Goal: Information Seeking & Learning: Learn about a topic

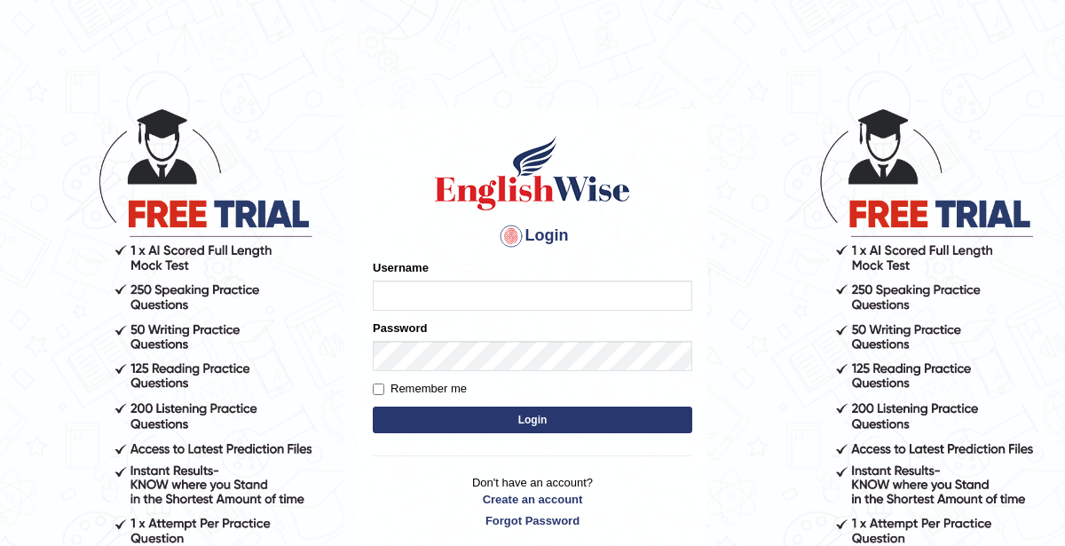
type input "KaurRavinder"
click at [520, 421] on button "Login" at bounding box center [532, 419] width 319 height 27
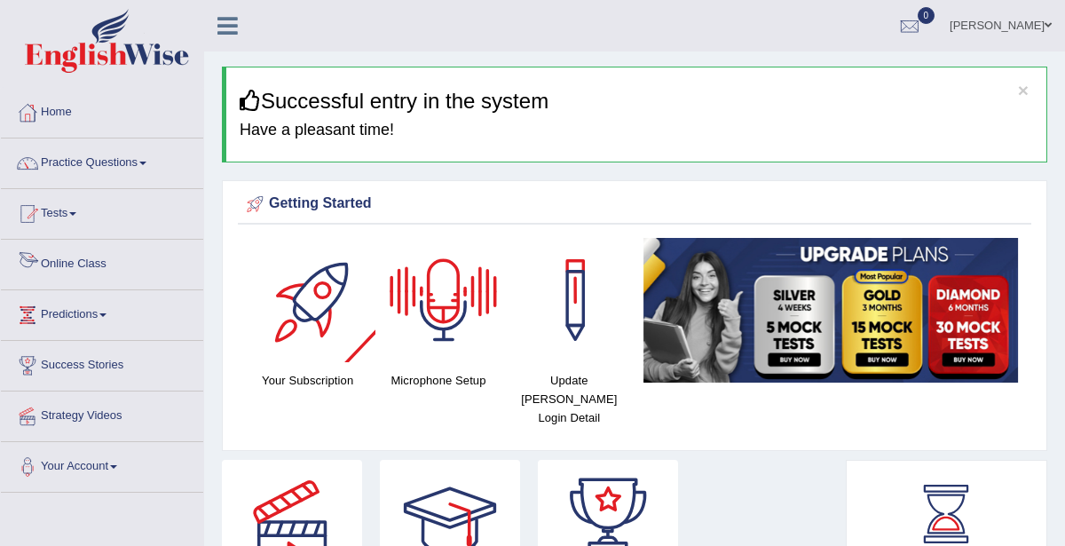
click at [142, 267] on link "Online Class" at bounding box center [102, 262] width 202 height 44
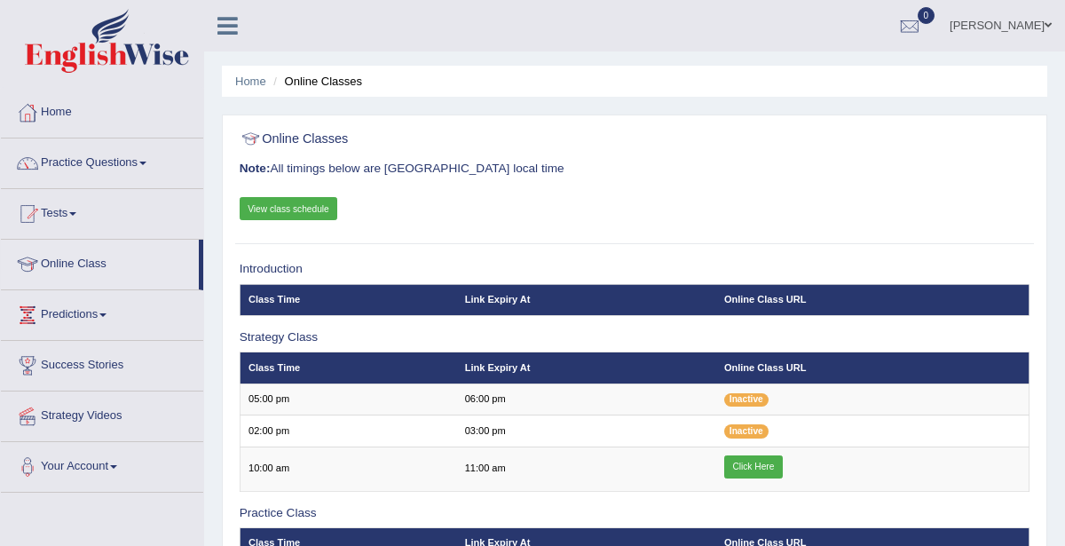
click at [288, 211] on link "View class schedule" at bounding box center [289, 208] width 99 height 23
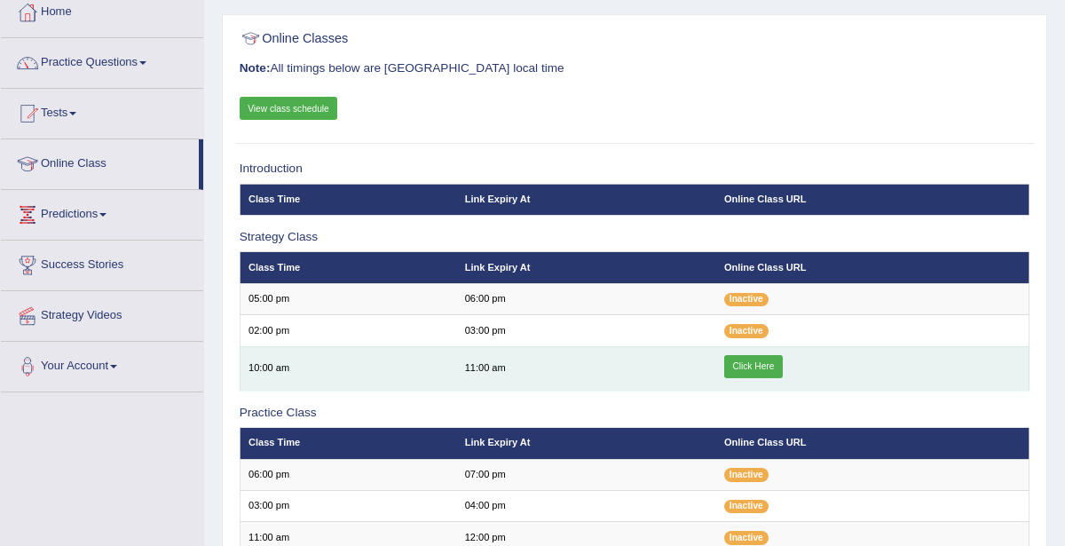
scroll to position [109, 0]
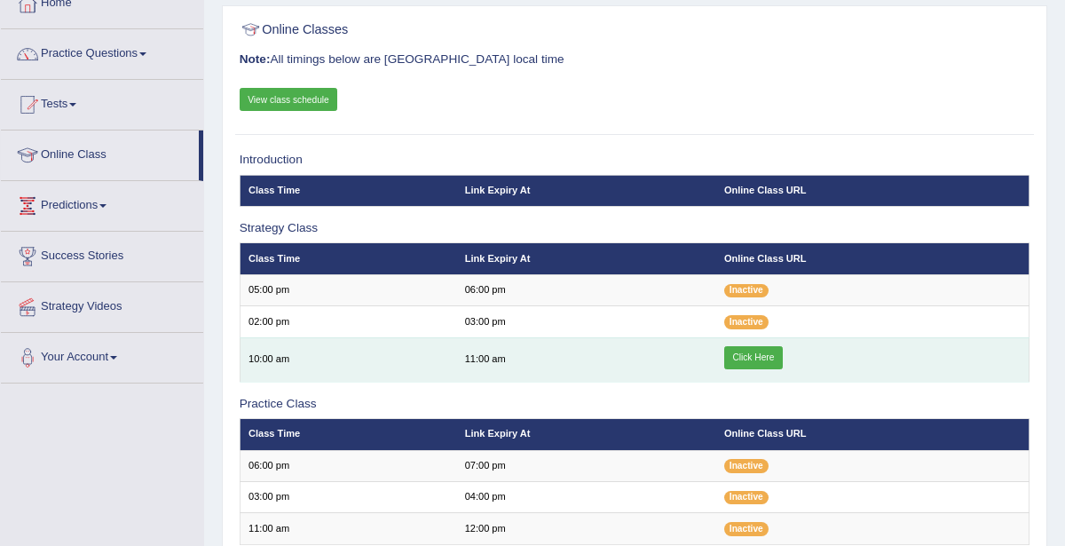
click at [744, 358] on link "Click Here" at bounding box center [753, 357] width 59 height 23
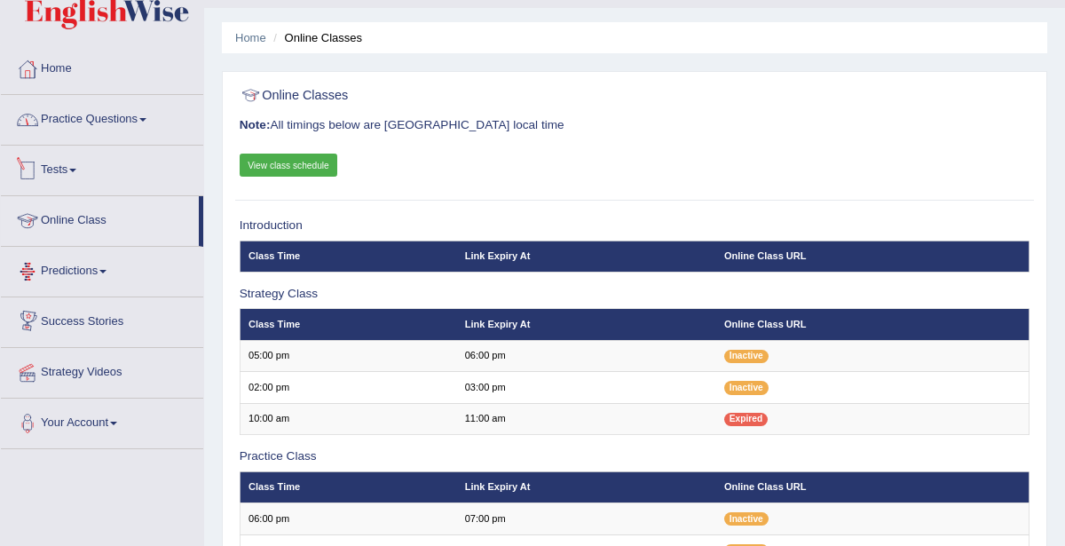
scroll to position [35, 0]
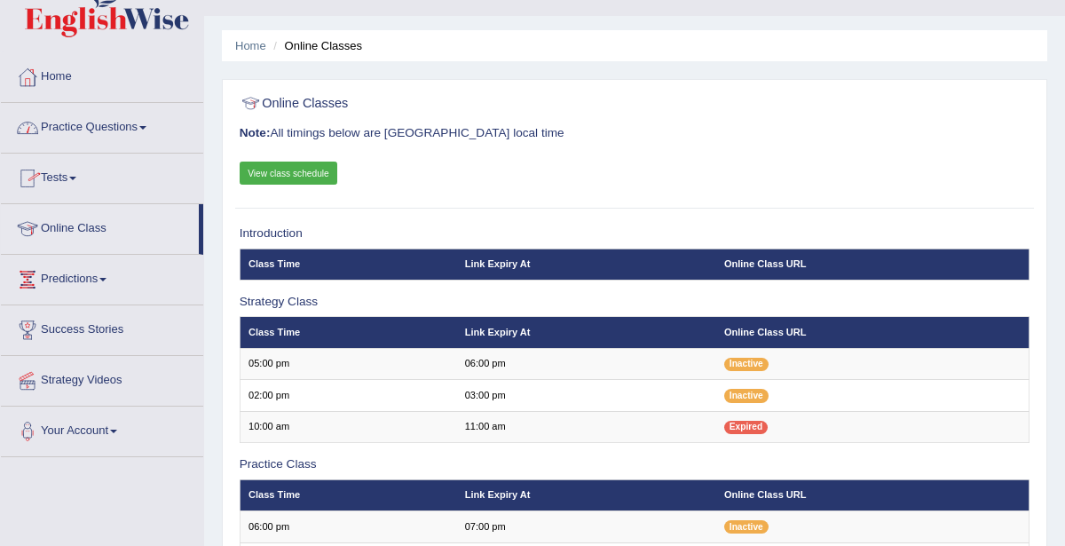
click at [82, 123] on link "Practice Questions" at bounding box center [102, 125] width 202 height 44
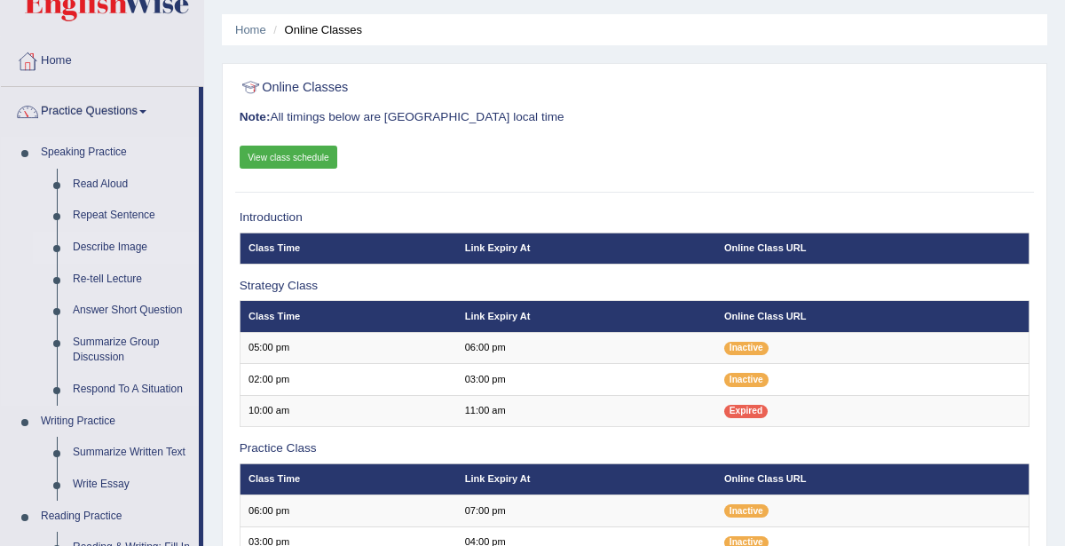
scroll to position [63, 0]
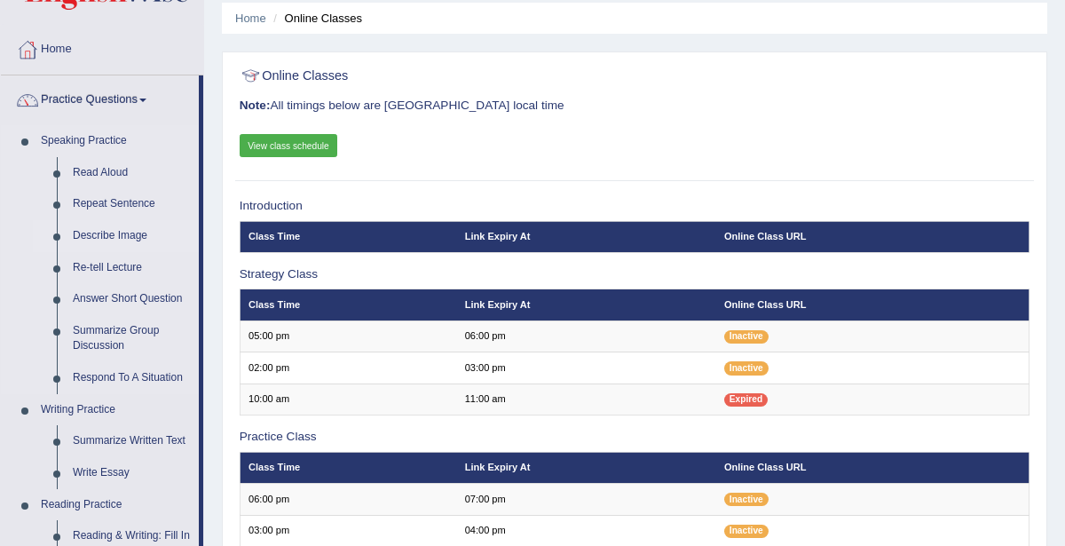
click at [128, 234] on link "Describe Image" at bounding box center [132, 236] width 134 height 32
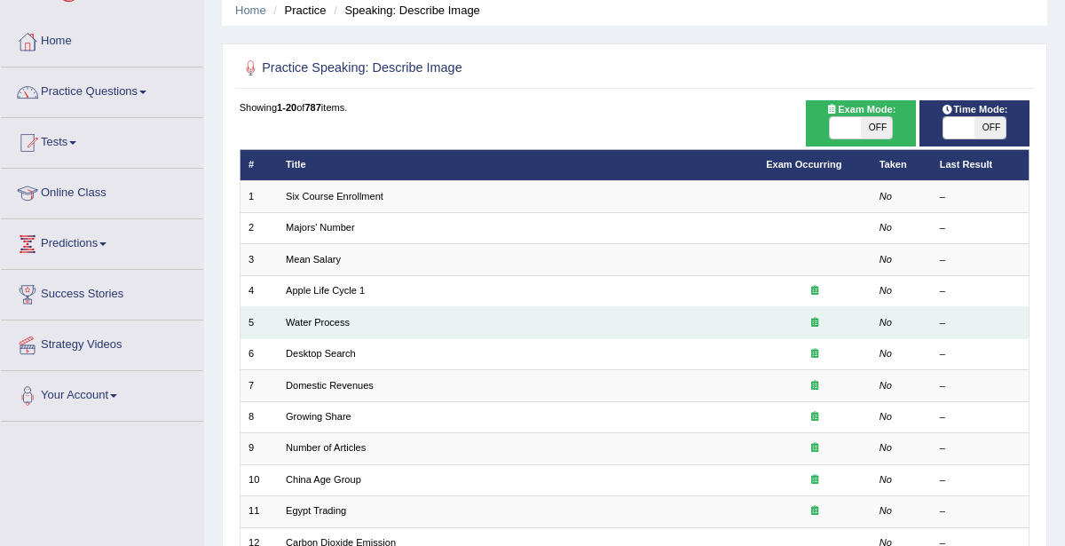
scroll to position [74, 0]
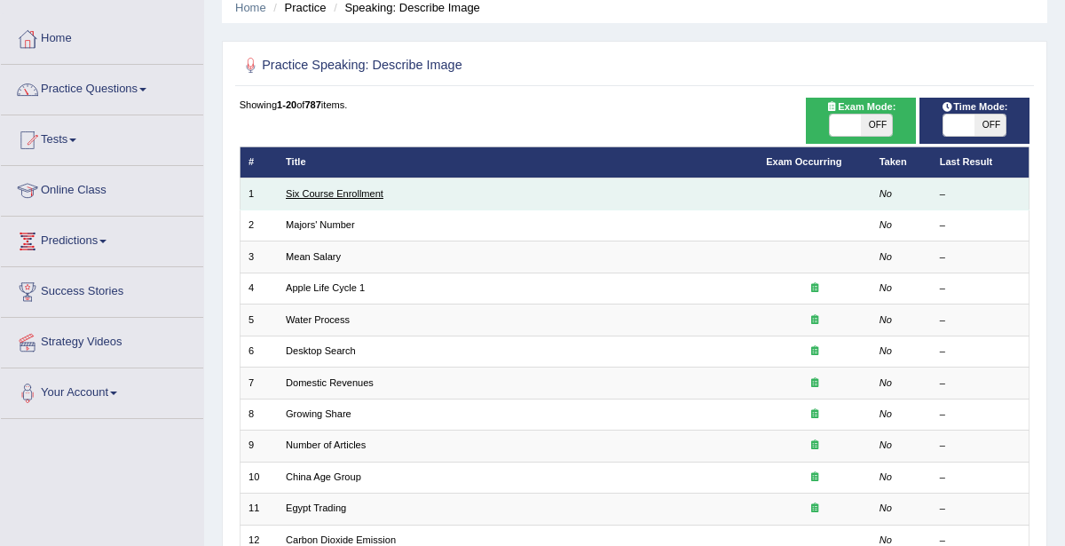
click at [347, 194] on link "Six Course Enrollment" at bounding box center [335, 193] width 98 height 11
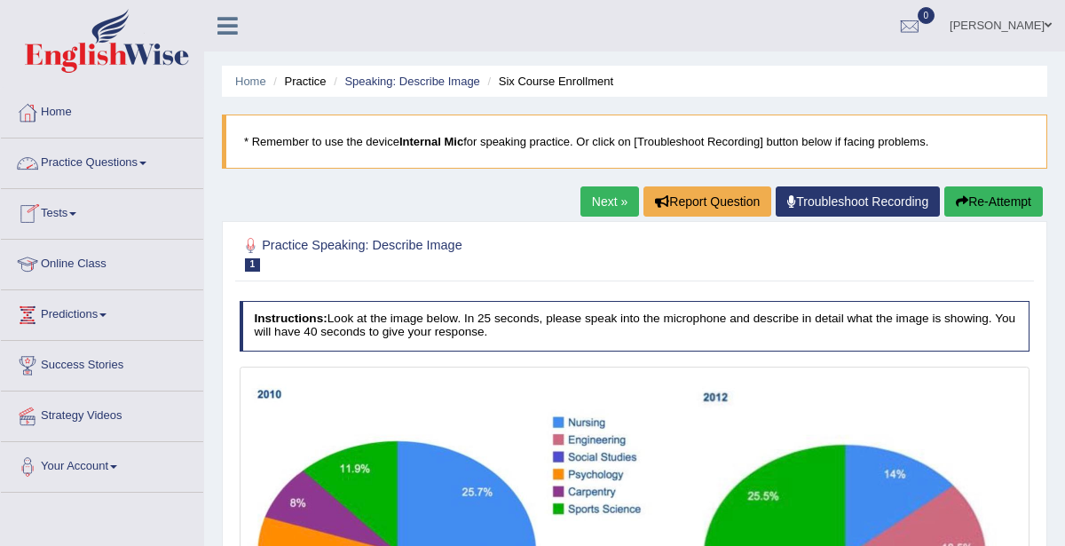
click at [115, 162] on link "Practice Questions" at bounding box center [102, 160] width 202 height 44
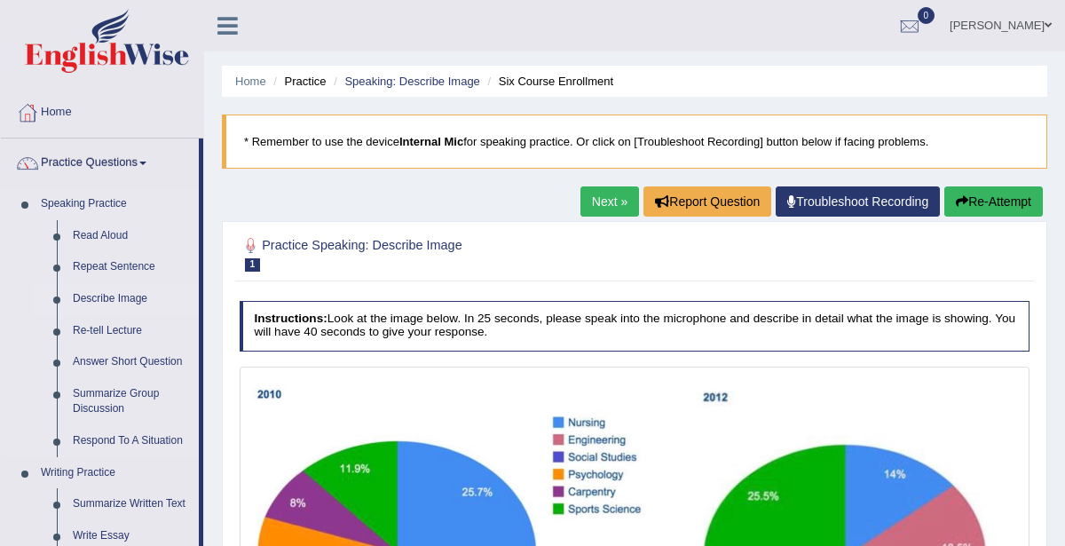
click at [108, 292] on link "Describe Image" at bounding box center [132, 299] width 134 height 32
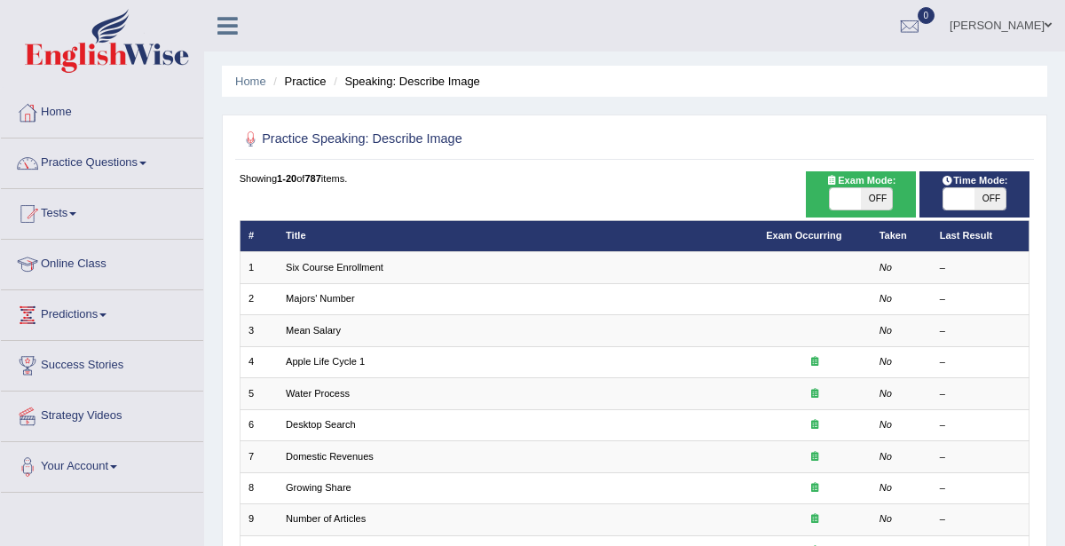
click at [861, 197] on span "OFF" at bounding box center [876, 198] width 31 height 21
checkbox input "true"
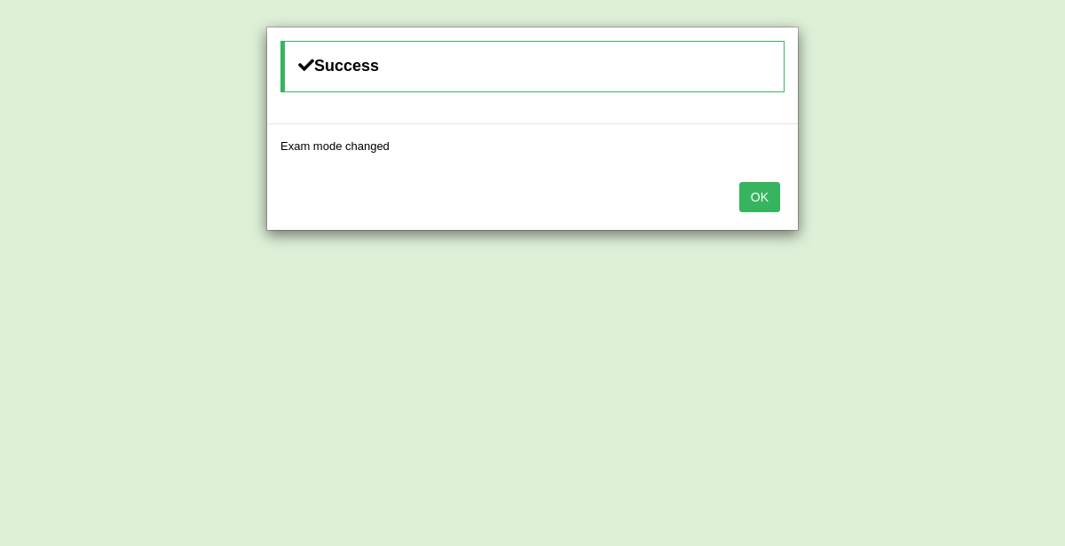
click at [855, 197] on div "Success Exam mode changed OK" at bounding box center [532, 273] width 1065 height 546
click at [770, 186] on button "OK" at bounding box center [759, 197] width 41 height 30
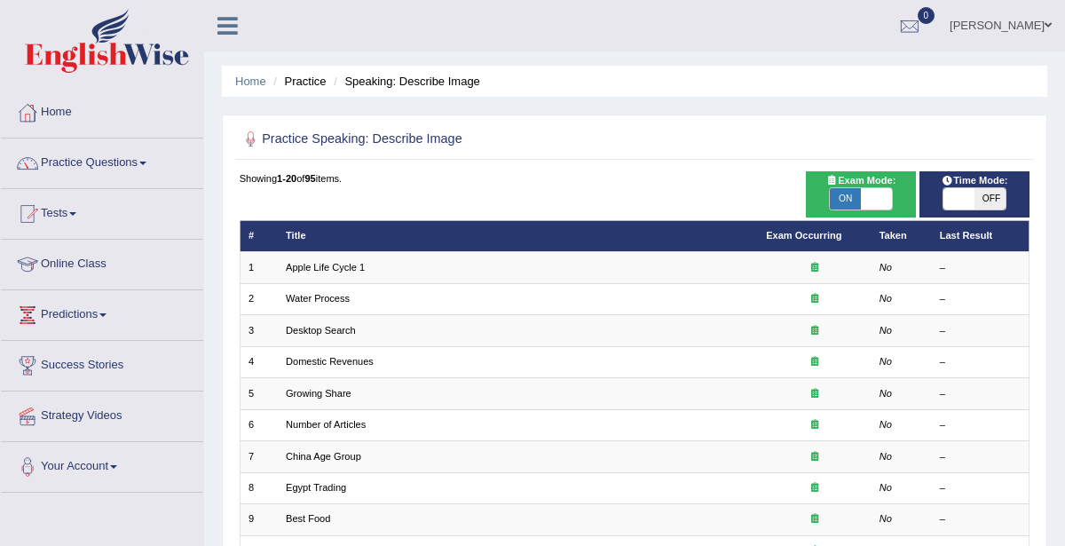
click at [971, 199] on span at bounding box center [958, 198] width 31 height 21
click at [968, 204] on span at bounding box center [958, 198] width 31 height 21
click at [969, 205] on span at bounding box center [958, 198] width 31 height 21
click at [974, 203] on span at bounding box center [958, 198] width 31 height 21
checkbox input "true"
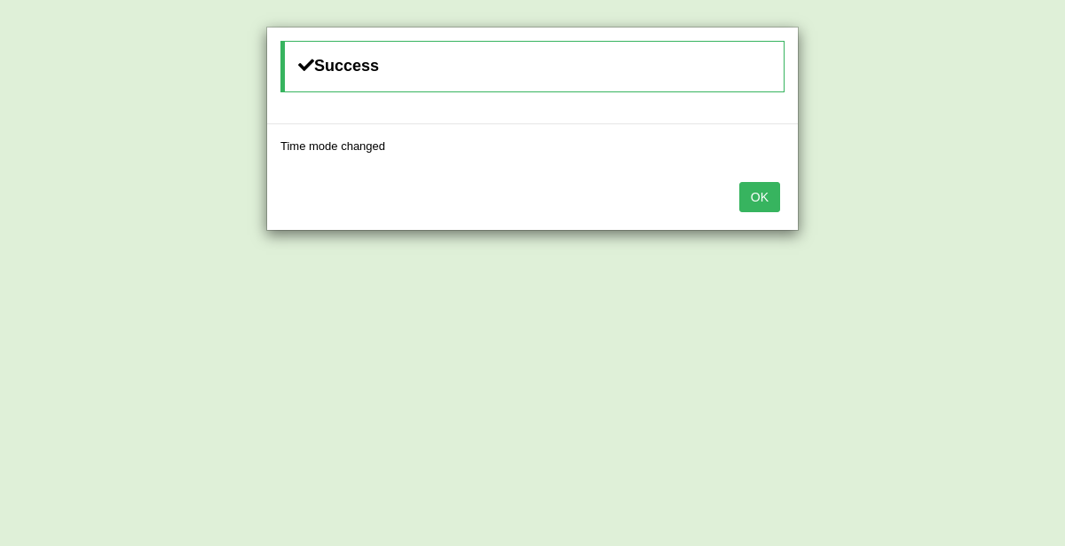
click at [770, 215] on div "OK" at bounding box center [532, 199] width 531 height 62
click at [768, 206] on button "OK" at bounding box center [759, 197] width 41 height 30
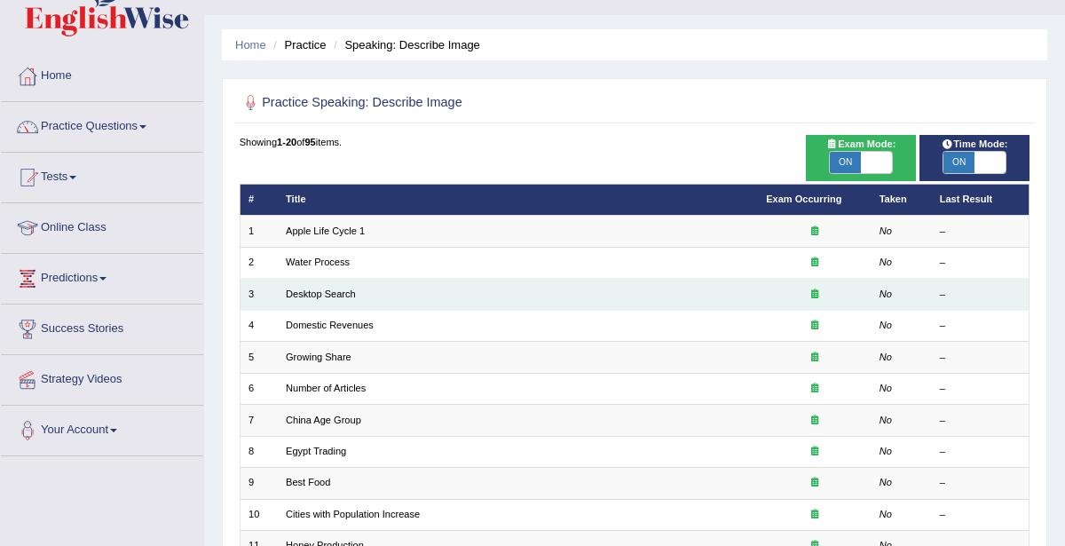
scroll to position [67, 0]
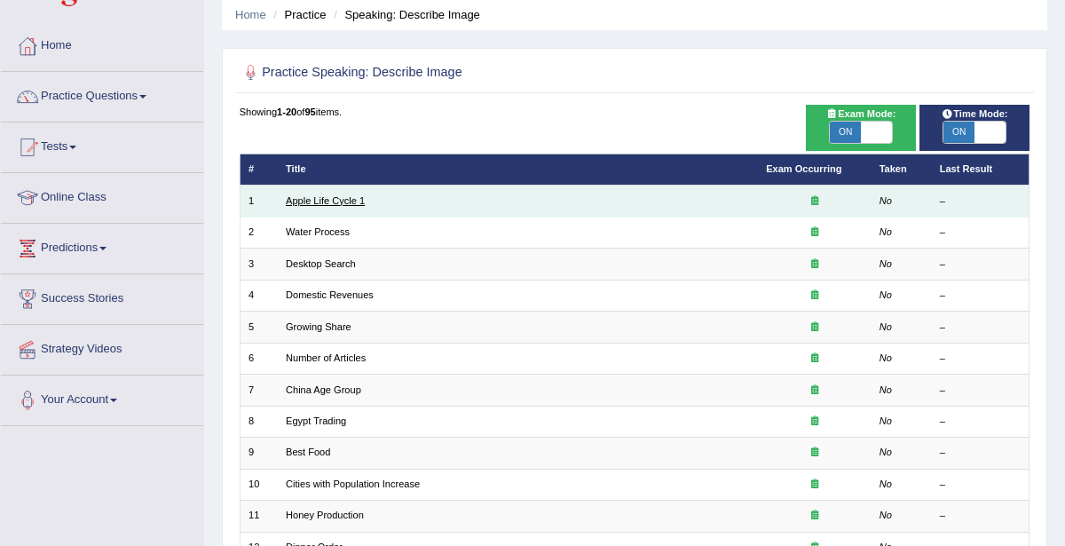
click at [305, 204] on link "Apple Life Cycle 1" at bounding box center [325, 200] width 79 height 11
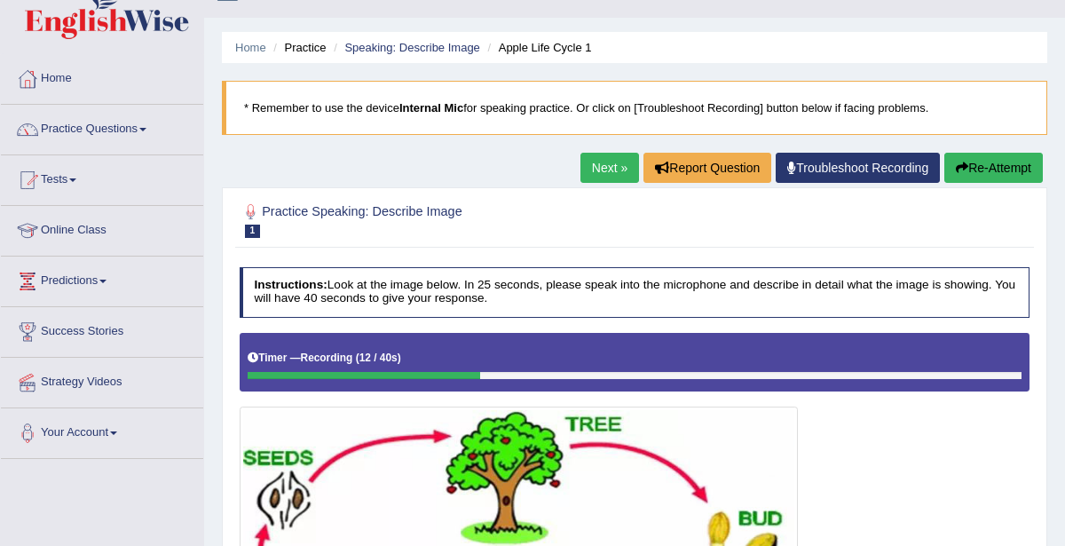
scroll to position [10, 0]
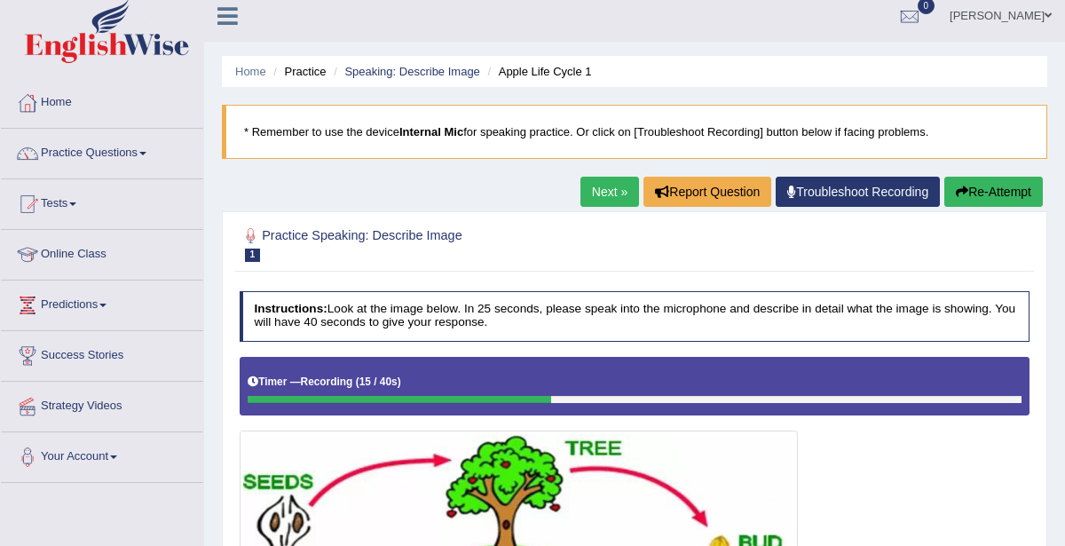
click at [146, 152] on span at bounding box center [142, 154] width 7 height 4
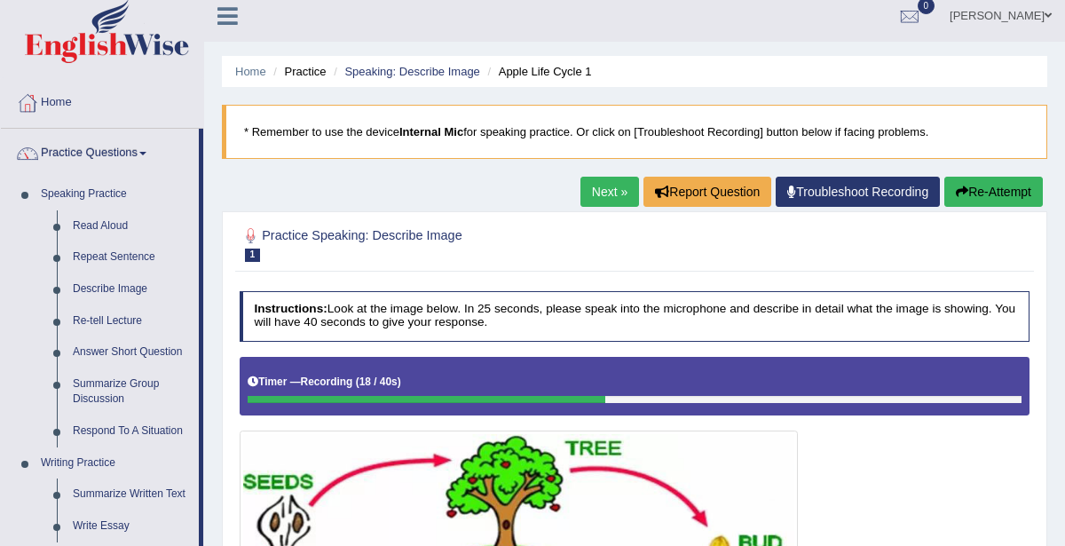
click at [596, 189] on link "Next »" at bounding box center [609, 192] width 59 height 30
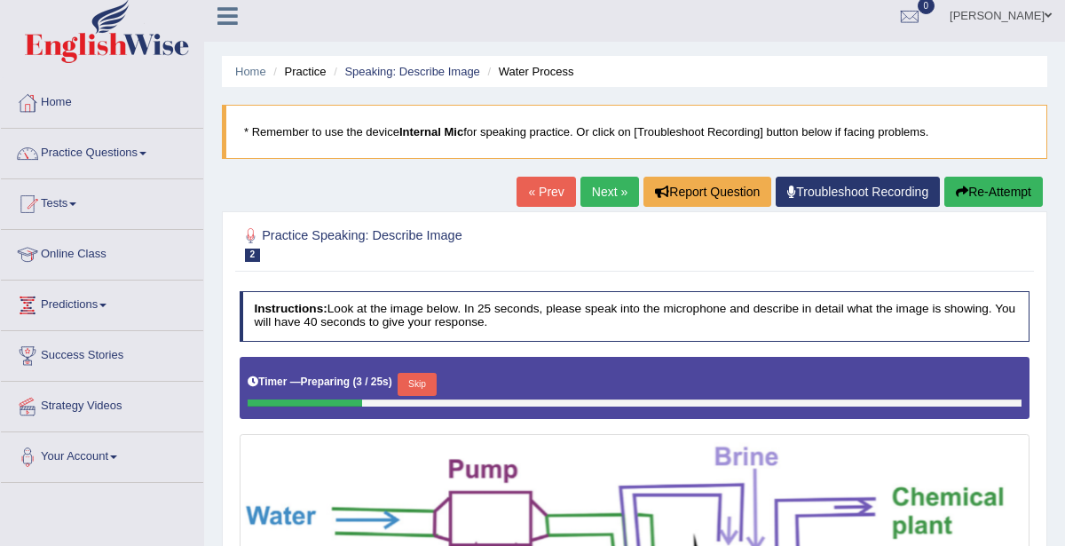
click at [542, 199] on link "« Prev" at bounding box center [546, 192] width 59 height 30
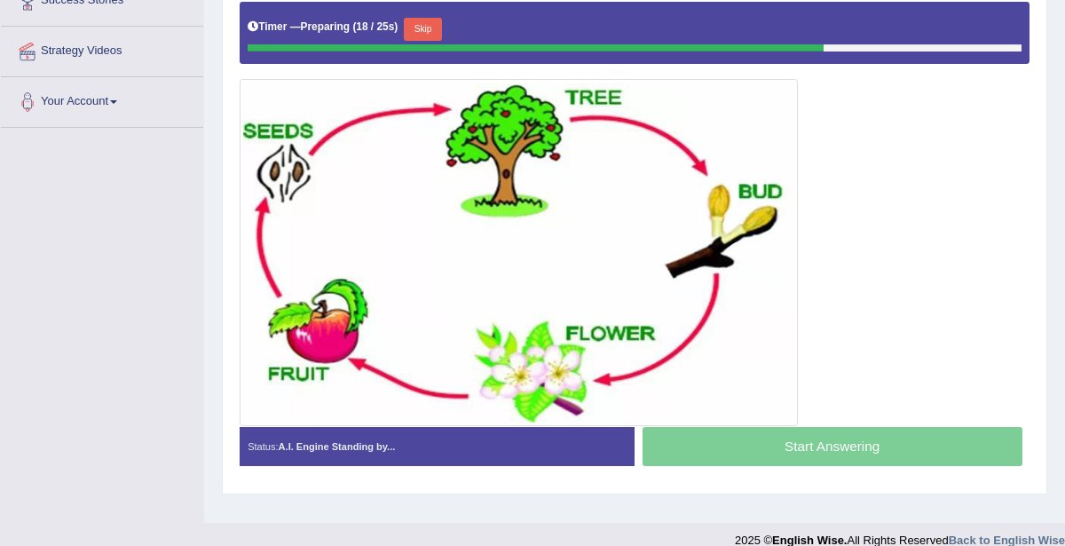
scroll to position [369, 0]
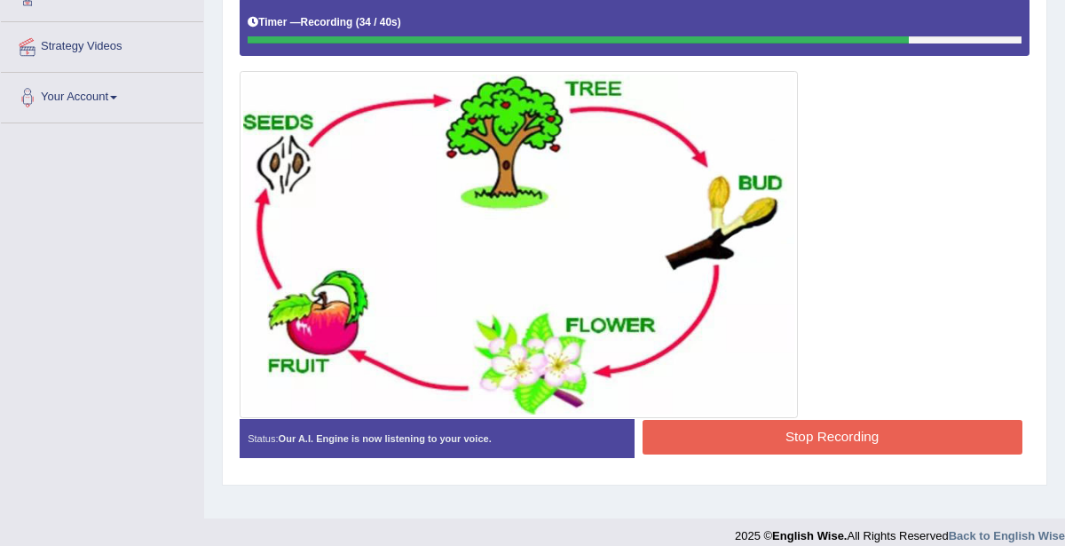
click at [757, 422] on button "Stop Recording" at bounding box center [833, 437] width 380 height 35
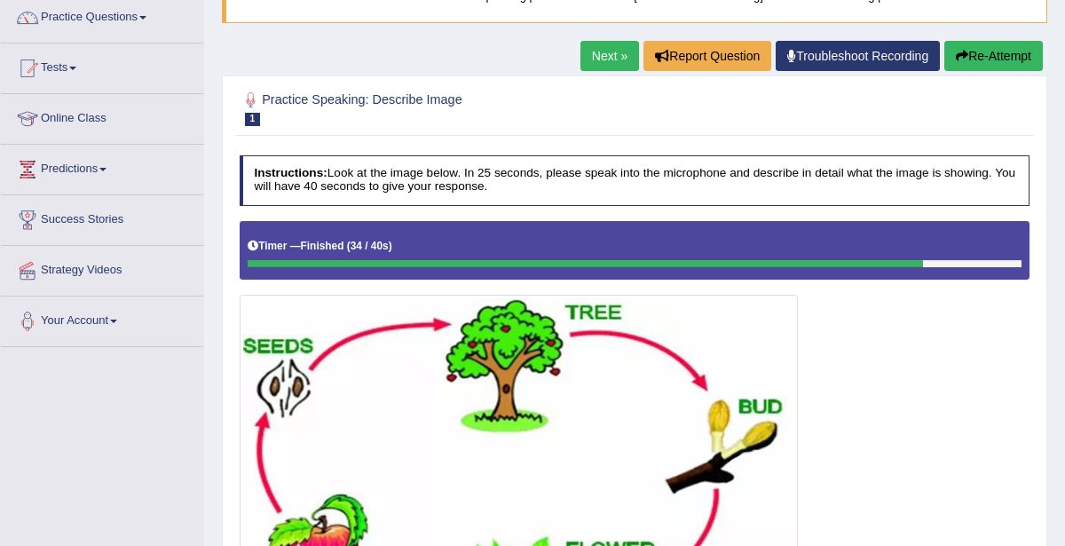
scroll to position [62, 0]
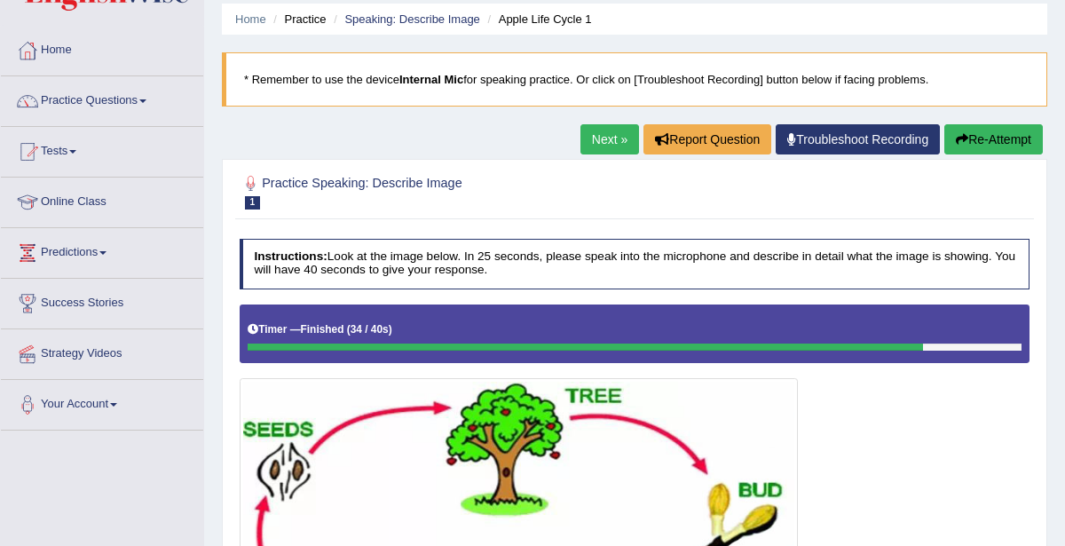
click at [619, 141] on link "Next »" at bounding box center [609, 139] width 59 height 30
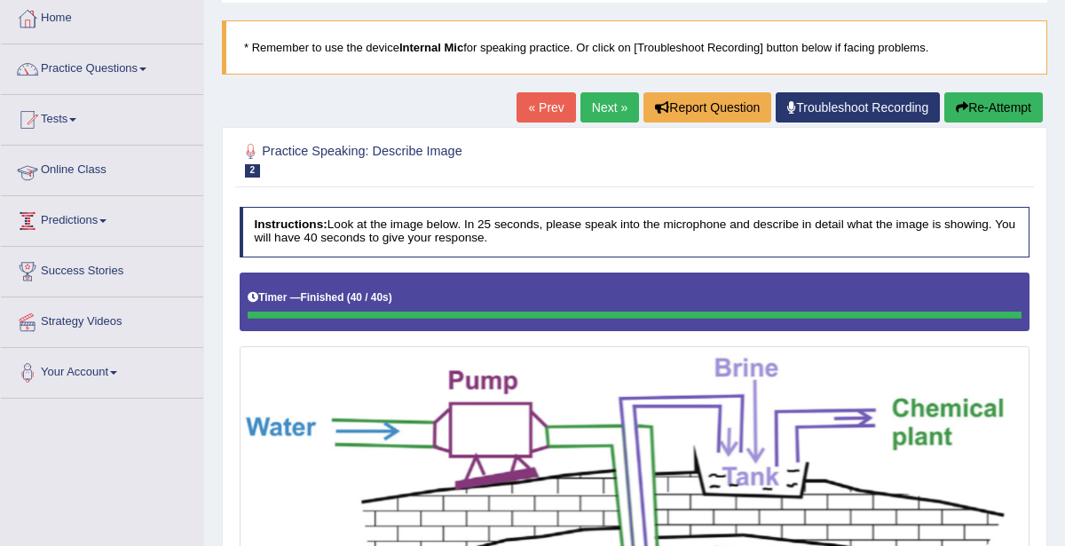
scroll to position [65, 0]
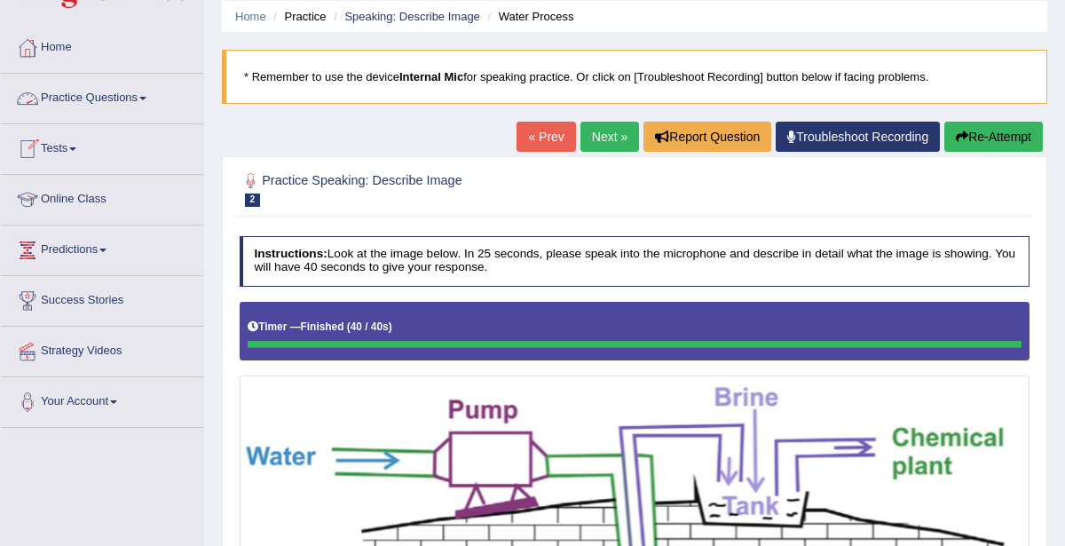
click at [127, 97] on link "Practice Questions" at bounding box center [102, 96] width 202 height 44
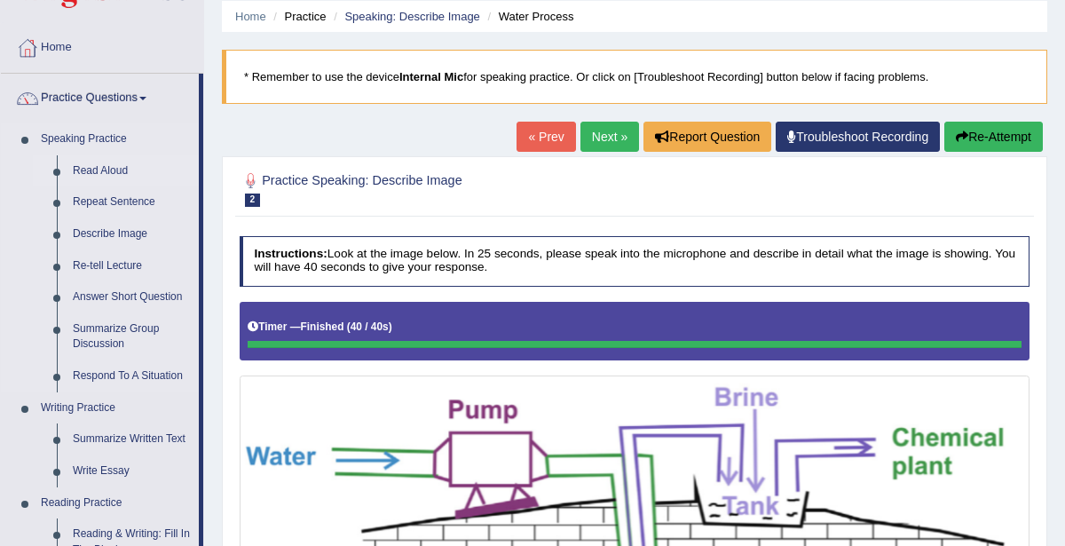
click at [100, 174] on link "Read Aloud" at bounding box center [132, 171] width 134 height 32
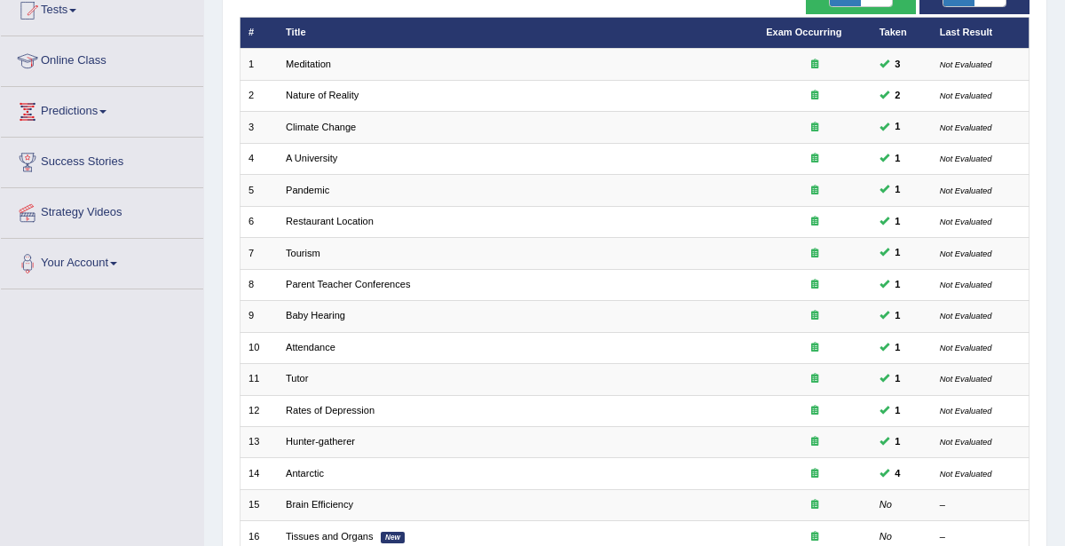
scroll to position [472, 0]
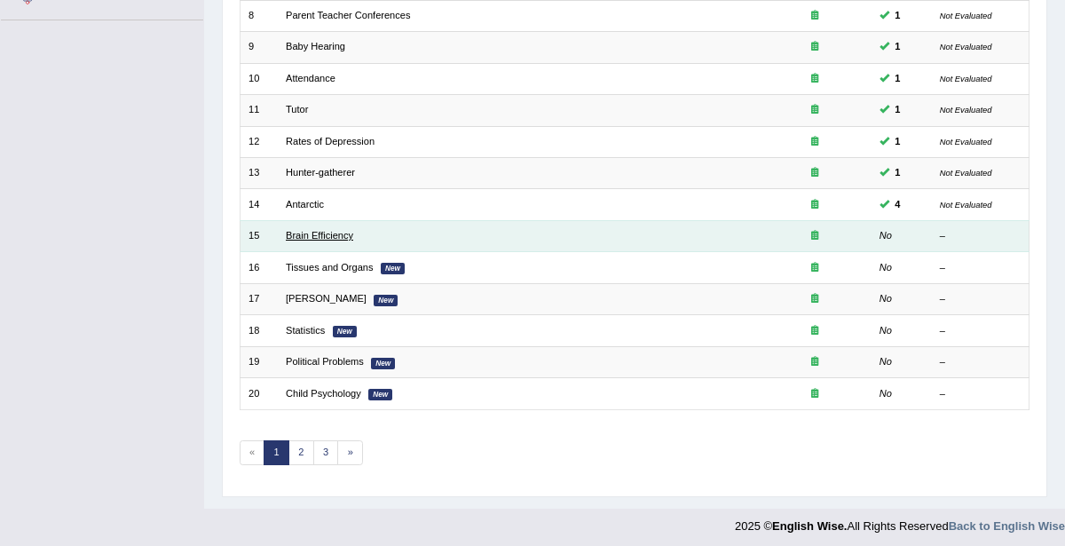
click at [309, 233] on link "Brain Efficiency" at bounding box center [319, 235] width 67 height 11
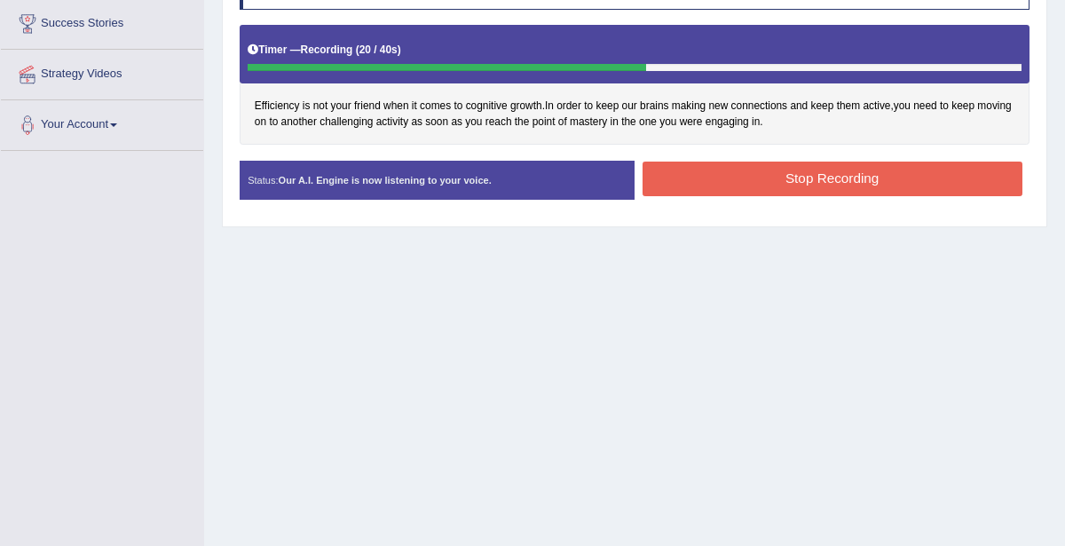
click at [801, 170] on button "Stop Recording" at bounding box center [833, 179] width 380 height 35
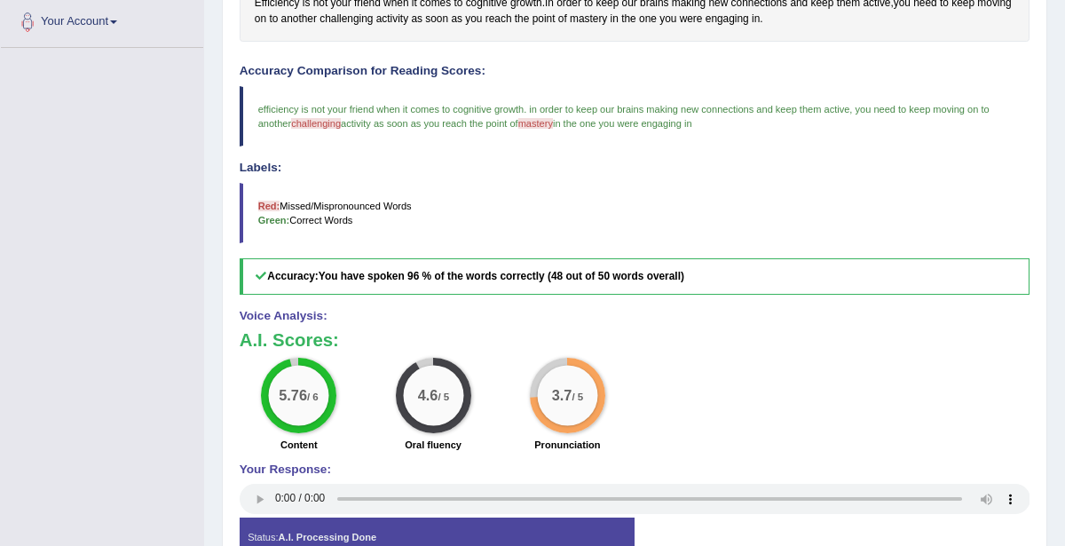
scroll to position [446, 0]
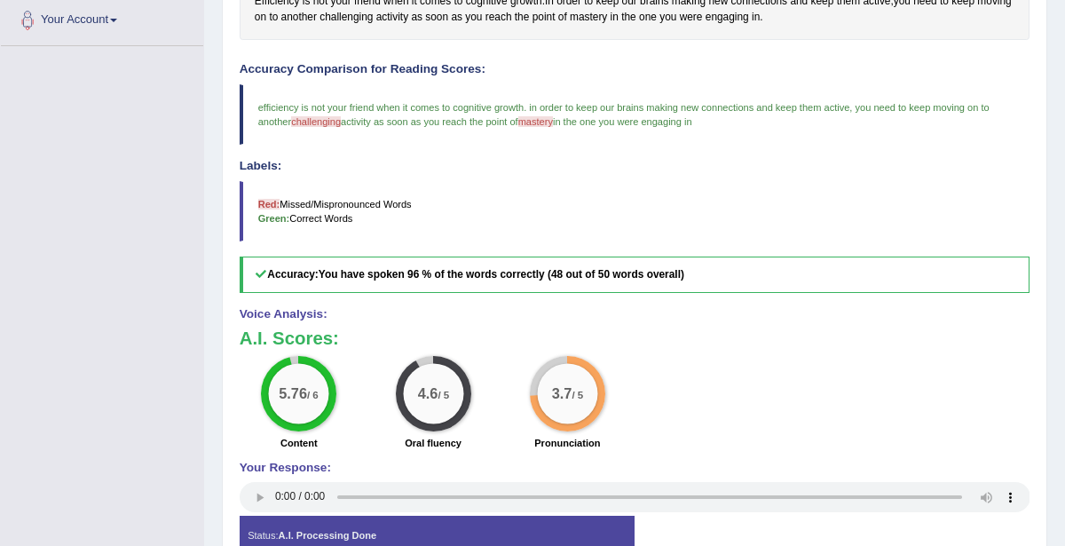
click at [319, 119] on span "challenging" at bounding box center [316, 121] width 50 height 11
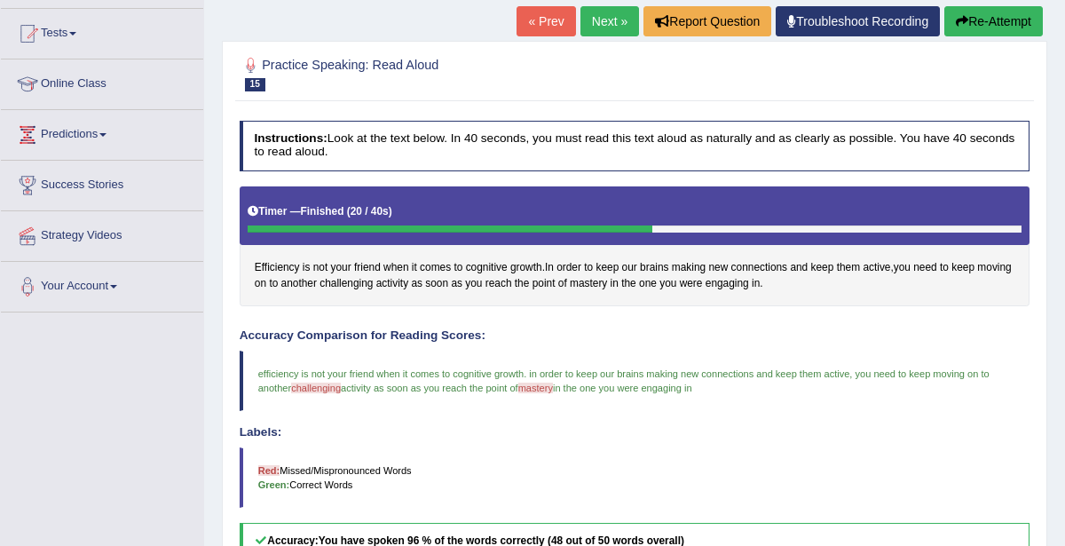
scroll to position [179, 0]
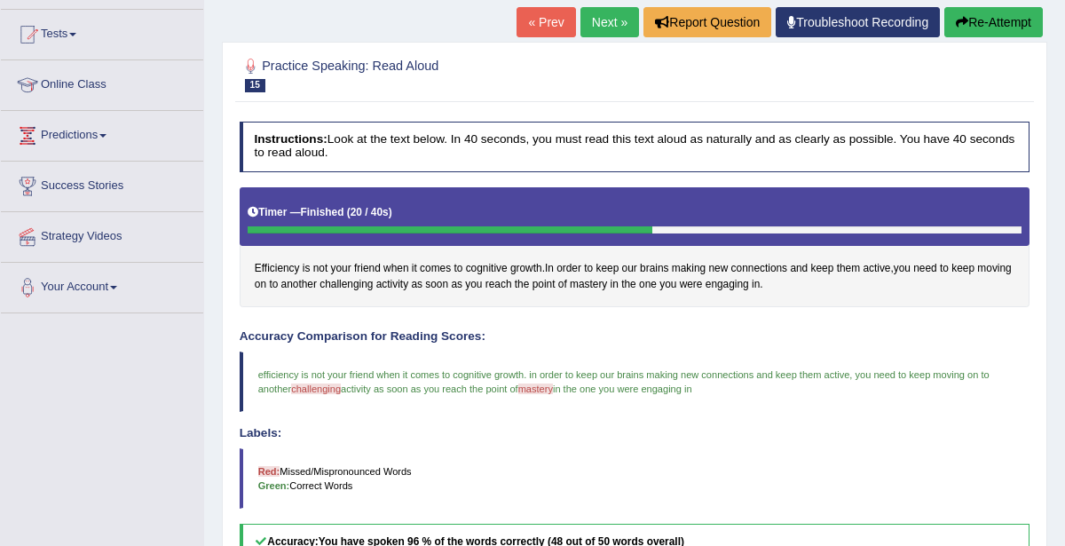
click at [603, 21] on link "Next »" at bounding box center [609, 22] width 59 height 30
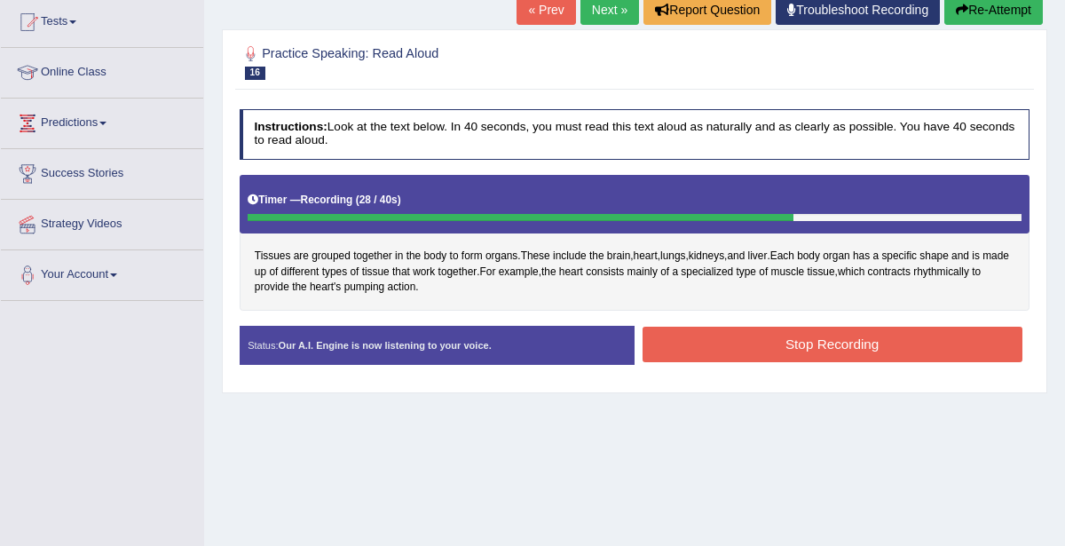
click at [801, 344] on button "Stop Recording" at bounding box center [833, 344] width 380 height 35
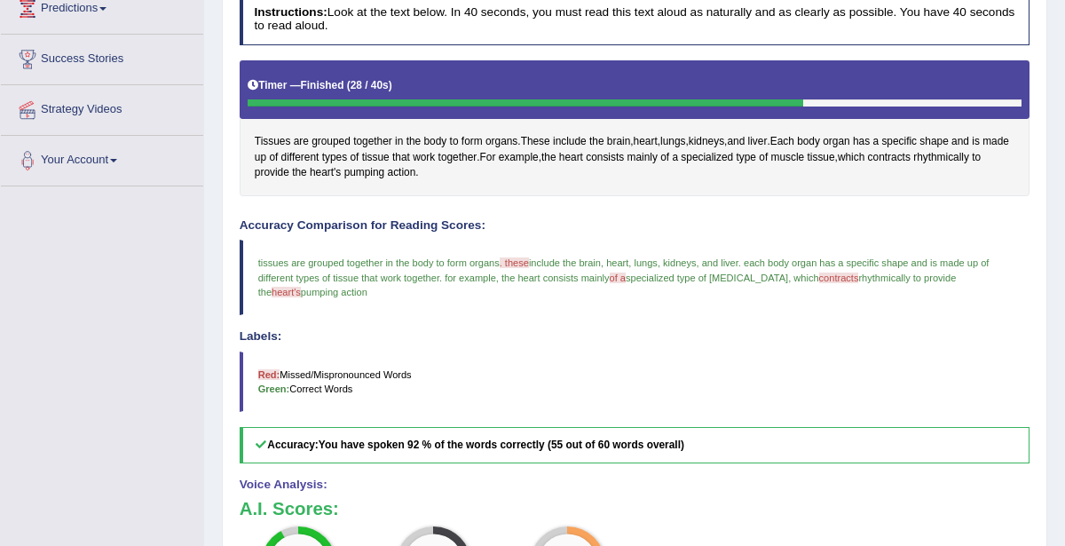
scroll to position [67, 0]
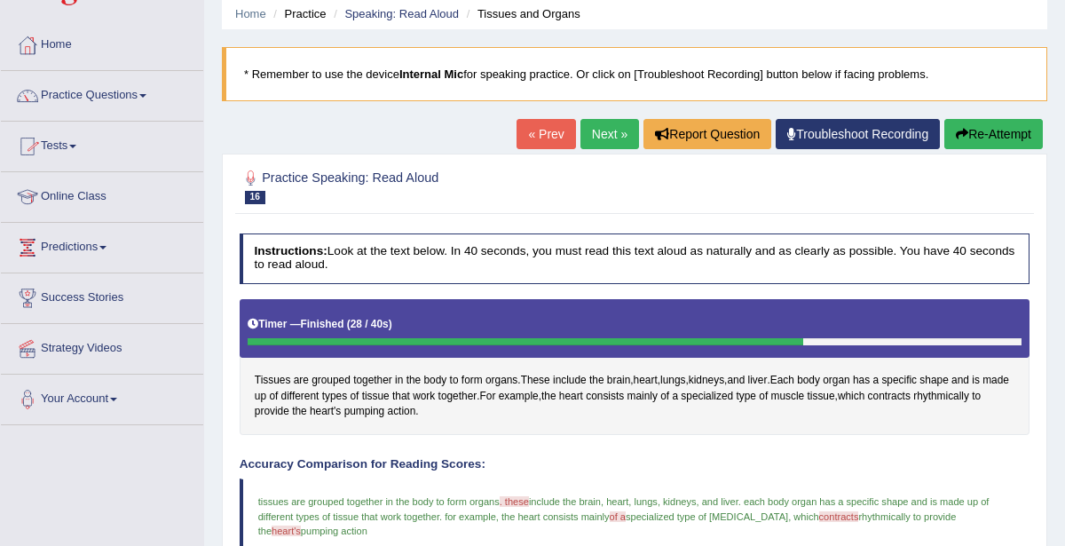
click at [62, 144] on link "Tests" at bounding box center [102, 144] width 202 height 44
click at [63, 145] on link "Tests" at bounding box center [100, 144] width 198 height 44
click at [79, 149] on link "Tests" at bounding box center [102, 144] width 202 height 44
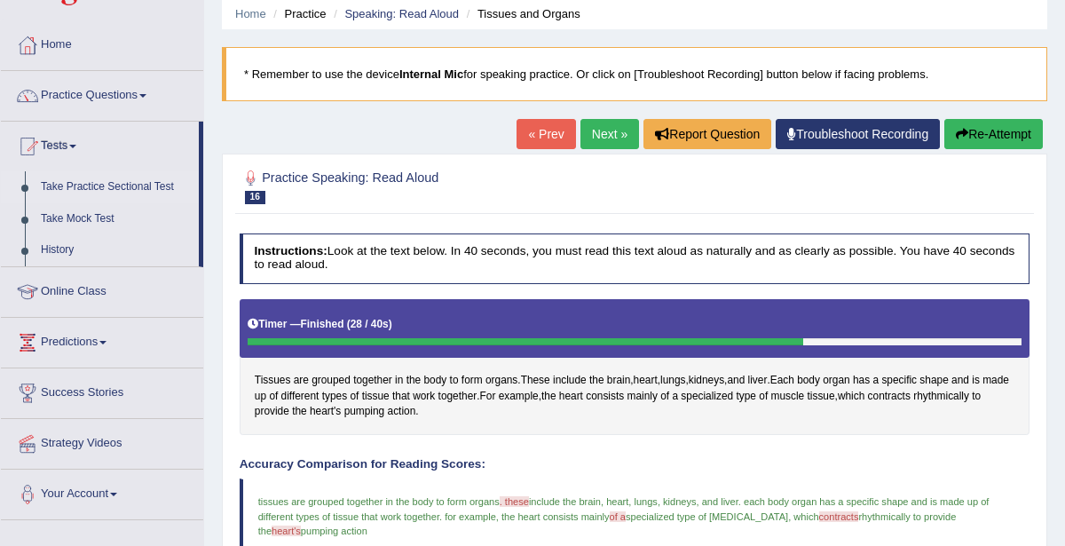
click at [122, 185] on link "Take Practice Sectional Test" at bounding box center [116, 187] width 166 height 32
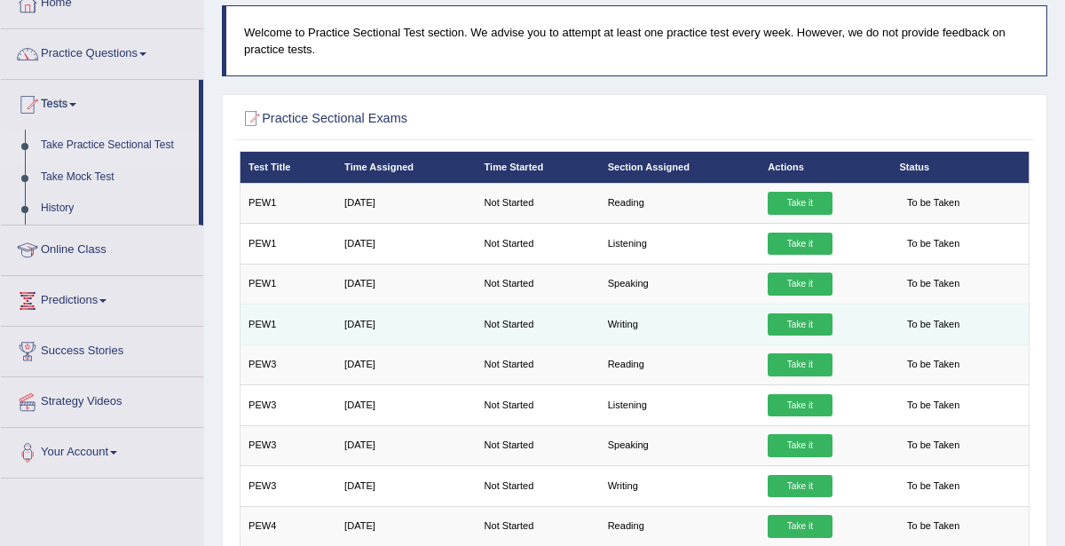
scroll to position [111, 0]
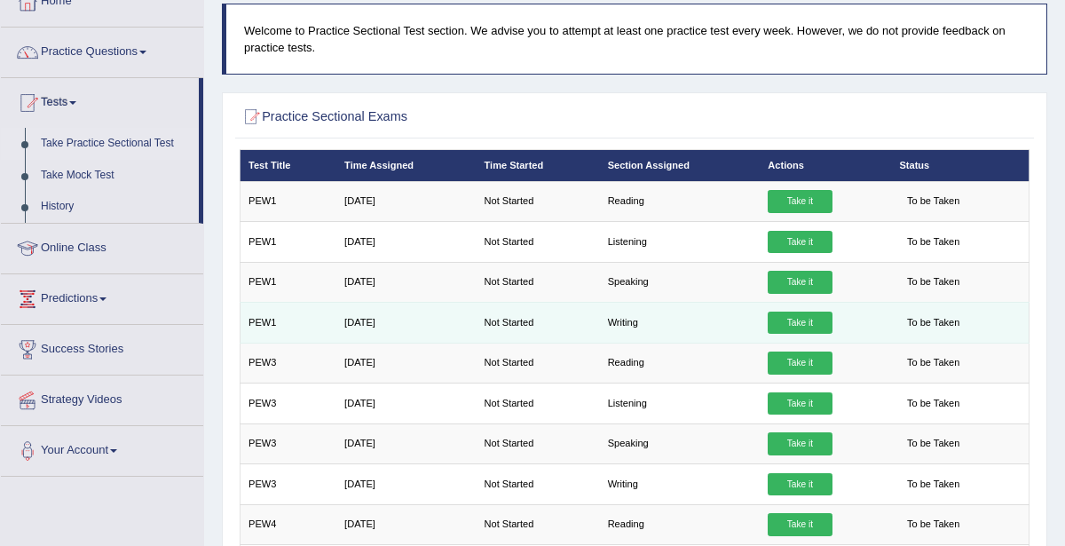
click at [797, 321] on link "Take it" at bounding box center [800, 323] width 64 height 23
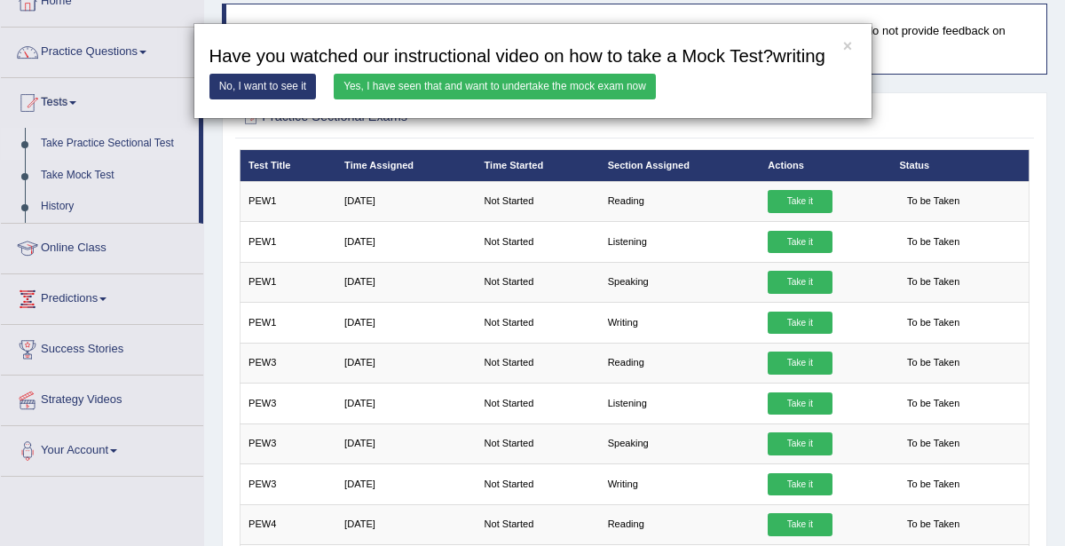
click at [494, 84] on link "Yes, I have seen that and want to undertake the mock exam now" at bounding box center [495, 87] width 322 height 26
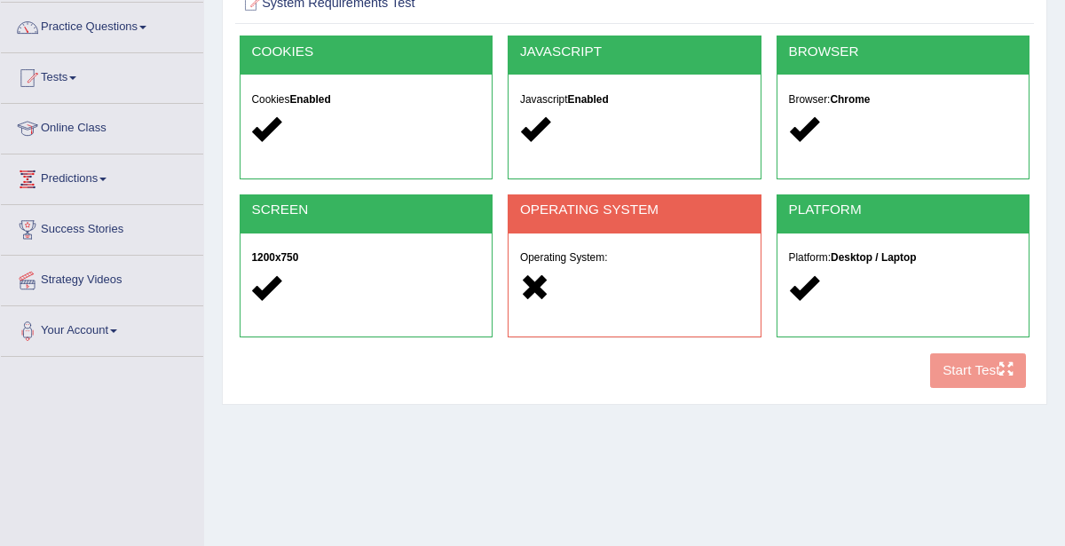
scroll to position [127, 0]
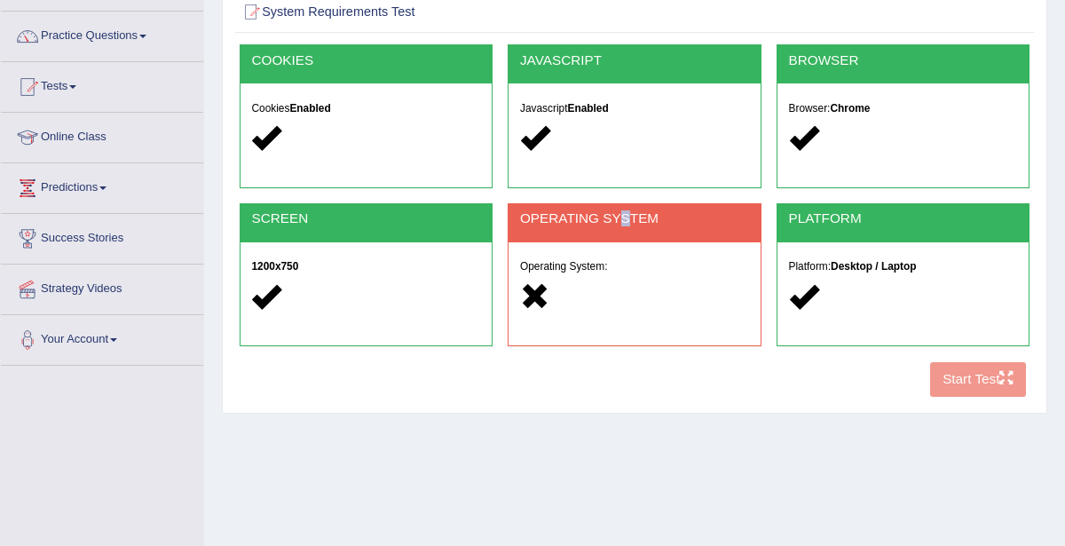
drag, startPoint x: 615, startPoint y: 209, endPoint x: 622, endPoint y: 227, distance: 19.1
click at [622, 227] on div "OPERATING SYSTEM" at bounding box center [635, 223] width 252 height 38
click at [626, 260] on div "Operating System:" at bounding box center [635, 283] width 252 height 83
click at [627, 280] on div "Operating System:" at bounding box center [635, 283] width 252 height 83
click at [626, 274] on div "Operating System:" at bounding box center [635, 283] width 252 height 83
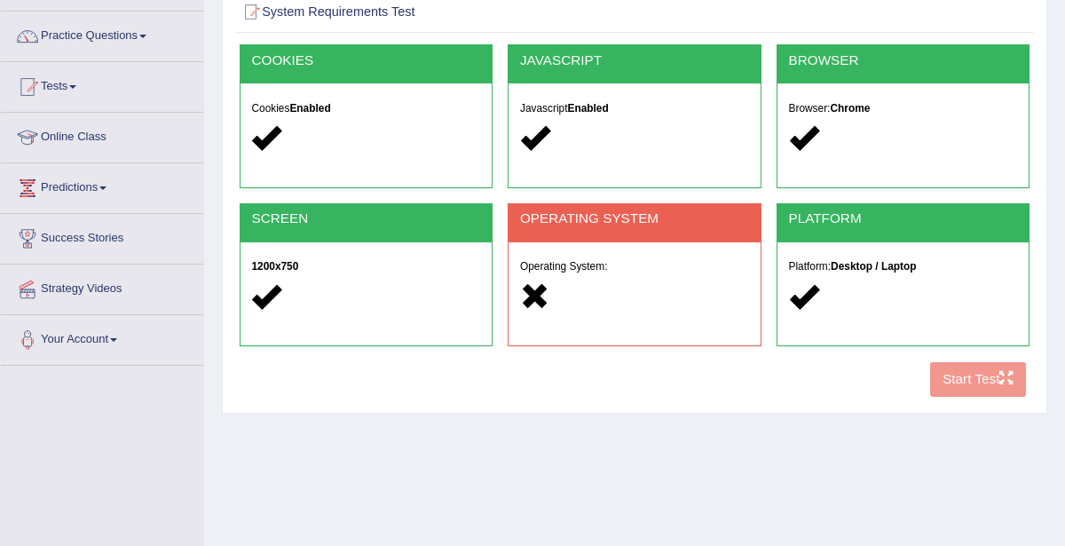
click at [625, 274] on div "Operating System:" at bounding box center [635, 283] width 252 height 83
click at [623, 275] on div "Operating System:" at bounding box center [635, 283] width 252 height 83
click at [615, 280] on div "Operating System:" at bounding box center [635, 283] width 252 height 83
click at [613, 280] on div at bounding box center [634, 296] width 229 height 33
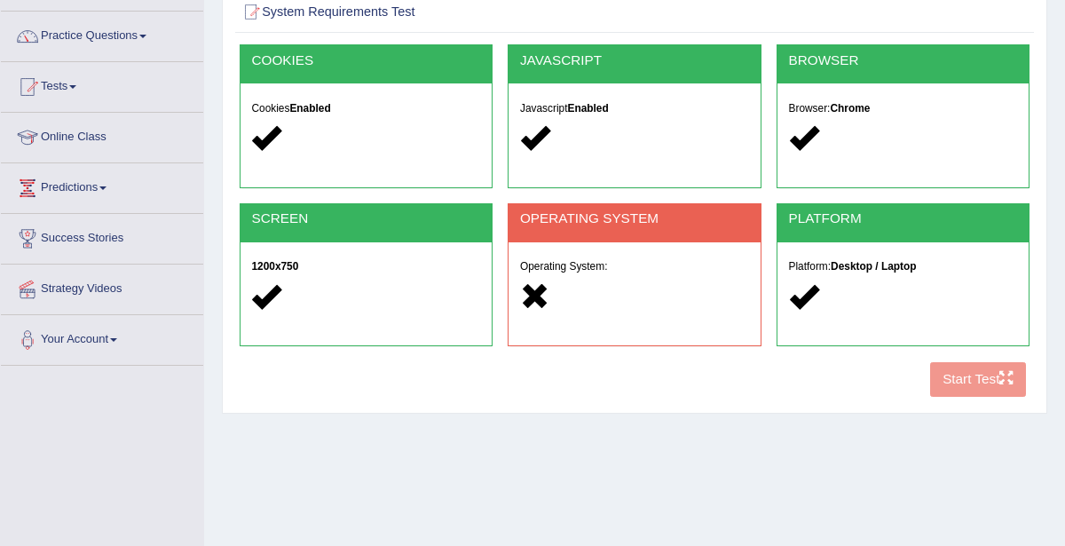
click at [613, 280] on div at bounding box center [634, 296] width 229 height 33
click at [611, 280] on div at bounding box center [634, 296] width 229 height 33
click at [635, 214] on h2 "OPERATING SYSTEM" at bounding box center [634, 218] width 229 height 15
click at [636, 214] on h2 "OPERATING SYSTEM" at bounding box center [634, 218] width 229 height 15
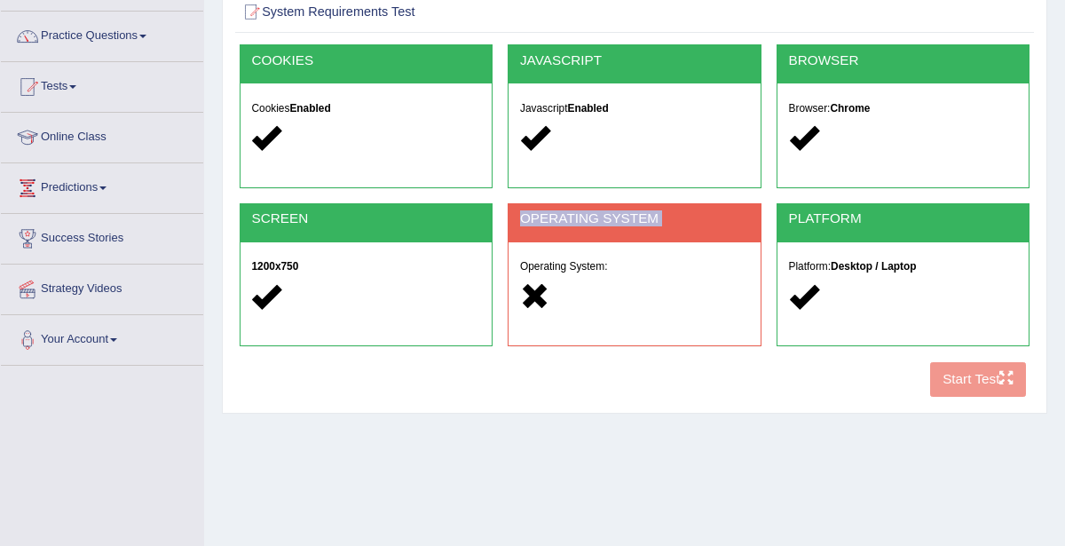
click at [638, 219] on h2 "OPERATING SYSTEM" at bounding box center [634, 218] width 229 height 15
click at [639, 248] on div "Operating System:" at bounding box center [635, 283] width 252 height 83
click at [642, 262] on div "Operating System:" at bounding box center [635, 283] width 252 height 83
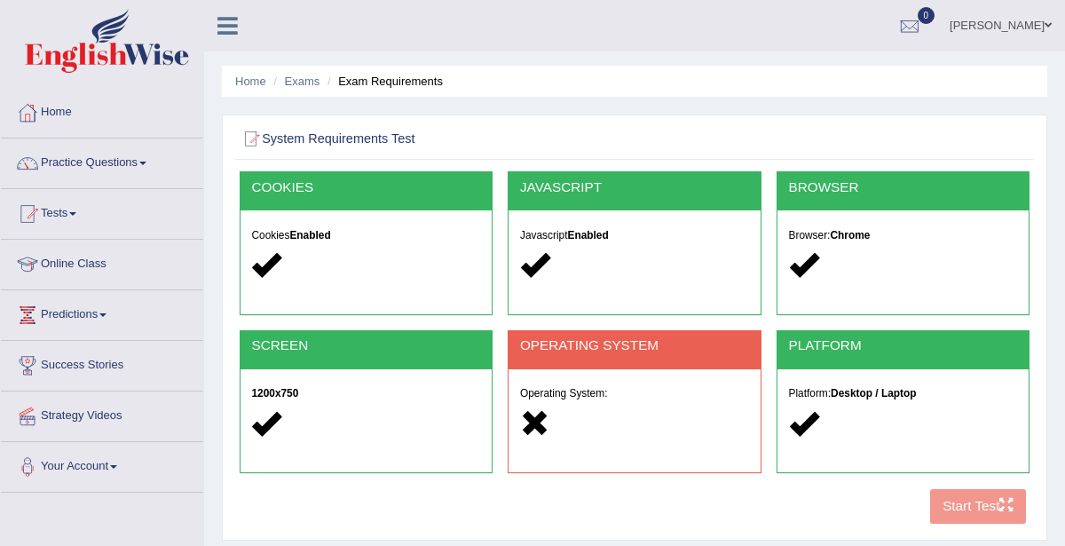
scroll to position [0, 0]
click at [1020, 29] on link "[PERSON_NAME]" at bounding box center [1000, 23] width 129 height 46
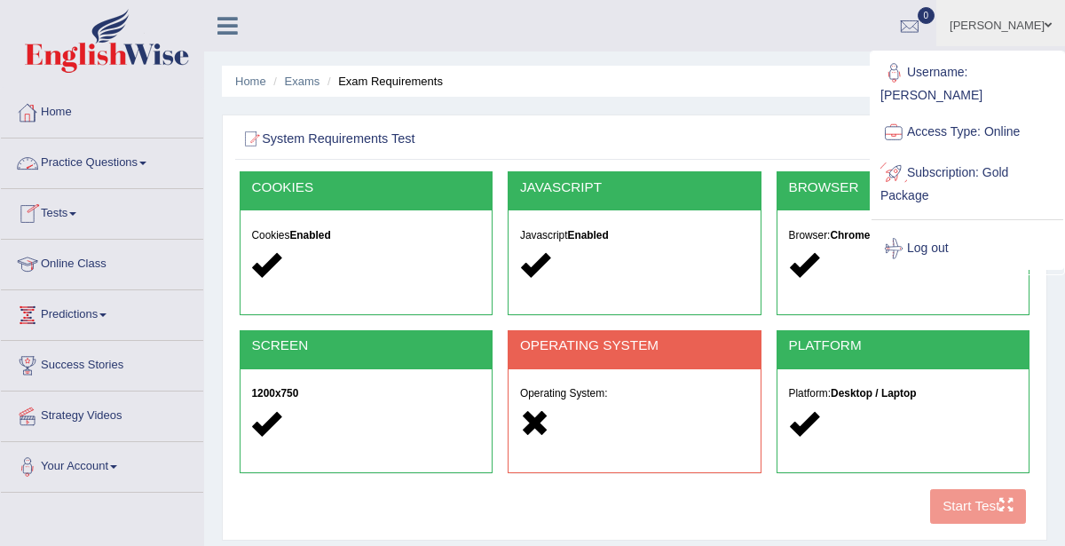
click at [723, 130] on h2 "System Requirements Test" at bounding box center [485, 139] width 490 height 23
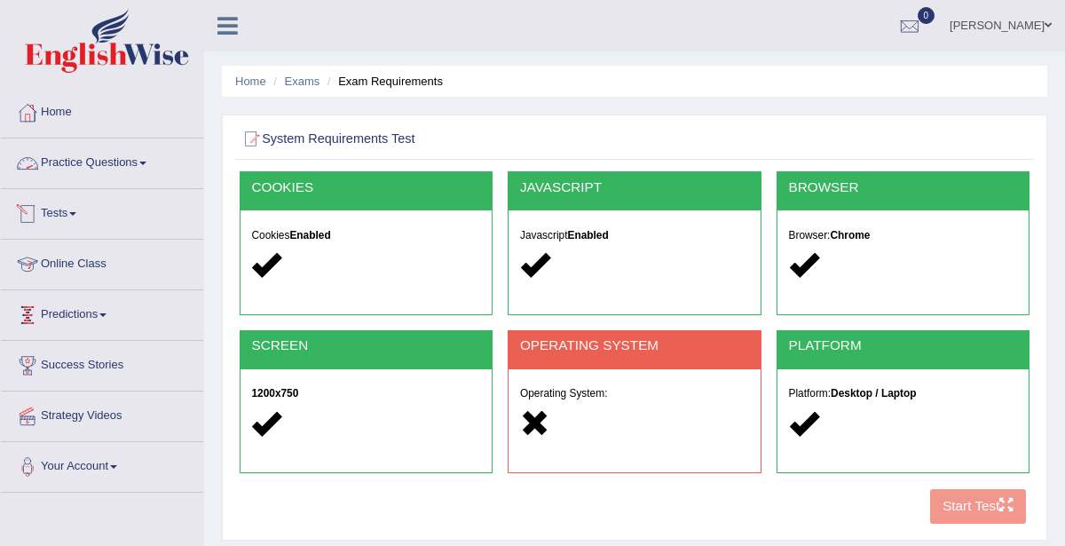
click at [137, 163] on link "Practice Questions" at bounding box center [102, 160] width 202 height 44
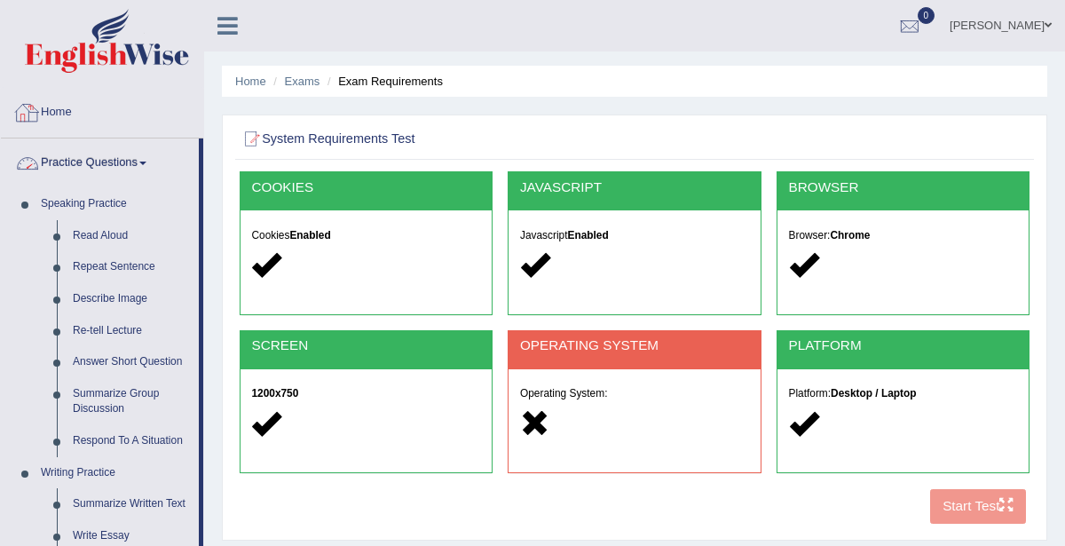
click at [61, 113] on link "Home" at bounding box center [102, 110] width 202 height 44
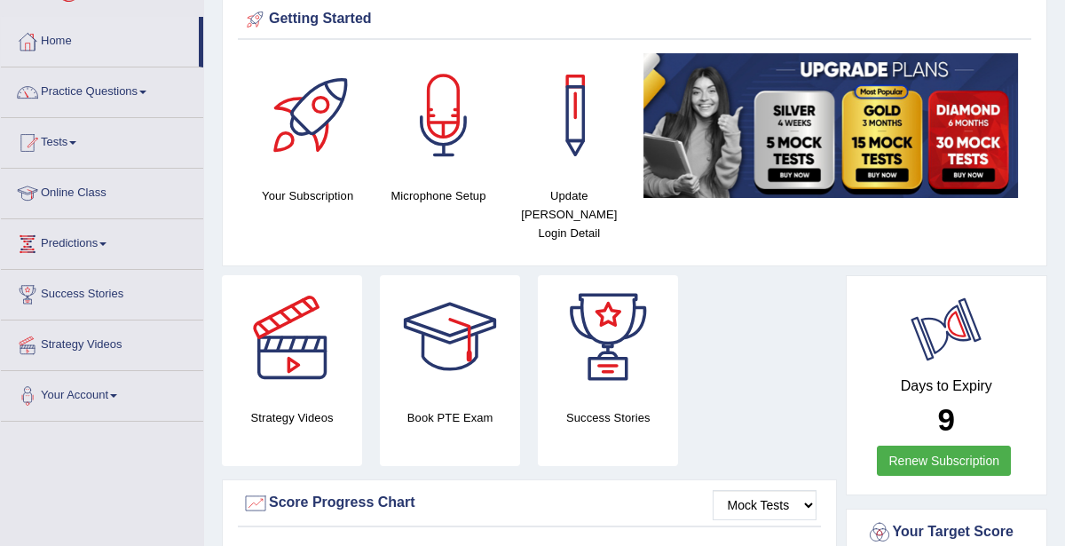
scroll to position [60, 0]
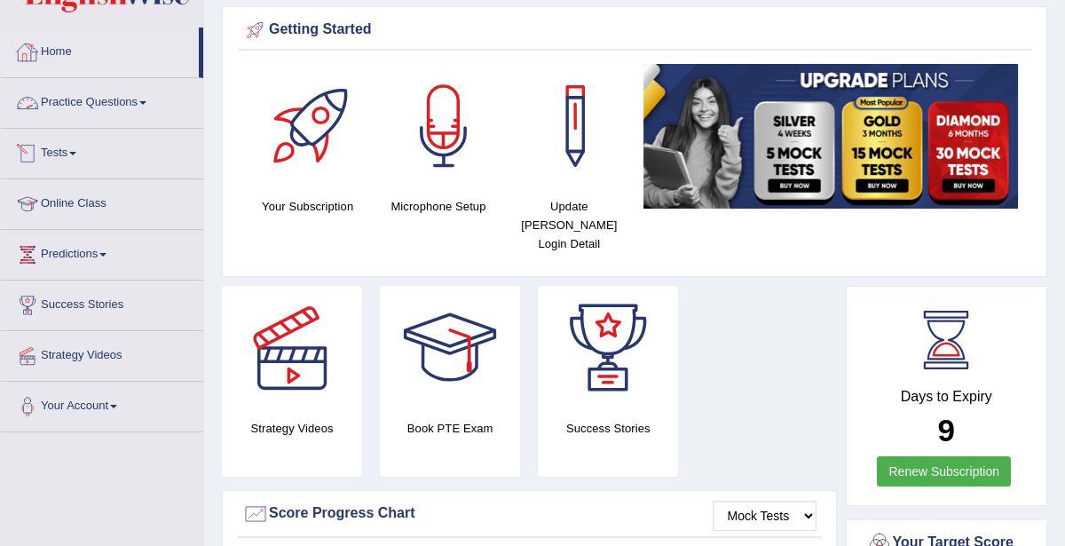
click at [59, 150] on link "Tests" at bounding box center [102, 151] width 202 height 44
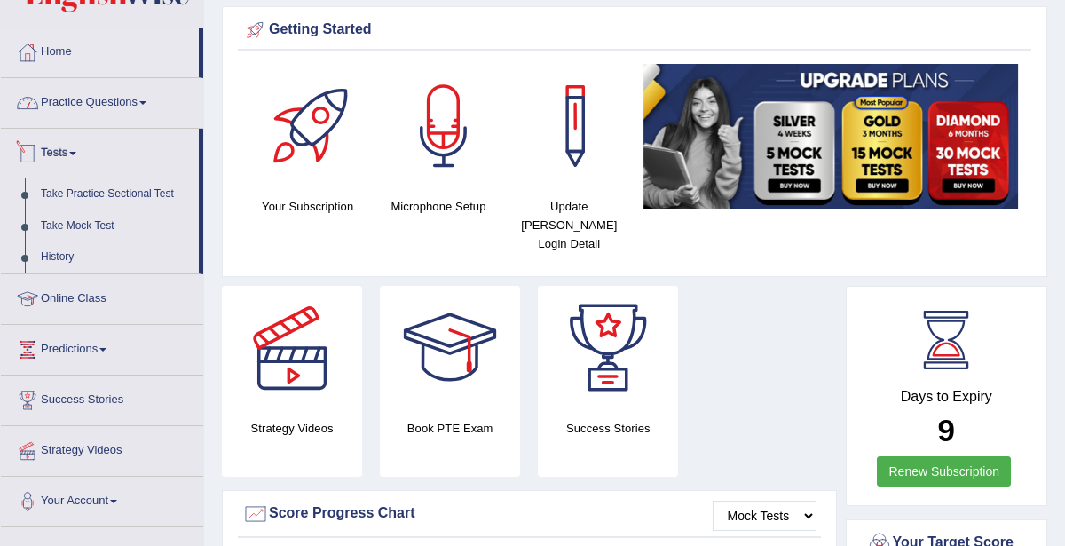
click at [56, 105] on link "Practice Questions" at bounding box center [102, 100] width 202 height 44
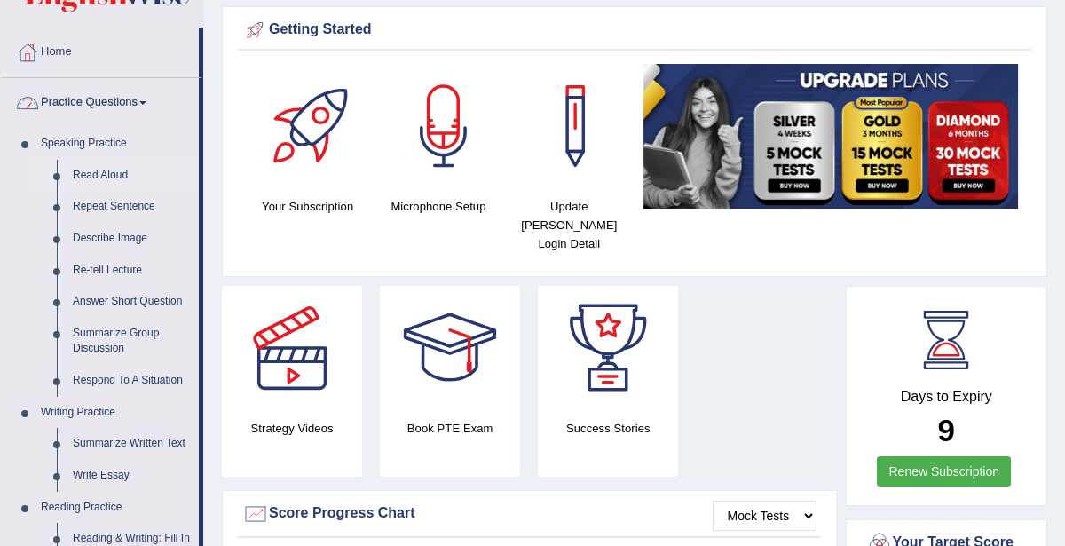
click at [99, 183] on link "Read Aloud" at bounding box center [132, 176] width 134 height 32
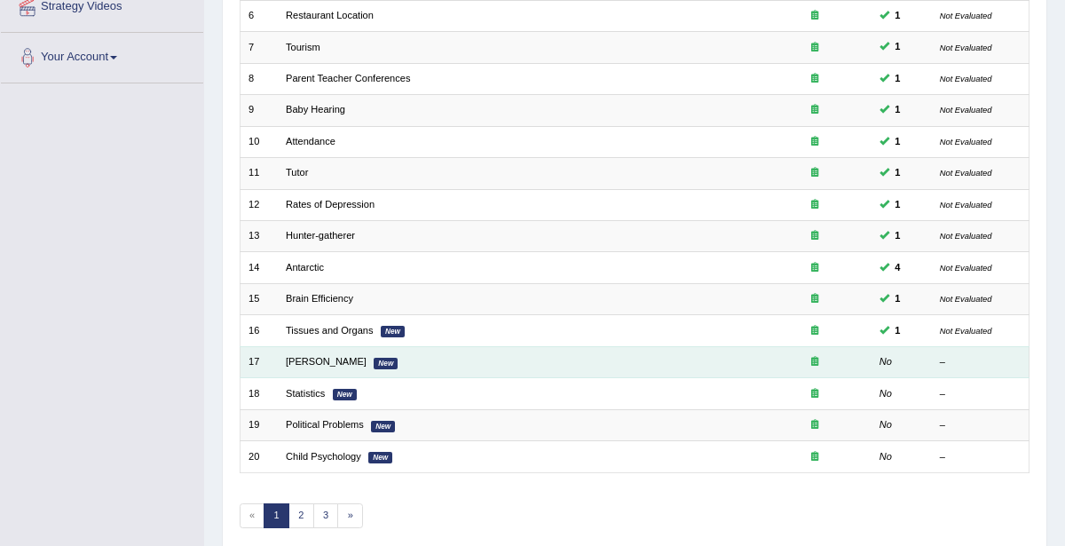
scroll to position [472, 0]
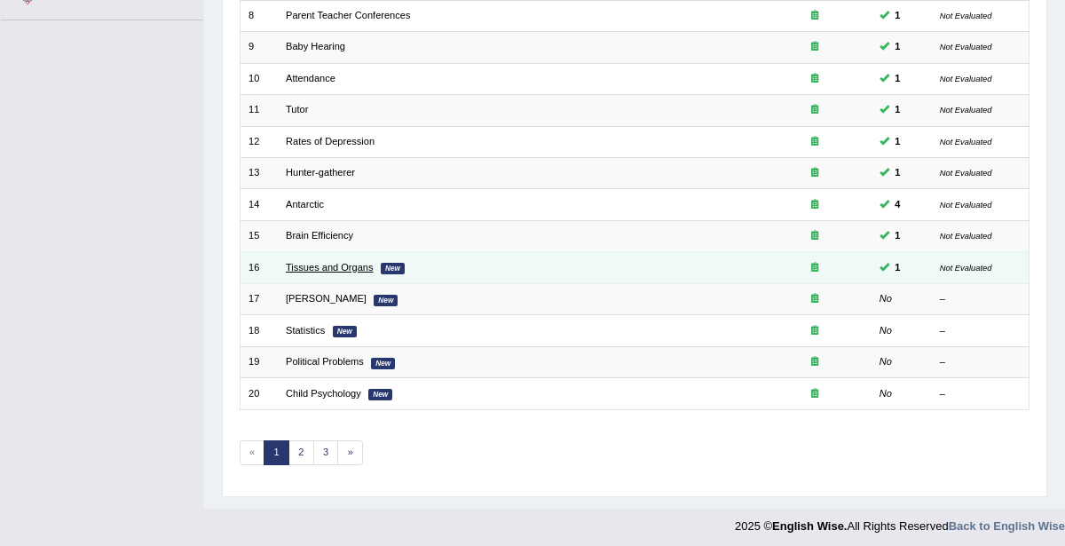
click at [296, 265] on link "Tissues and Organs" at bounding box center [329, 267] width 87 height 11
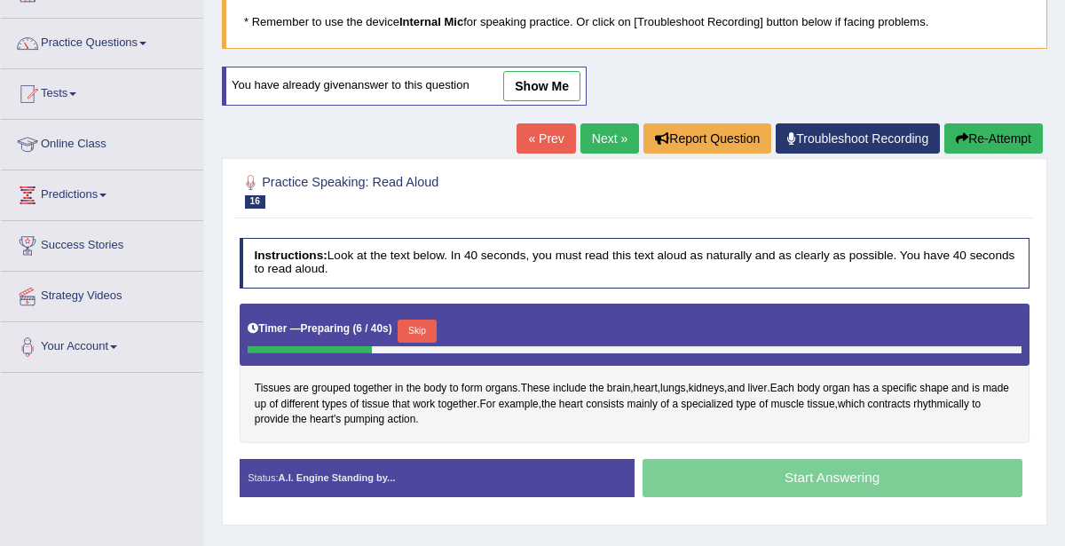
scroll to position [118, 0]
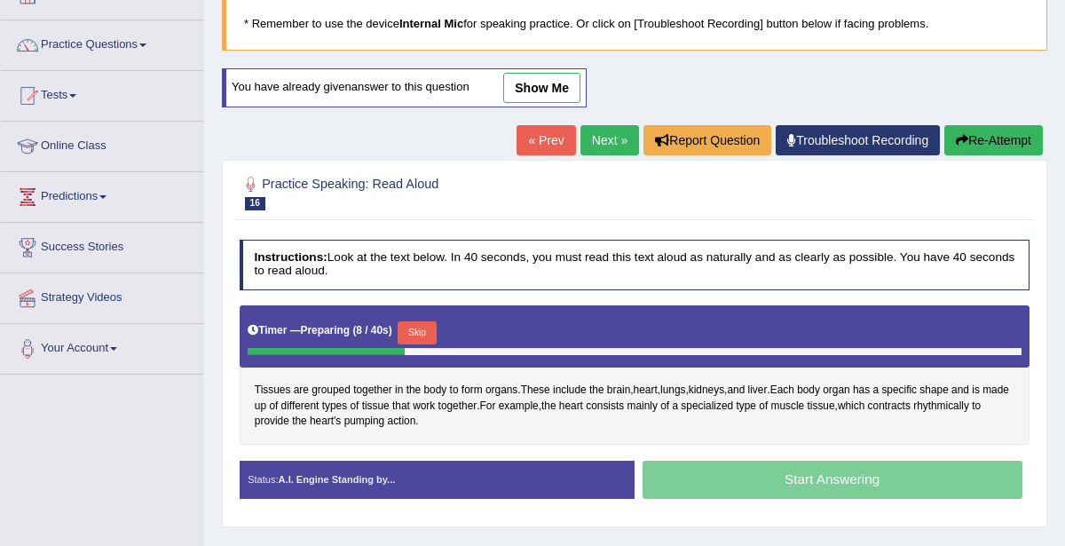
click at [609, 139] on link "Next »" at bounding box center [609, 140] width 59 height 30
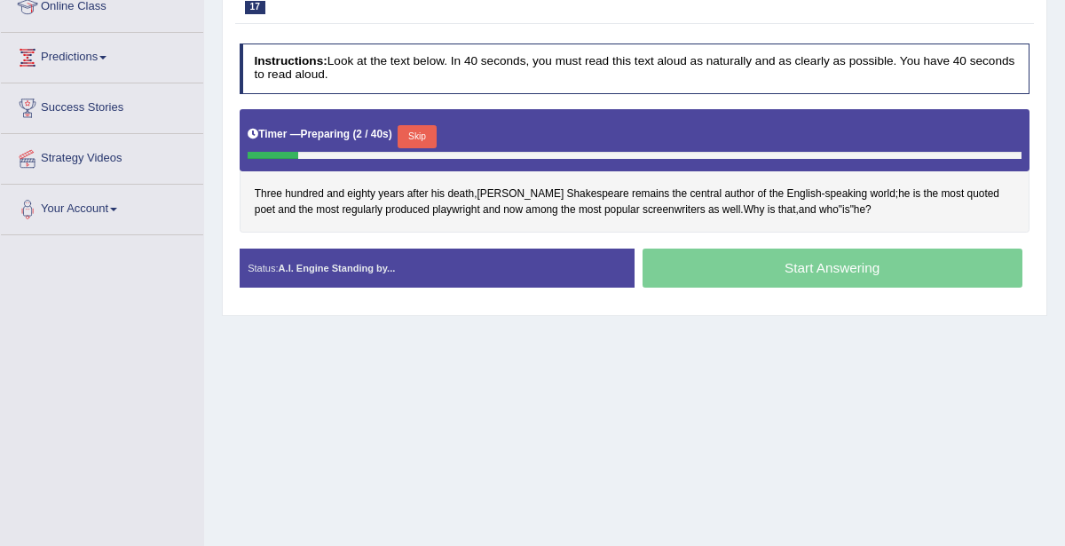
scroll to position [256, 0]
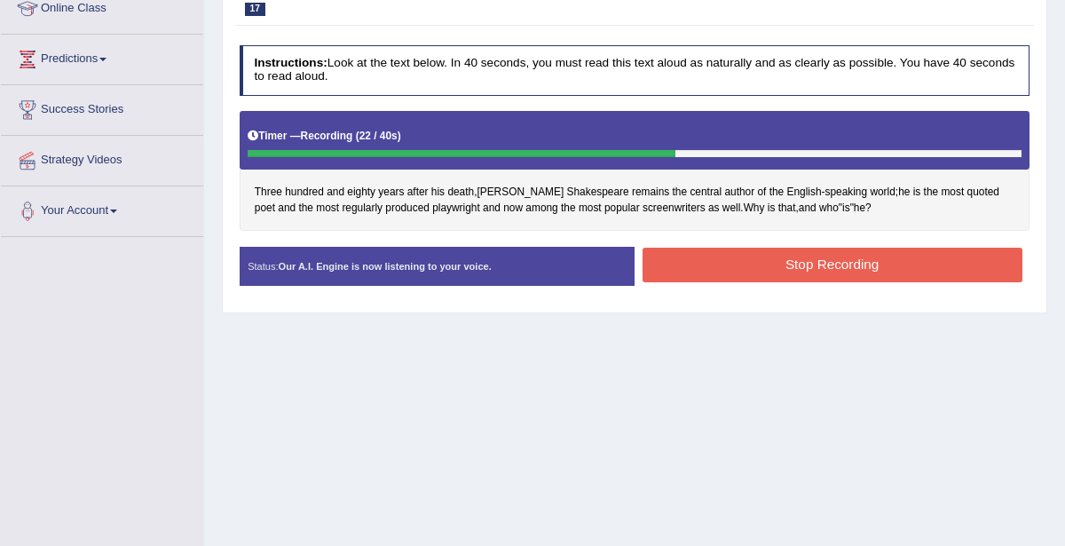
click at [763, 266] on button "Stop Recording" at bounding box center [833, 265] width 380 height 35
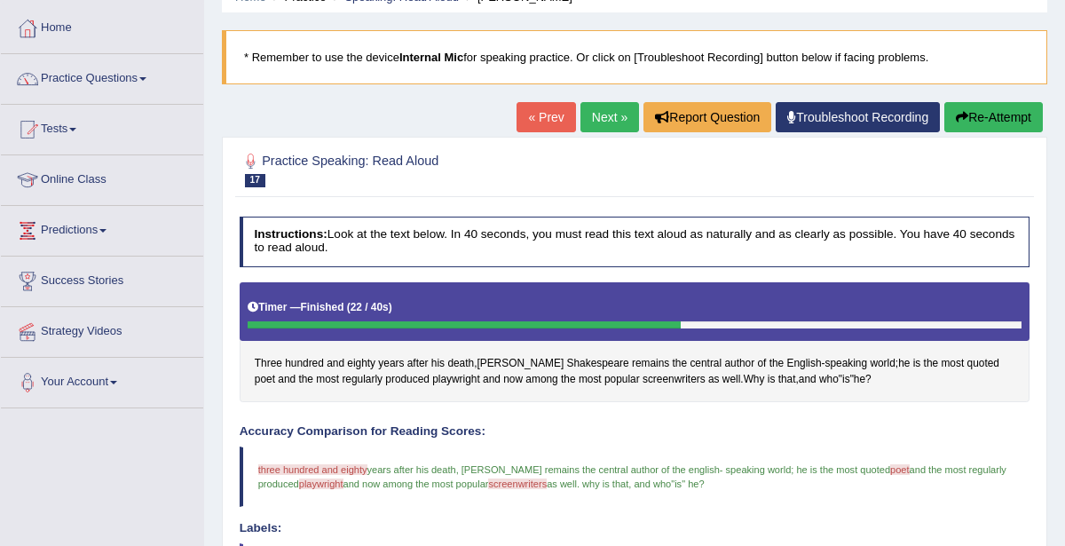
scroll to position [74, 0]
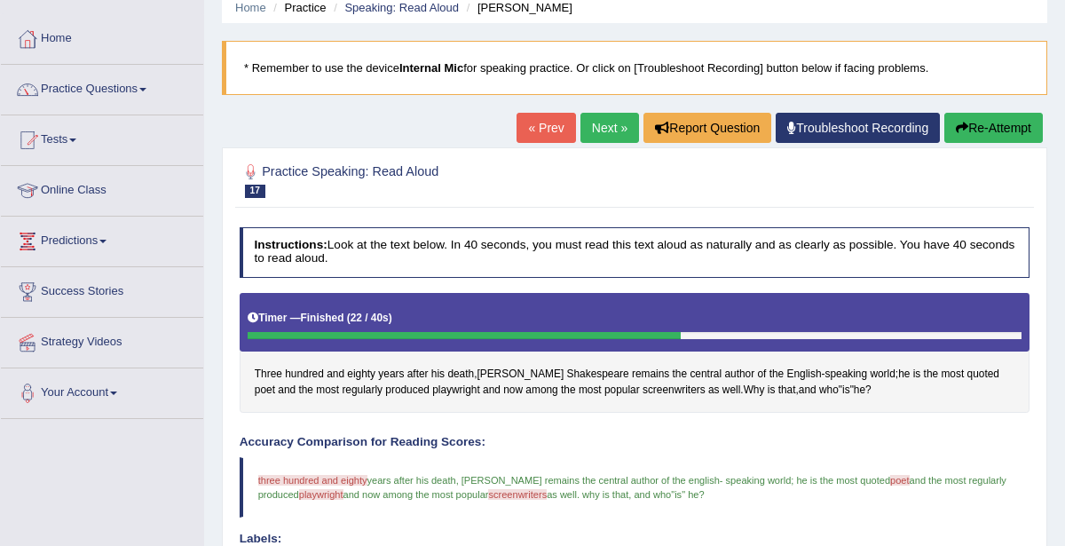
click at [609, 130] on link "Next »" at bounding box center [609, 128] width 59 height 30
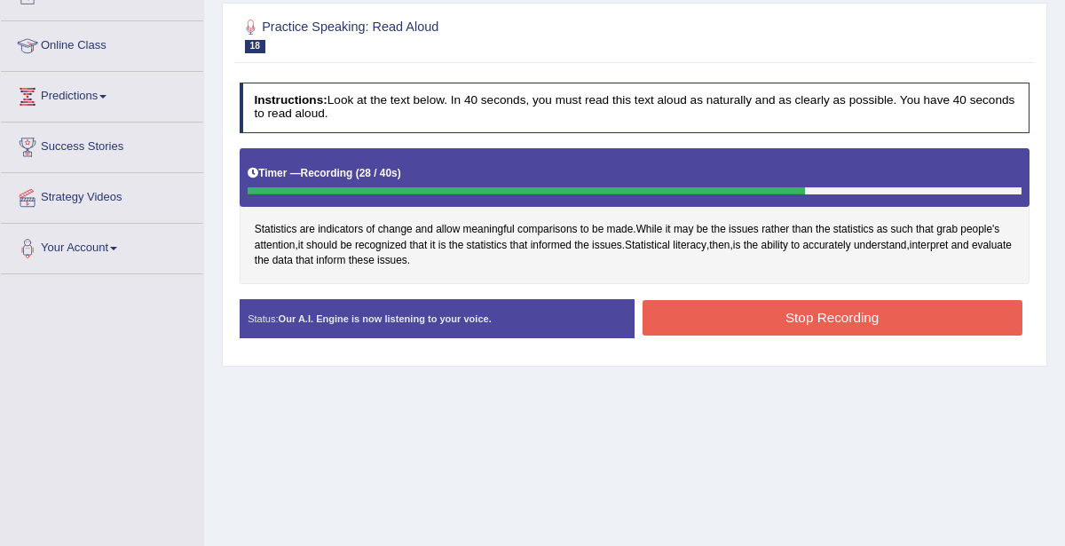
click at [771, 312] on button "Stop Recording" at bounding box center [833, 317] width 380 height 35
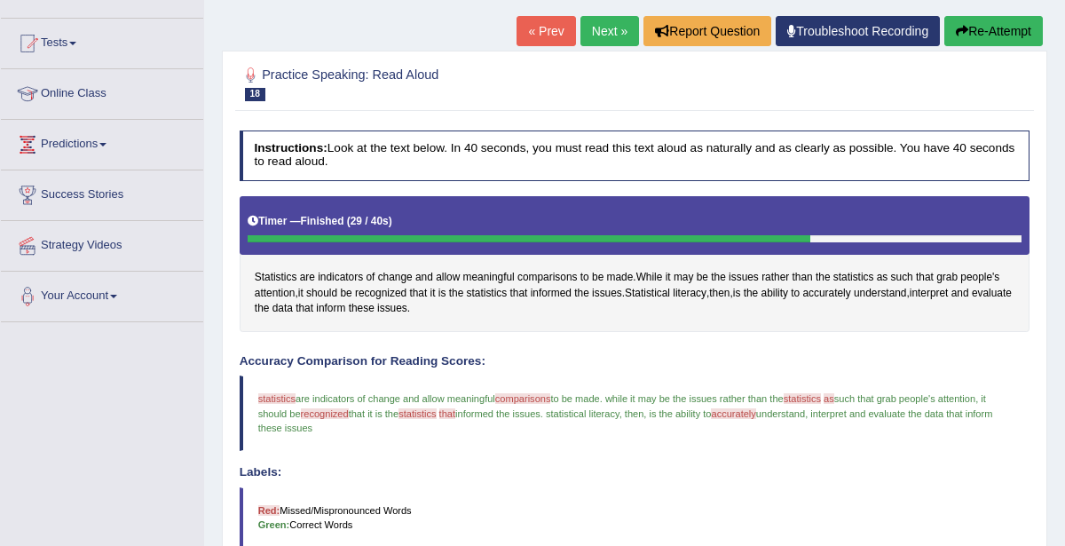
scroll to position [170, 0]
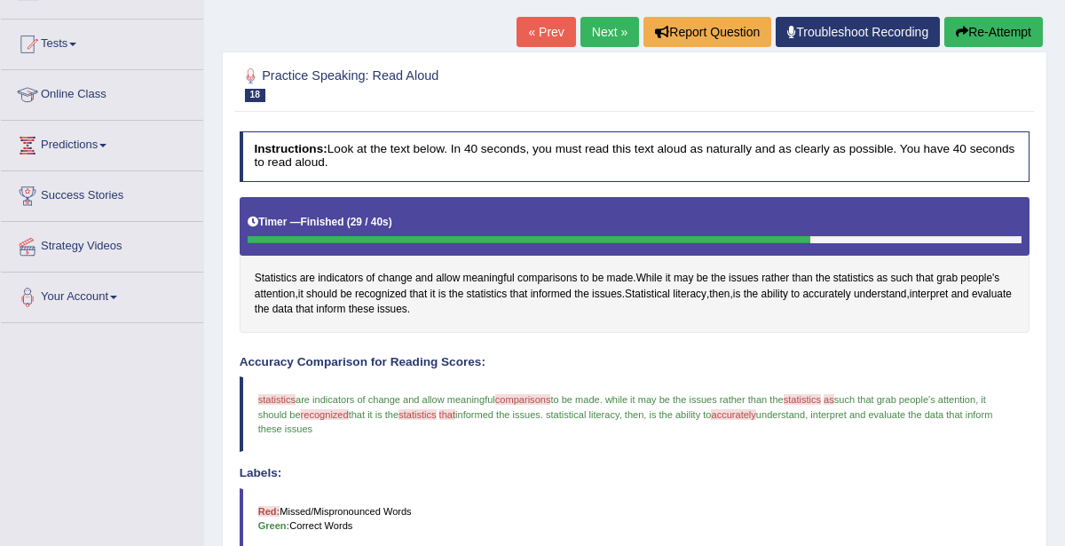
click at [619, 36] on link "Next »" at bounding box center [609, 32] width 59 height 30
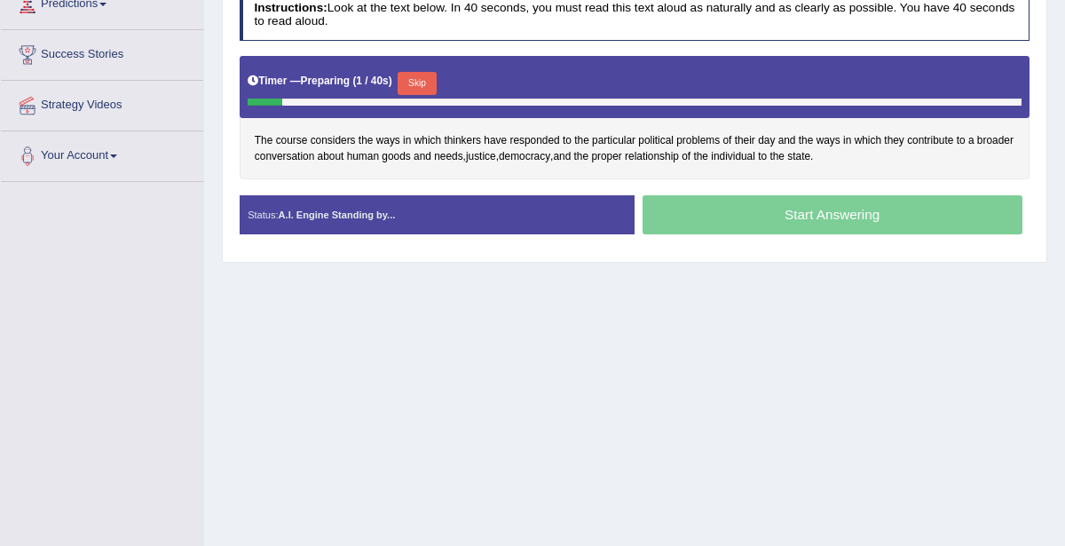
scroll to position [304, 0]
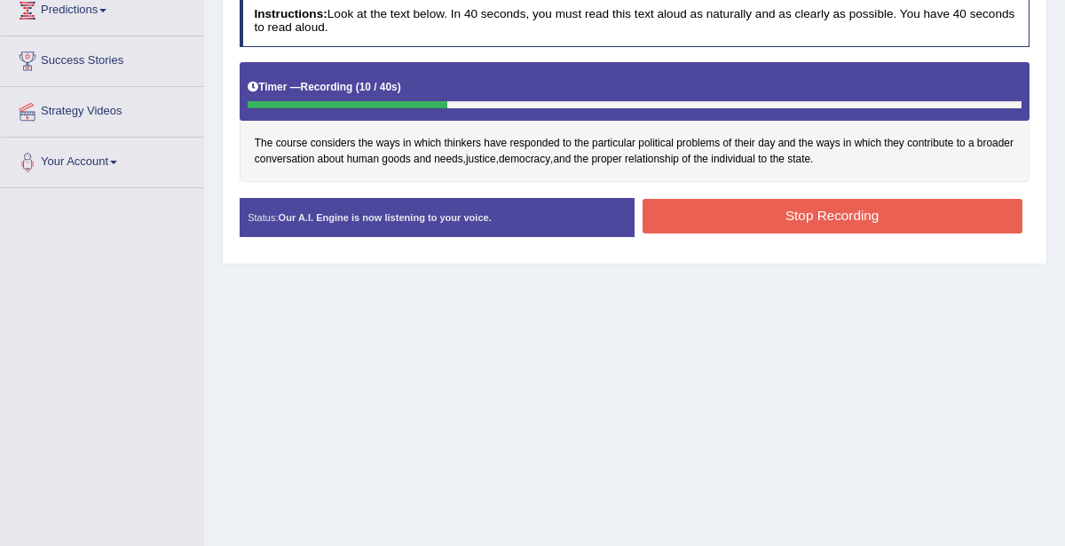
click at [838, 211] on button "Stop Recording" at bounding box center [833, 216] width 380 height 35
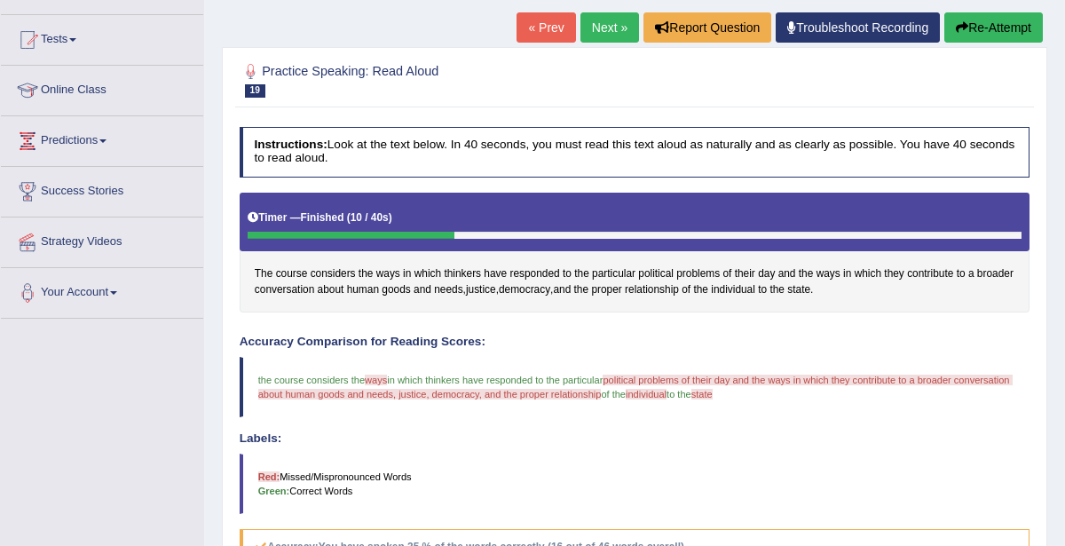
scroll to position [169, 0]
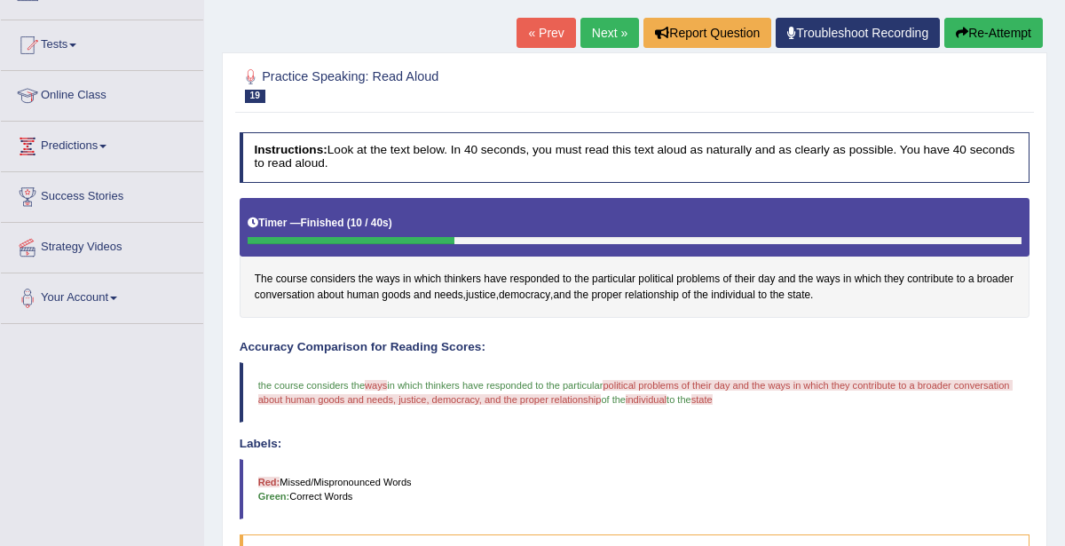
click at [974, 31] on button "Re-Attempt" at bounding box center [993, 33] width 99 height 30
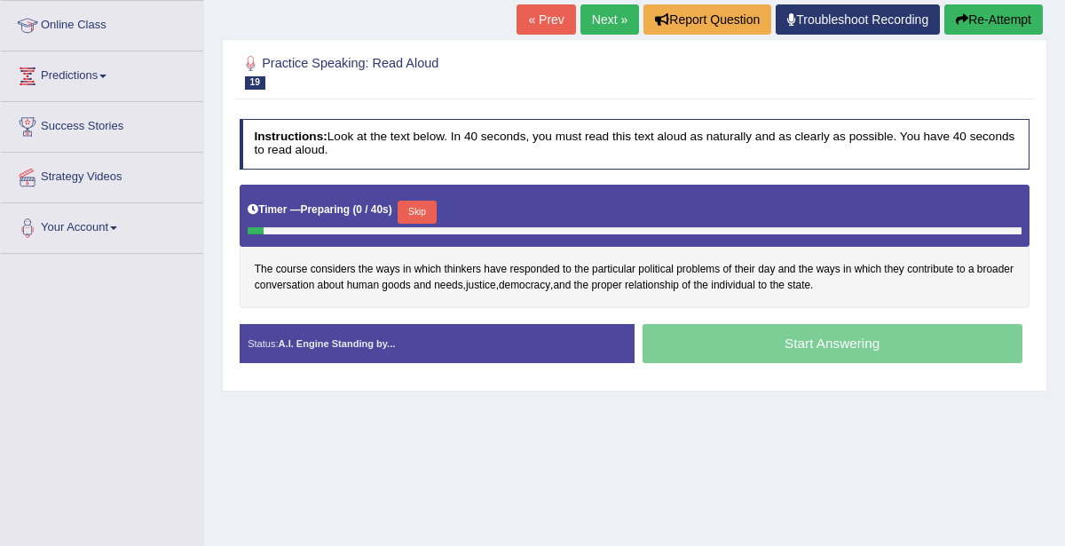
scroll to position [240, 0]
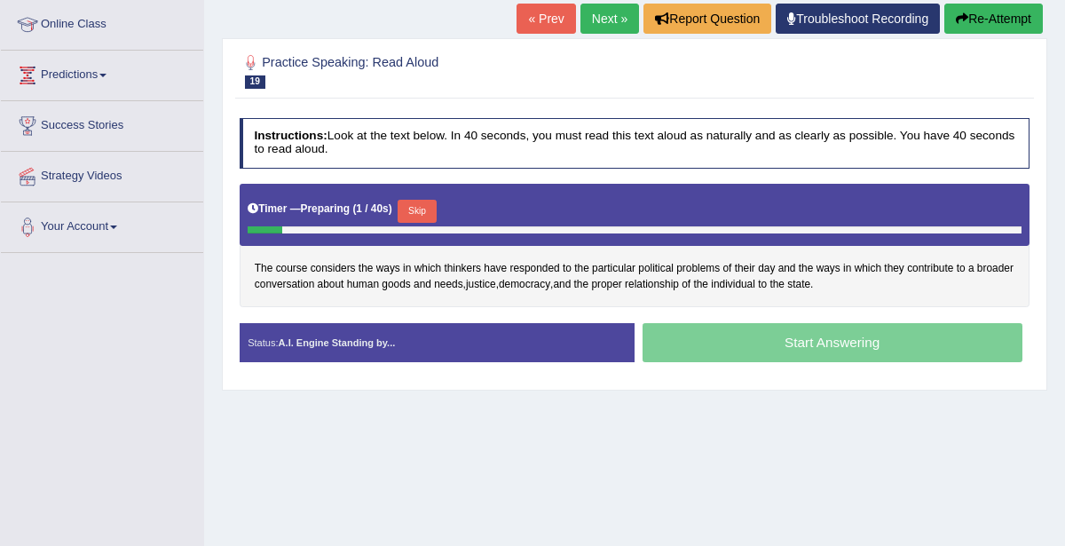
click at [826, 340] on div "Start Answering" at bounding box center [832, 344] width 395 height 43
click at [782, 340] on div "Start Answering" at bounding box center [832, 344] width 395 height 43
click at [788, 345] on div "Start Answering" at bounding box center [832, 344] width 395 height 43
click at [426, 201] on button "Skip" at bounding box center [417, 211] width 38 height 23
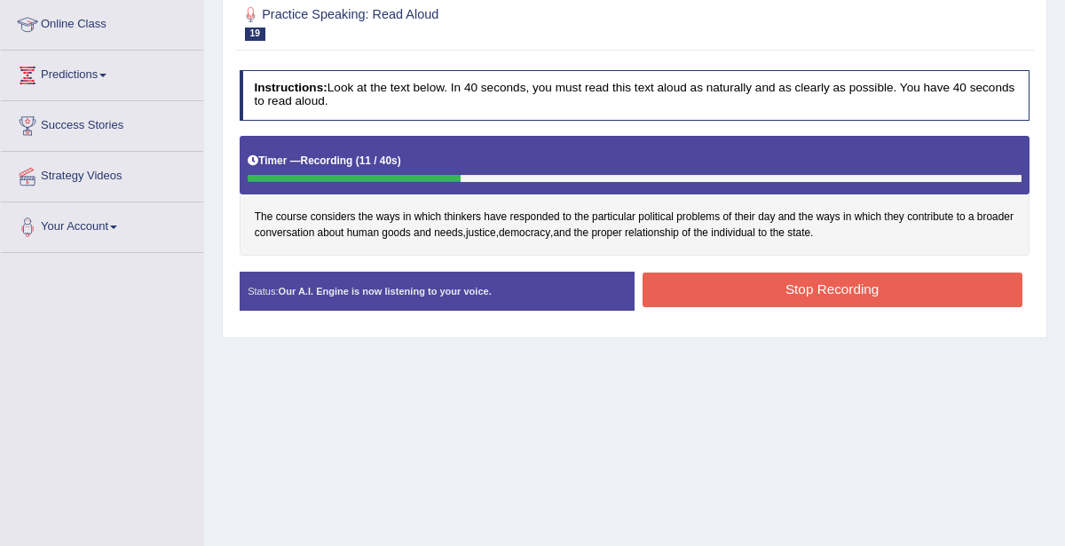
click at [821, 283] on button "Stop Recording" at bounding box center [833, 289] width 380 height 35
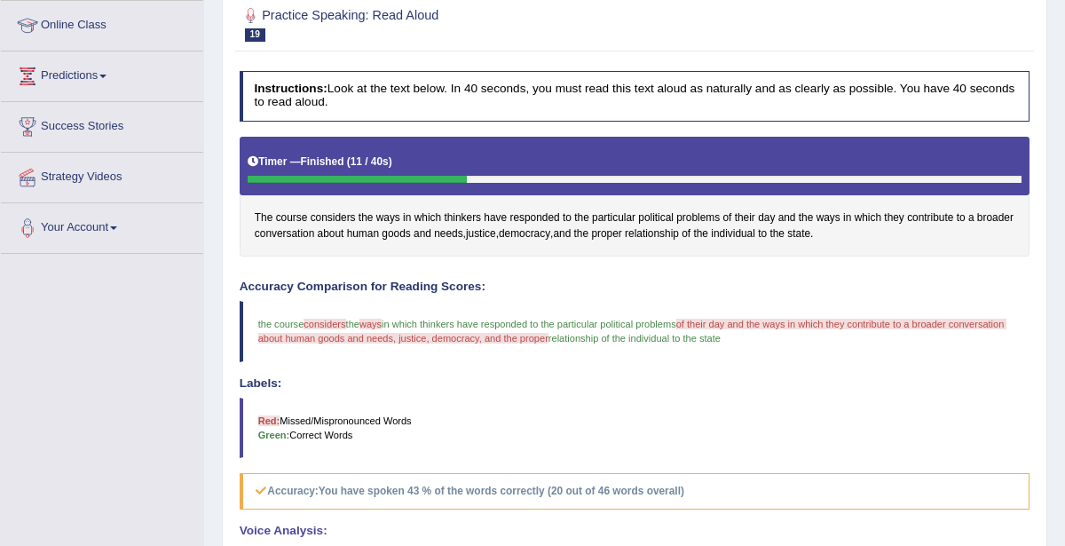
scroll to position [112, 0]
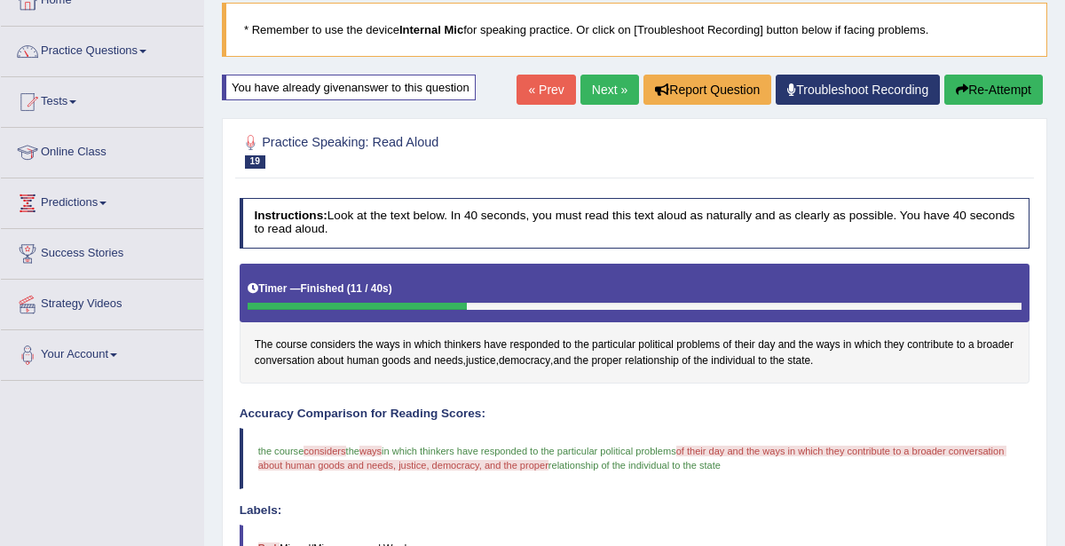
click at [969, 87] on button "Re-Attempt" at bounding box center [993, 90] width 99 height 30
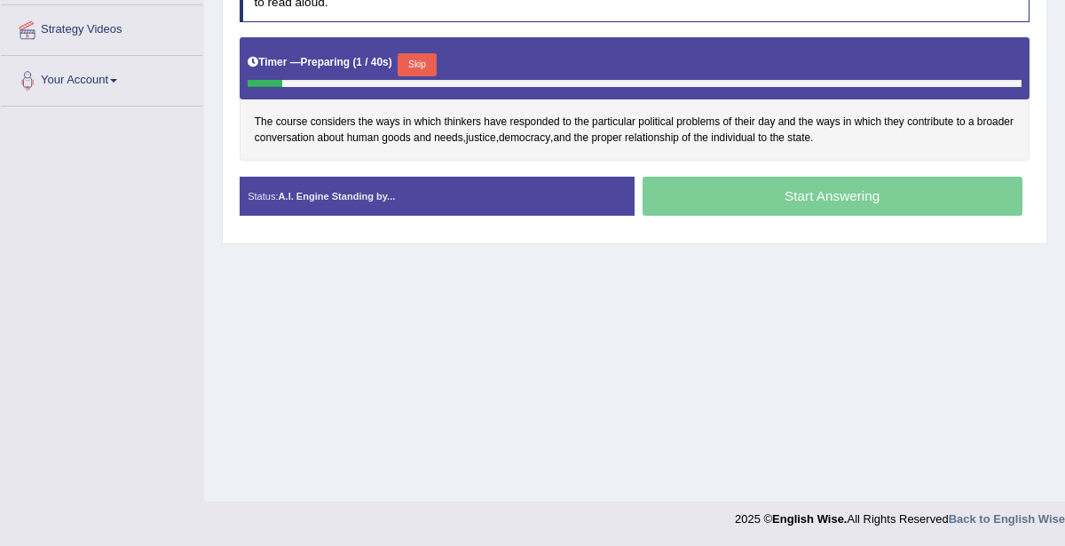
click at [415, 62] on button "Skip" at bounding box center [417, 64] width 38 height 23
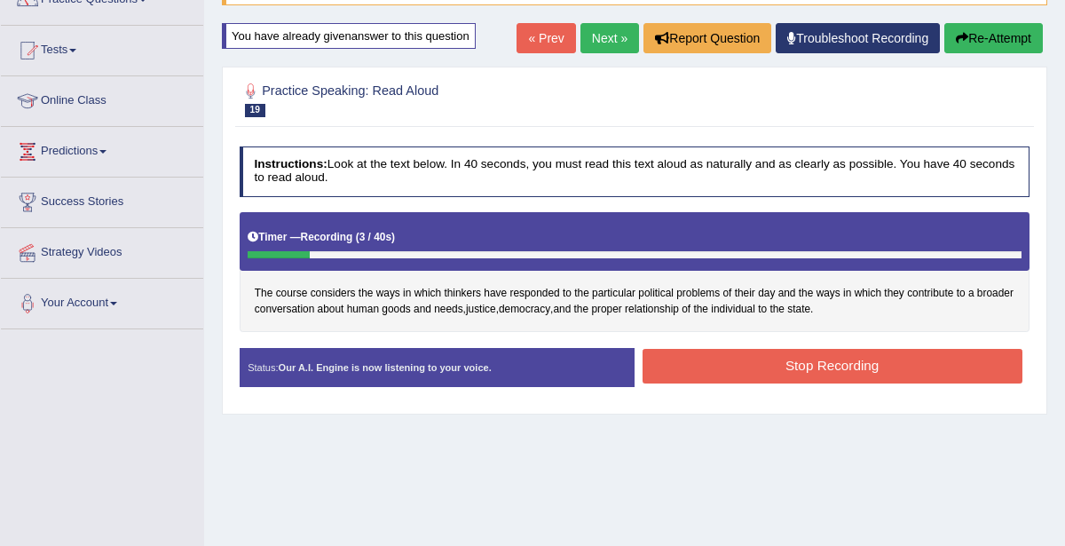
scroll to position [112, 0]
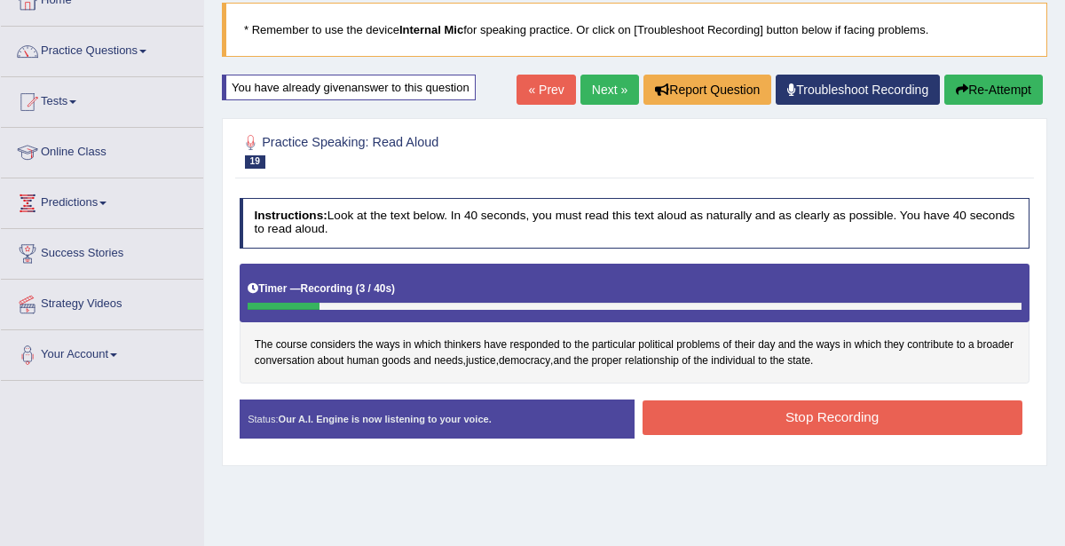
click at [612, 91] on link "Next »" at bounding box center [609, 90] width 59 height 30
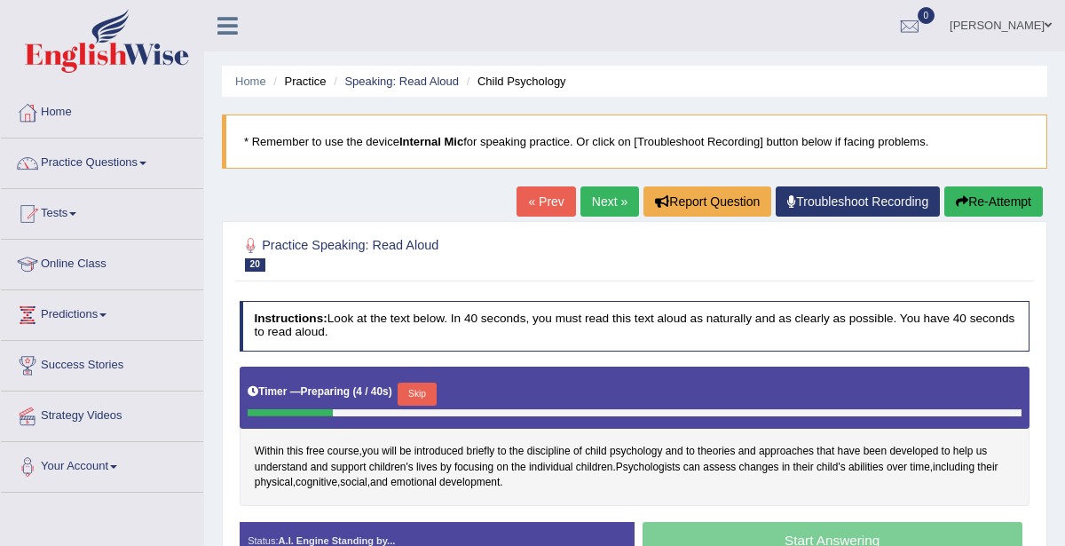
click at [543, 207] on link "« Prev" at bounding box center [546, 201] width 59 height 30
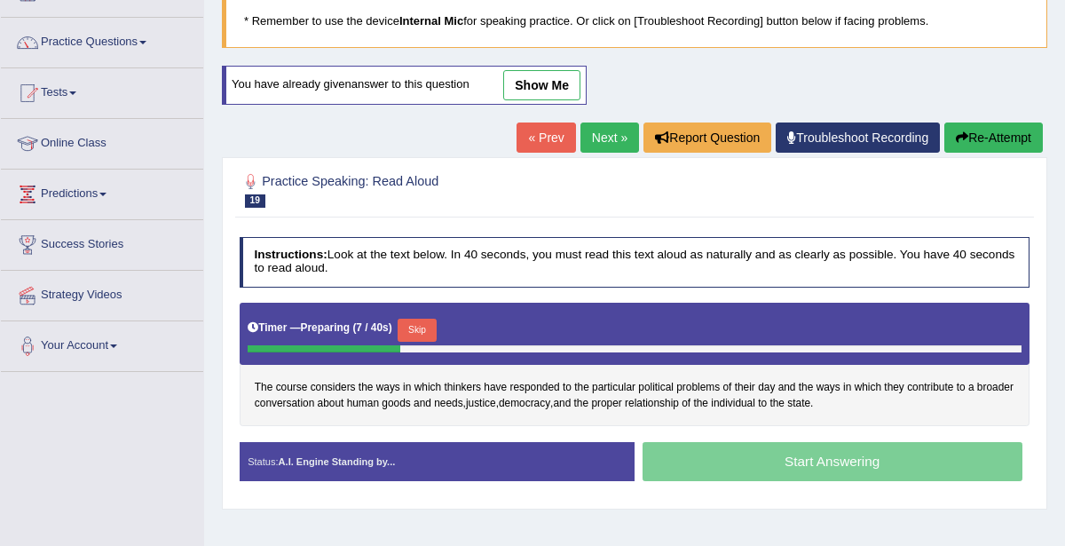
click at [994, 133] on button "Re-Attempt" at bounding box center [993, 137] width 99 height 30
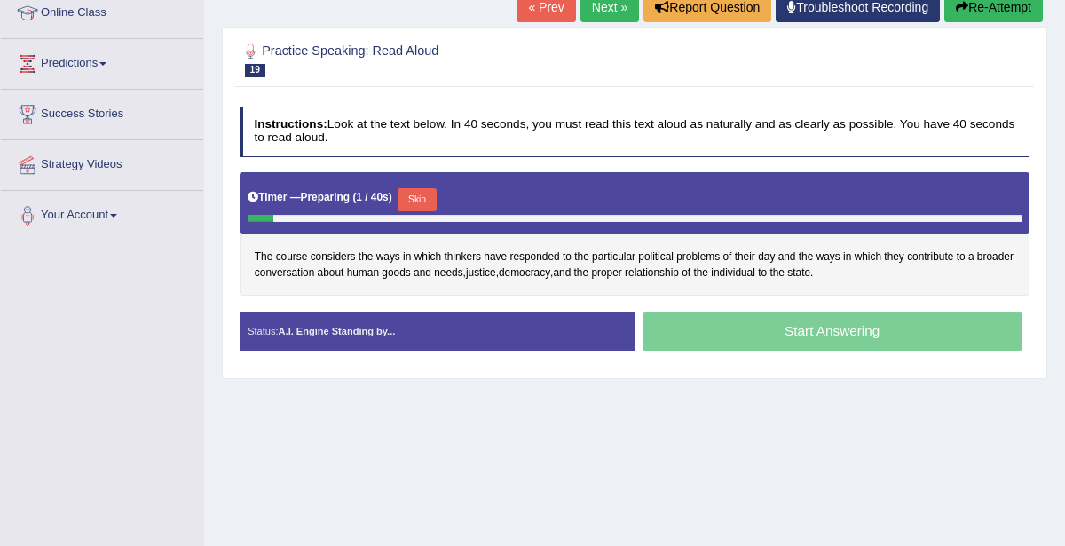
scroll to position [278, 0]
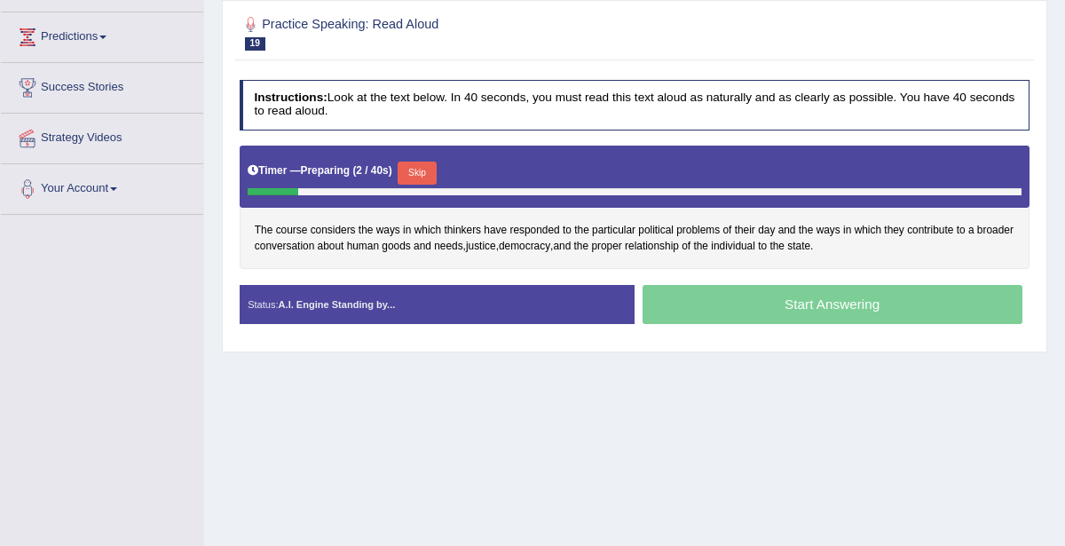
click at [424, 170] on button "Skip" at bounding box center [417, 173] width 38 height 23
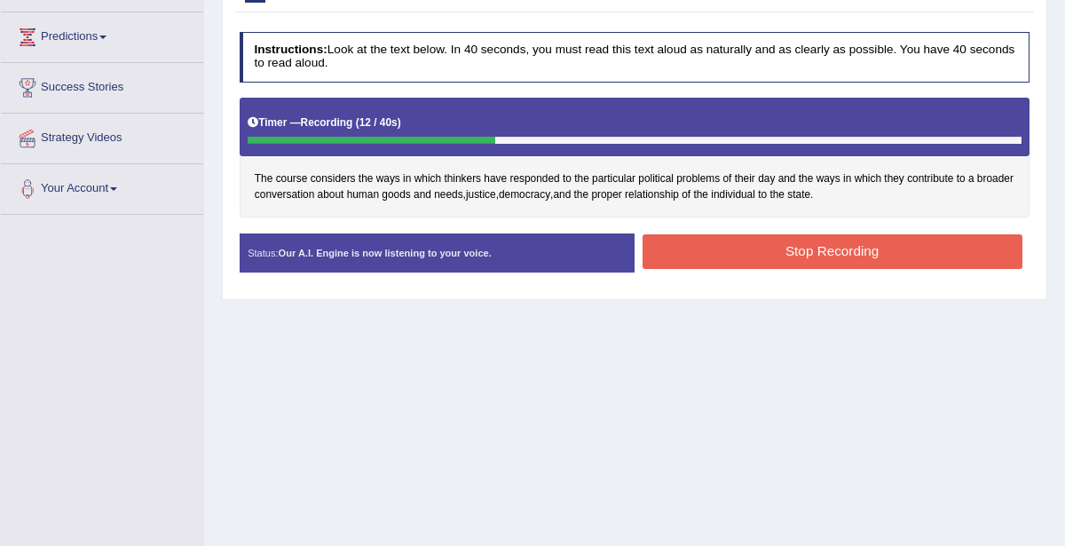
click at [806, 242] on button "Stop Recording" at bounding box center [833, 251] width 380 height 35
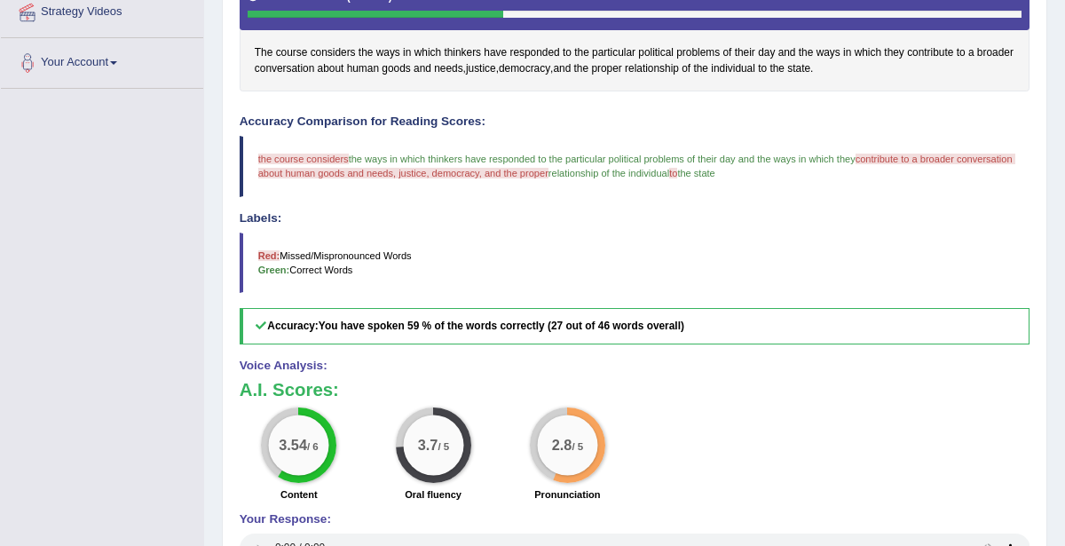
scroll to position [186, 0]
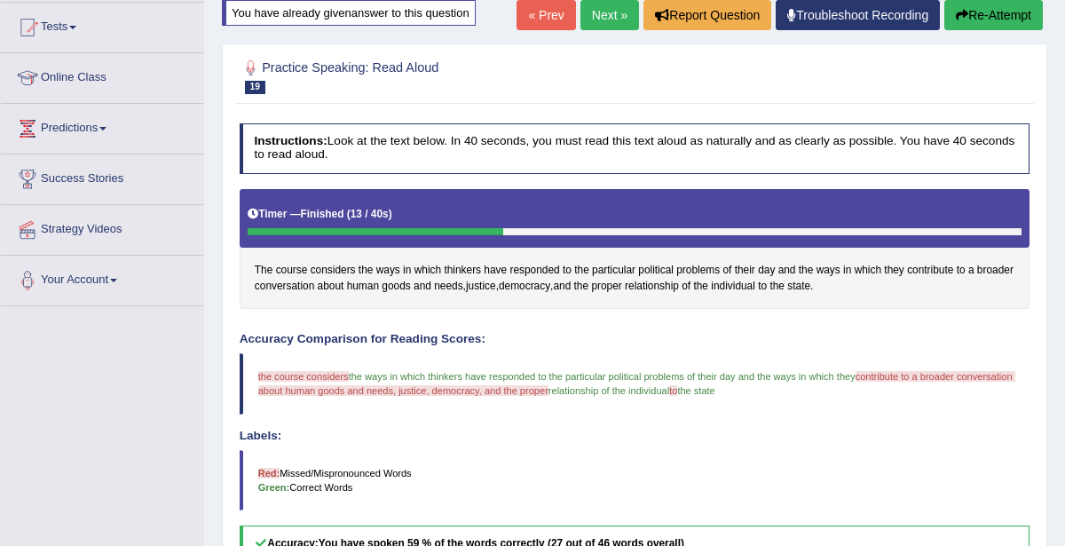
click at [979, 10] on button "Re-Attempt" at bounding box center [993, 15] width 99 height 30
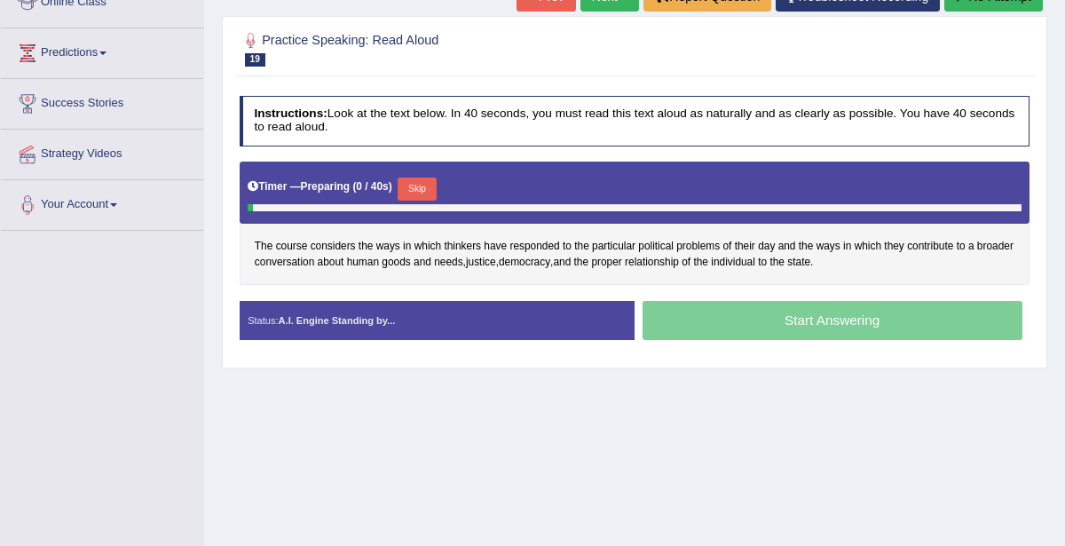
scroll to position [386, 0]
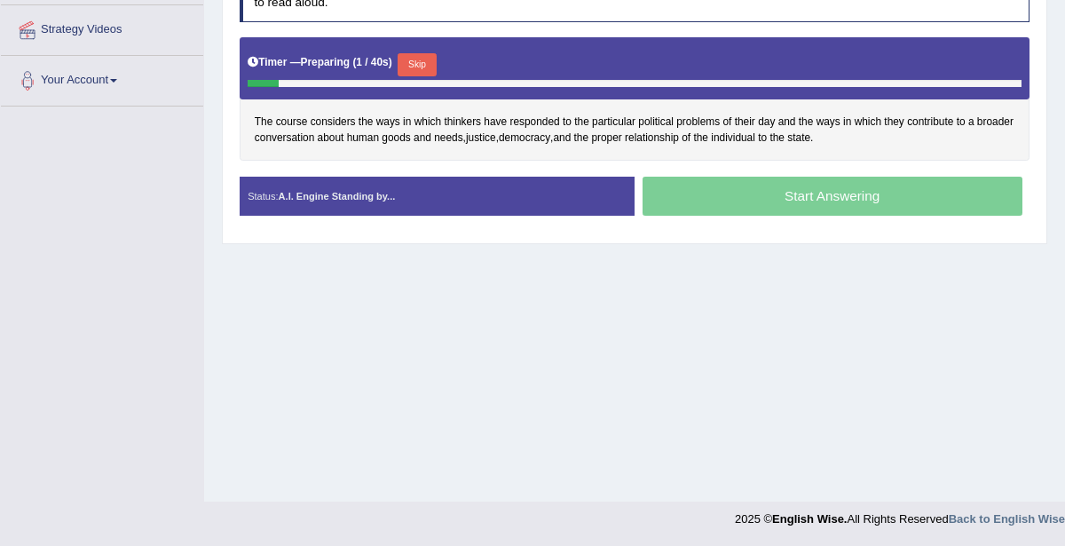
click at [422, 67] on button "Skip" at bounding box center [417, 64] width 38 height 23
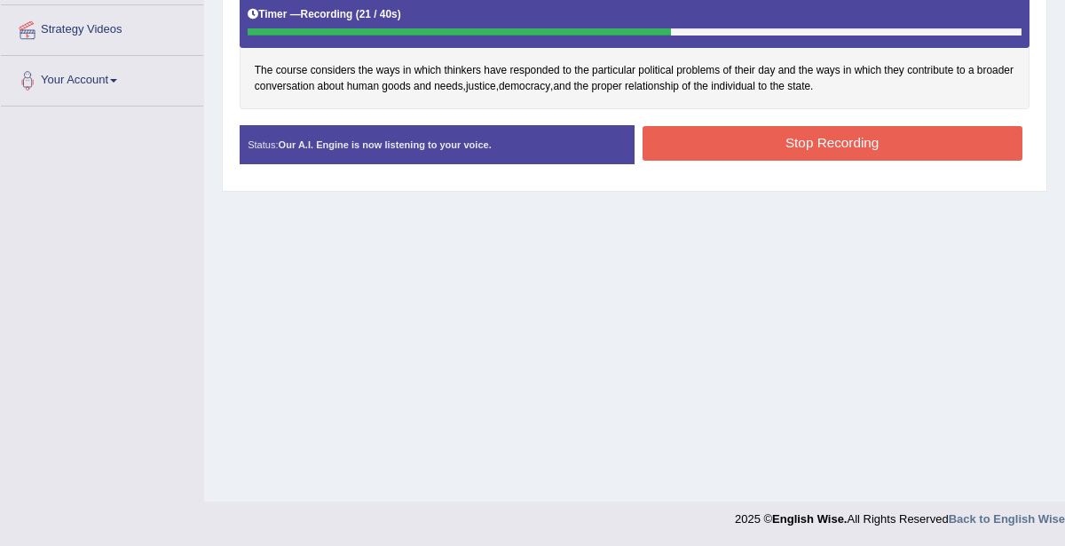
click at [810, 146] on button "Stop Recording" at bounding box center [833, 143] width 380 height 35
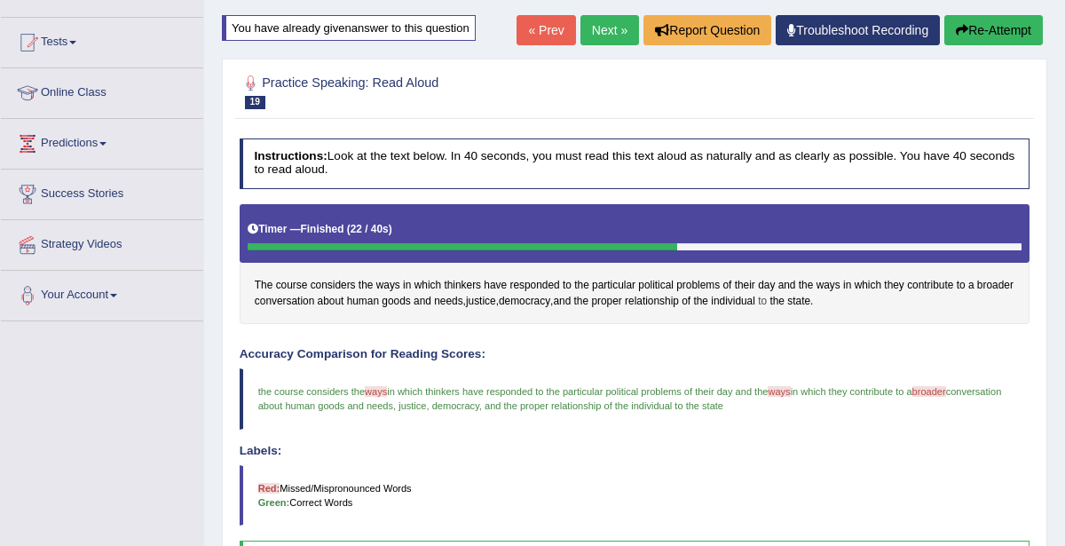
scroll to position [0, 0]
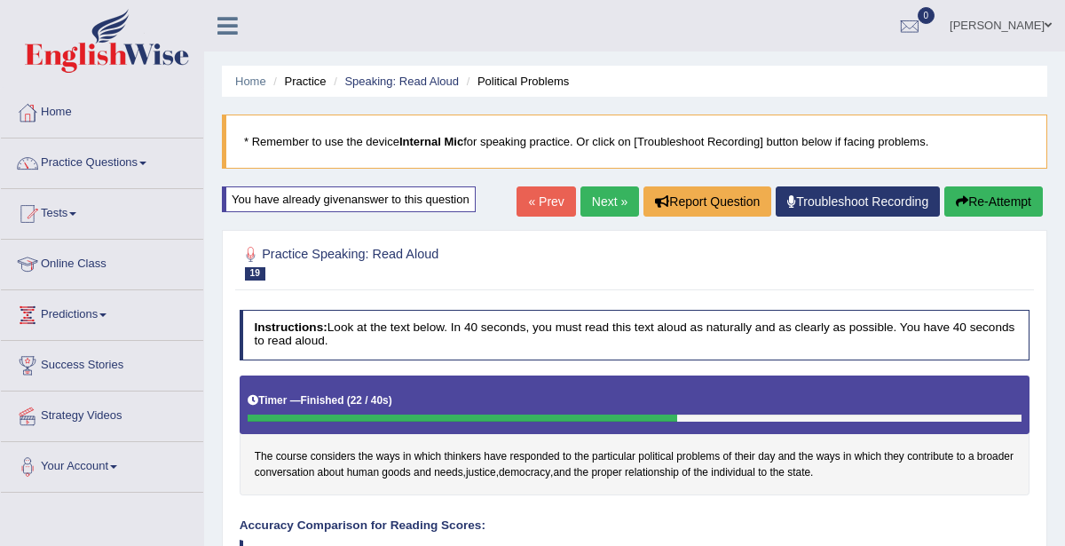
click at [1007, 209] on button "Re-Attempt" at bounding box center [993, 201] width 99 height 30
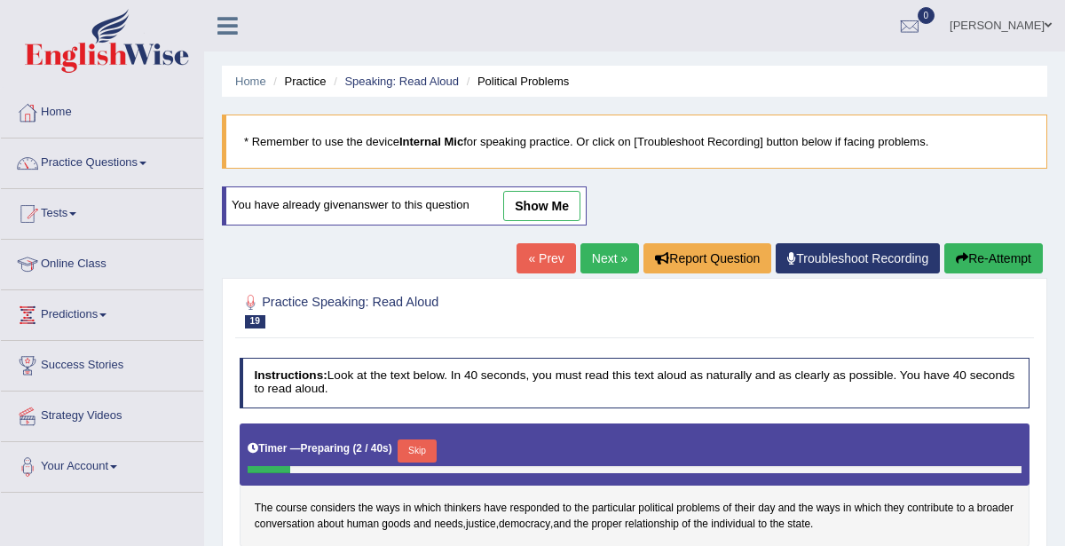
click at [611, 257] on link "Next »" at bounding box center [609, 258] width 59 height 30
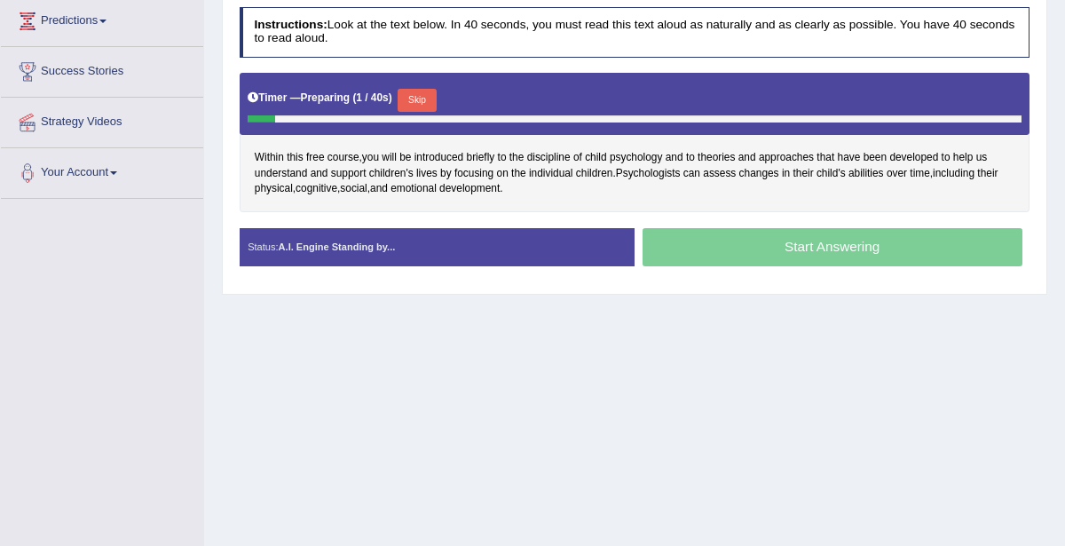
scroll to position [293, 0]
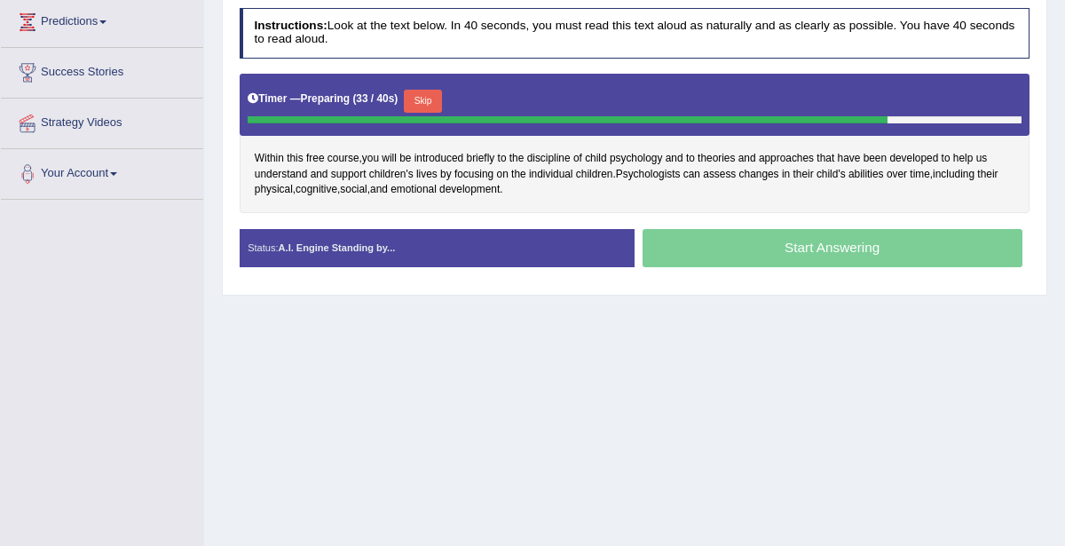
click at [412, 91] on button "Skip" at bounding box center [423, 101] width 38 height 23
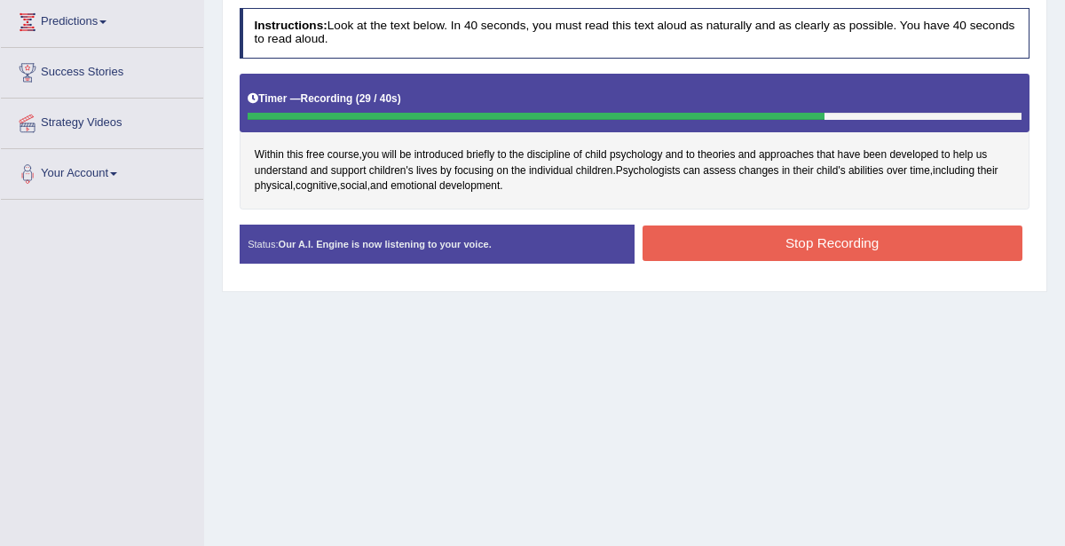
click at [713, 228] on button "Stop Recording" at bounding box center [833, 242] width 380 height 35
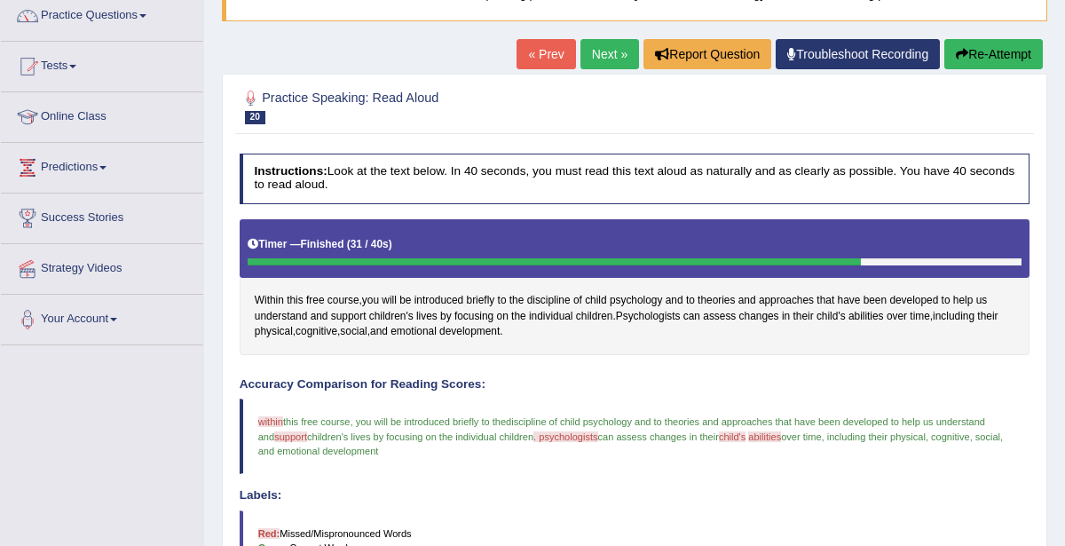
scroll to position [122, 0]
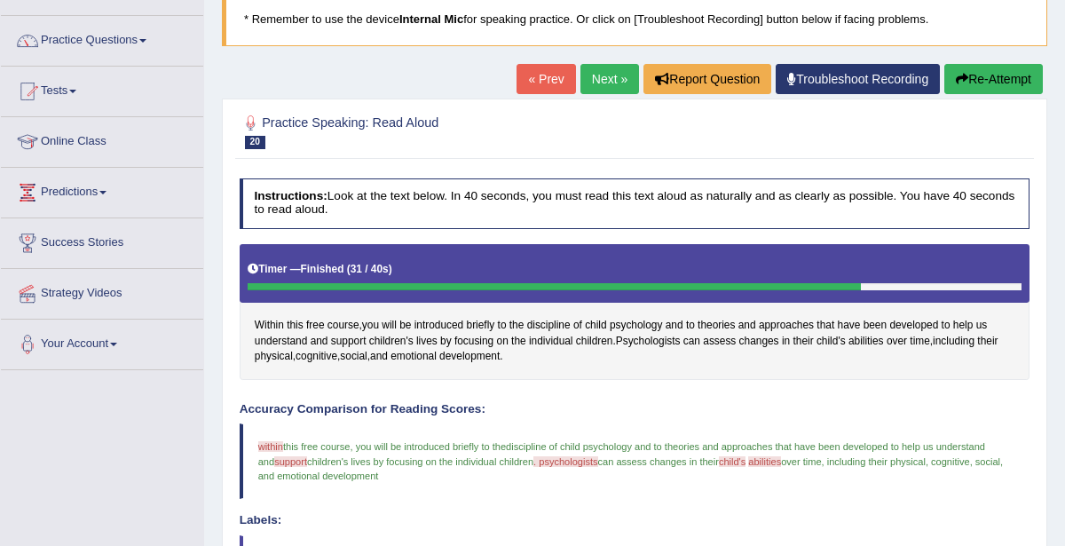
click at [603, 81] on link "Next »" at bounding box center [609, 79] width 59 height 30
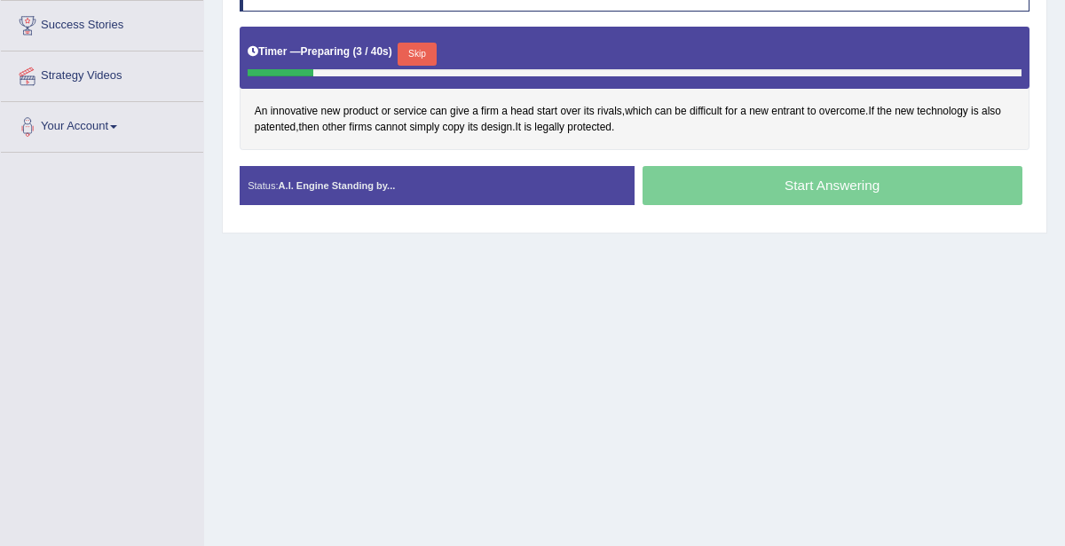
scroll to position [338, 0]
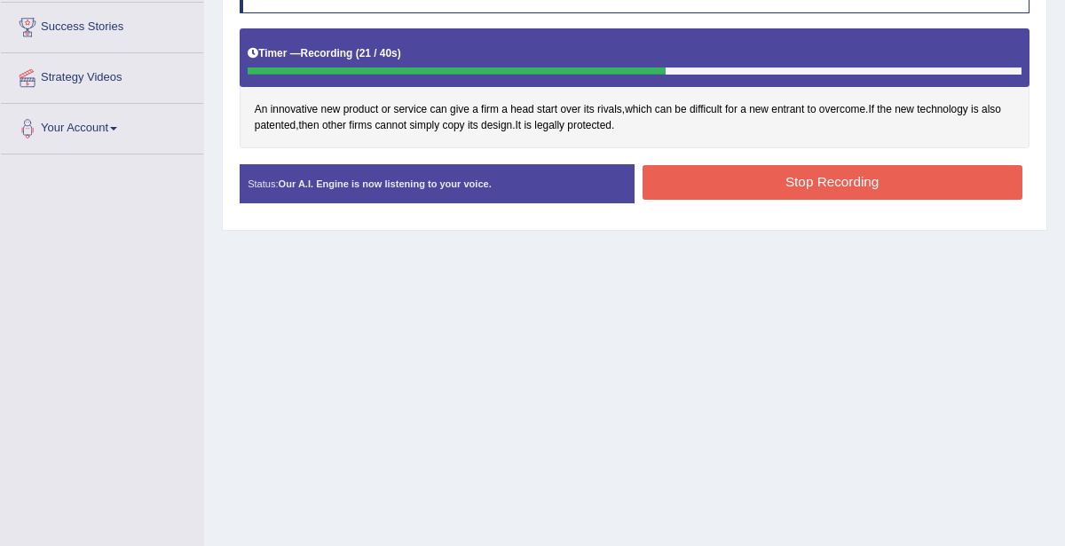
click at [701, 165] on button "Stop Recording" at bounding box center [833, 182] width 380 height 35
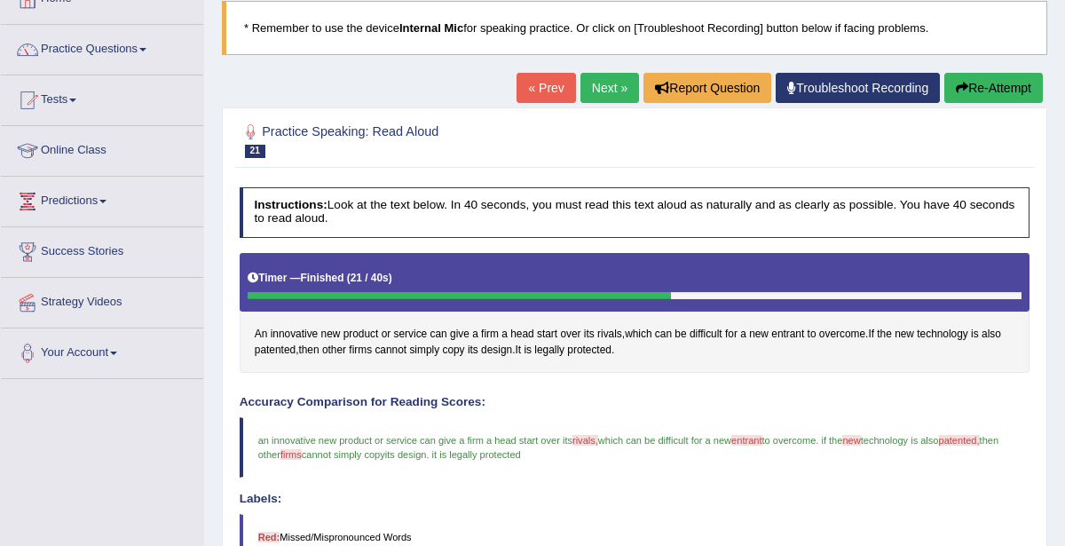
scroll to position [114, 0]
click at [620, 96] on link "Next »" at bounding box center [609, 88] width 59 height 30
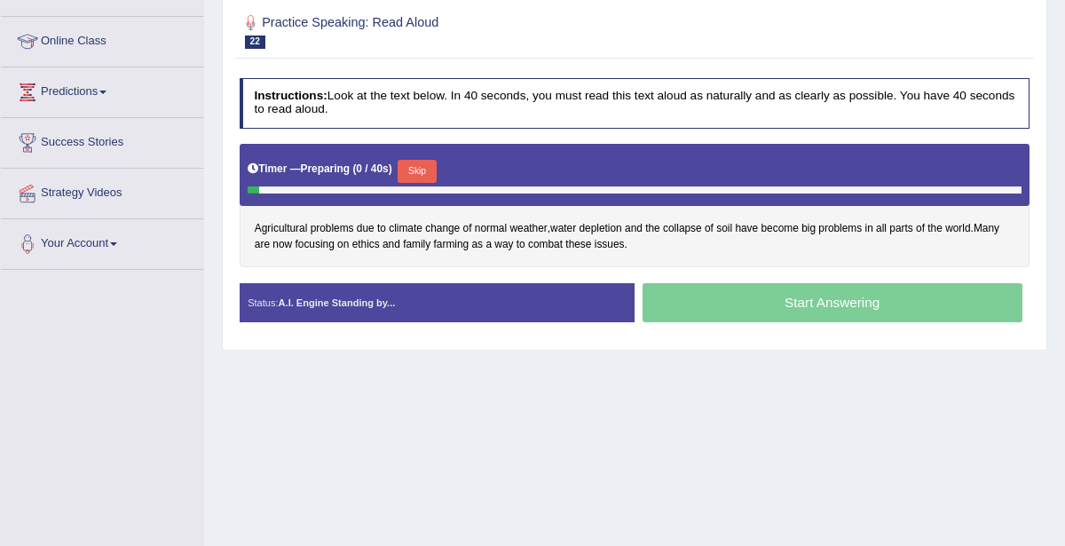
scroll to position [280, 0]
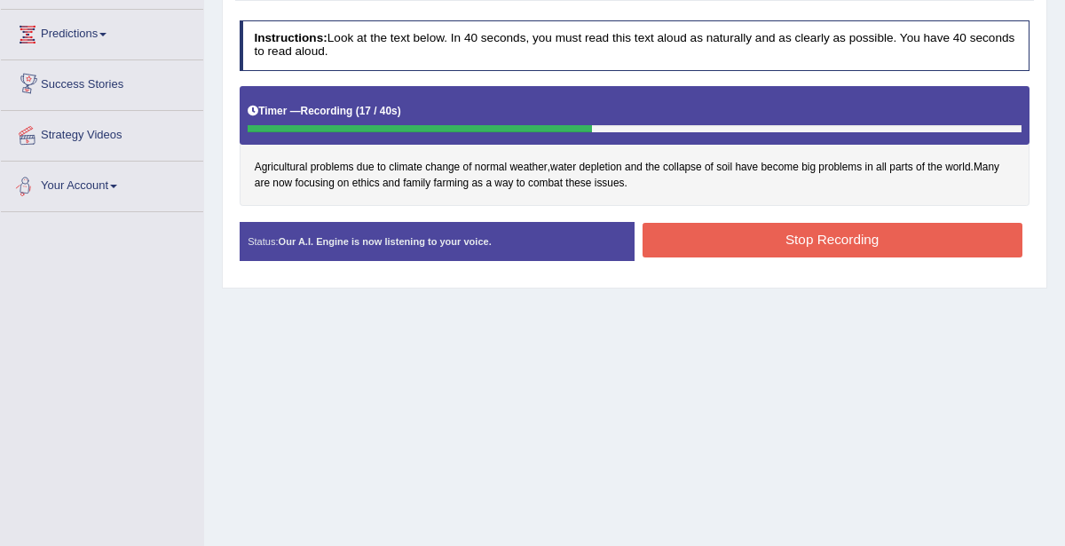
click at [891, 239] on button "Stop Recording" at bounding box center [833, 240] width 380 height 35
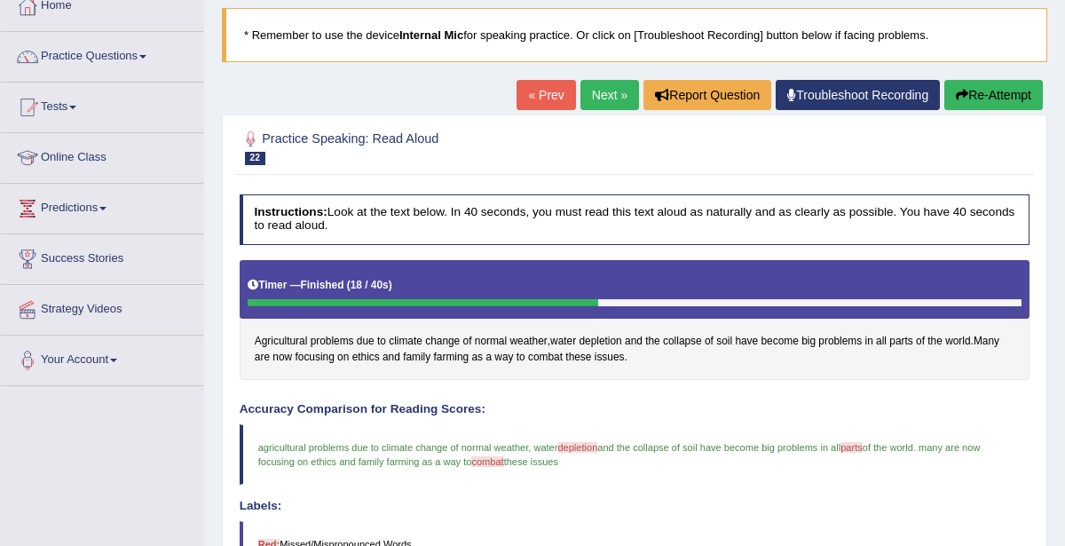
scroll to position [72, 0]
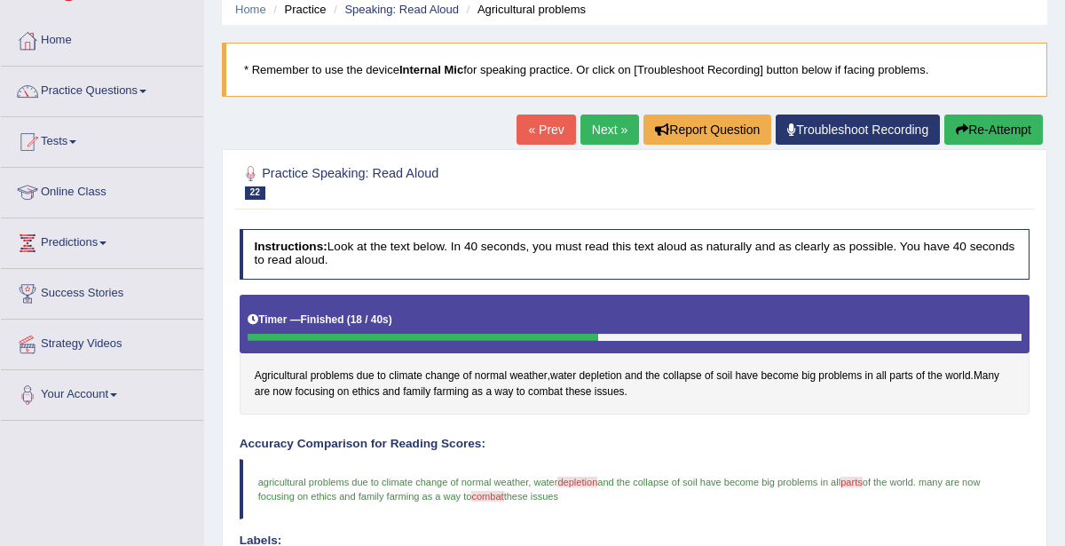
click at [611, 129] on link "Next »" at bounding box center [609, 129] width 59 height 30
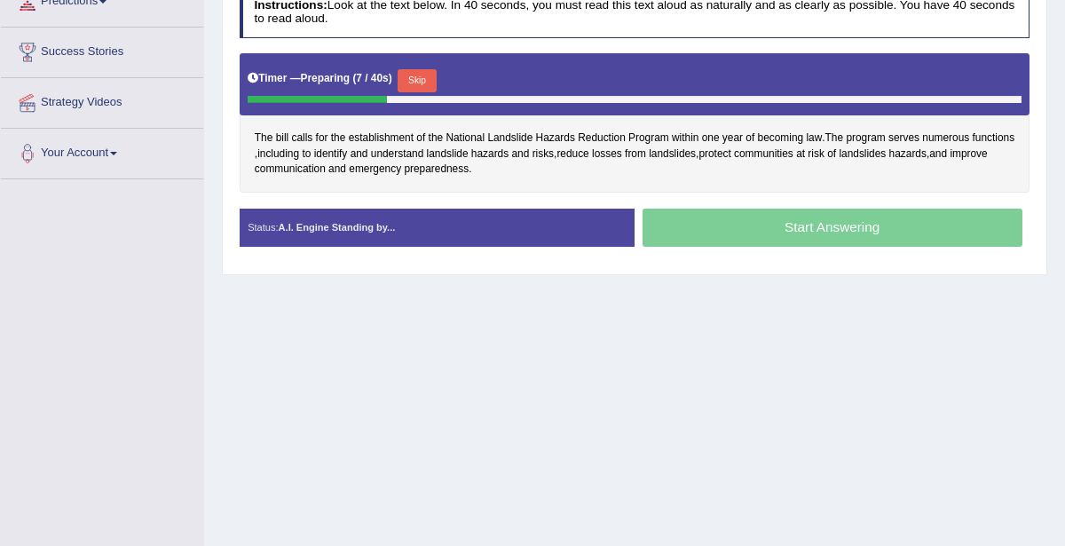
drag, startPoint x: 533, startPoint y: 409, endPoint x: 0, endPoint y: 492, distance: 539.7
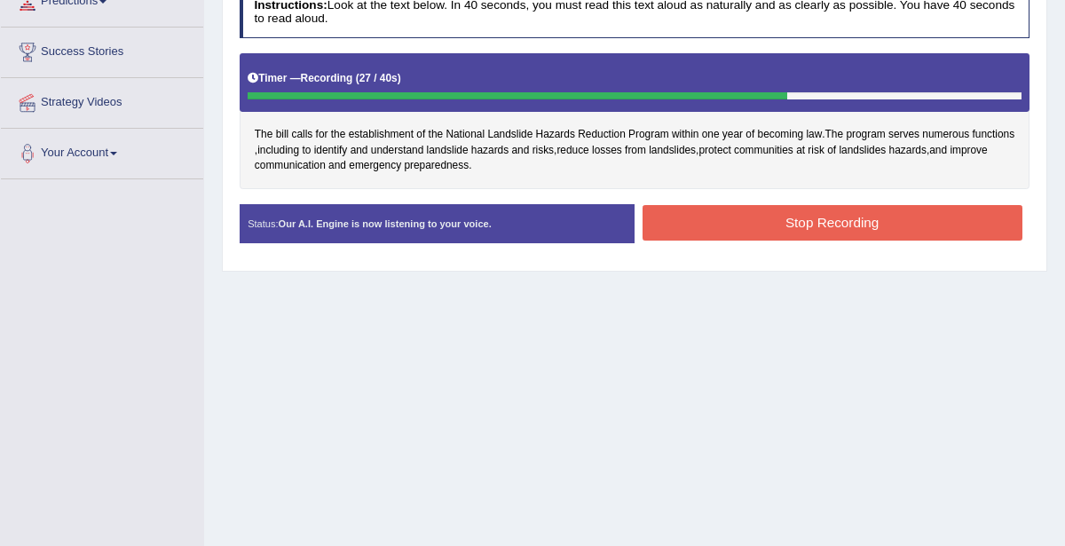
click at [908, 211] on button "Stop Recording" at bounding box center [833, 222] width 380 height 35
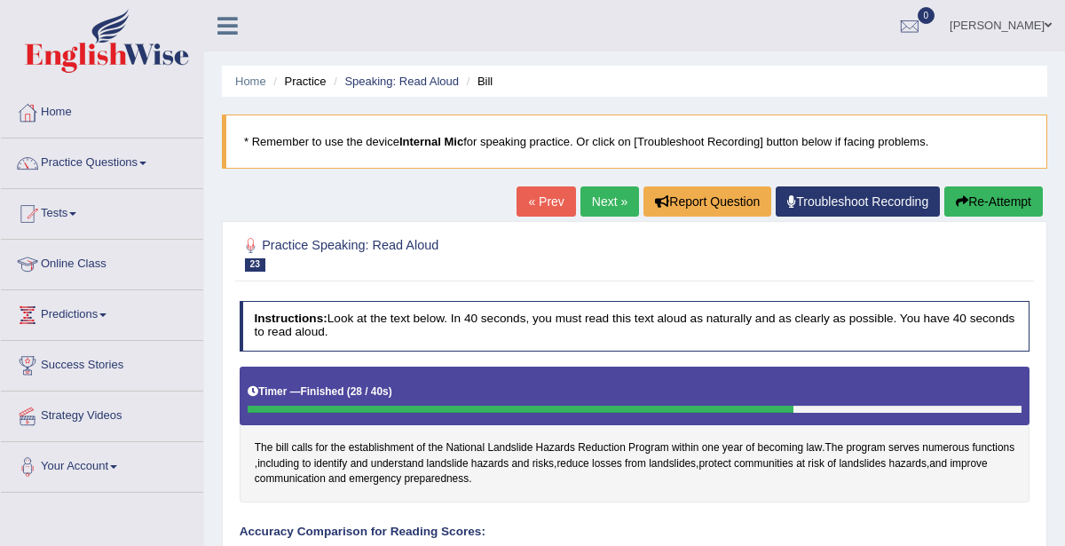
click at [595, 207] on link "Next »" at bounding box center [609, 201] width 59 height 30
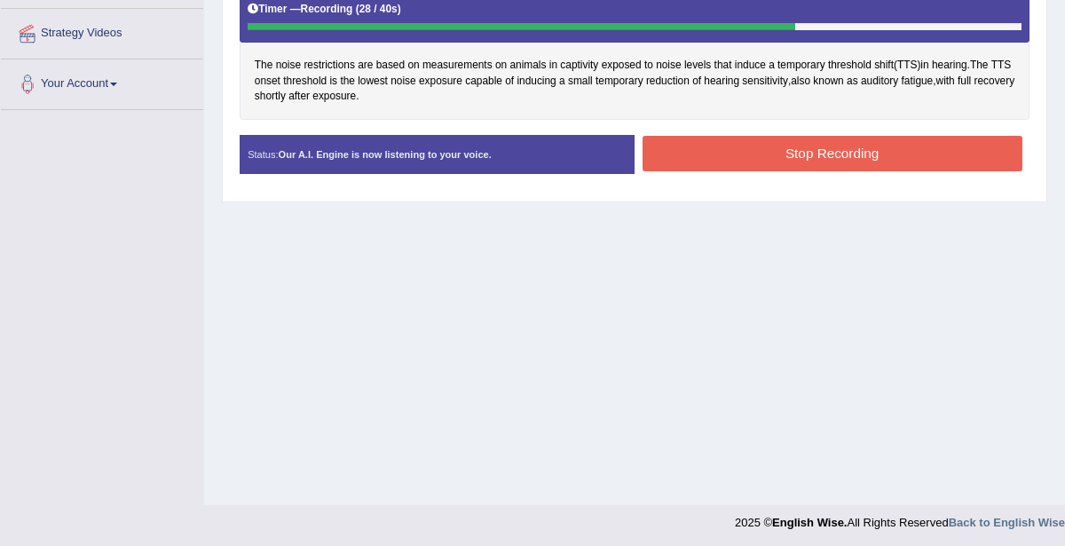
scroll to position [384, 0]
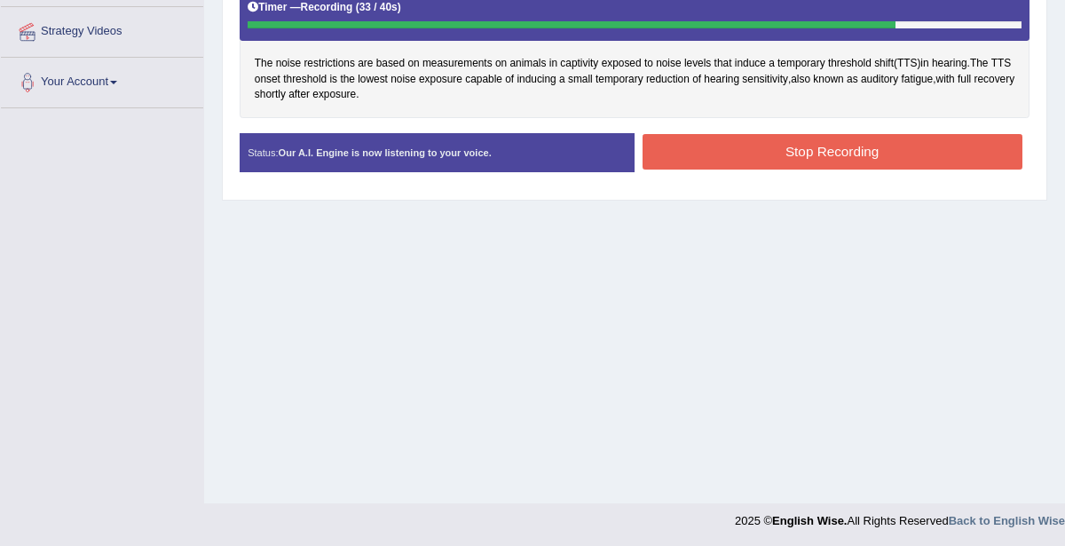
click at [870, 146] on button "Stop Recording" at bounding box center [833, 151] width 380 height 35
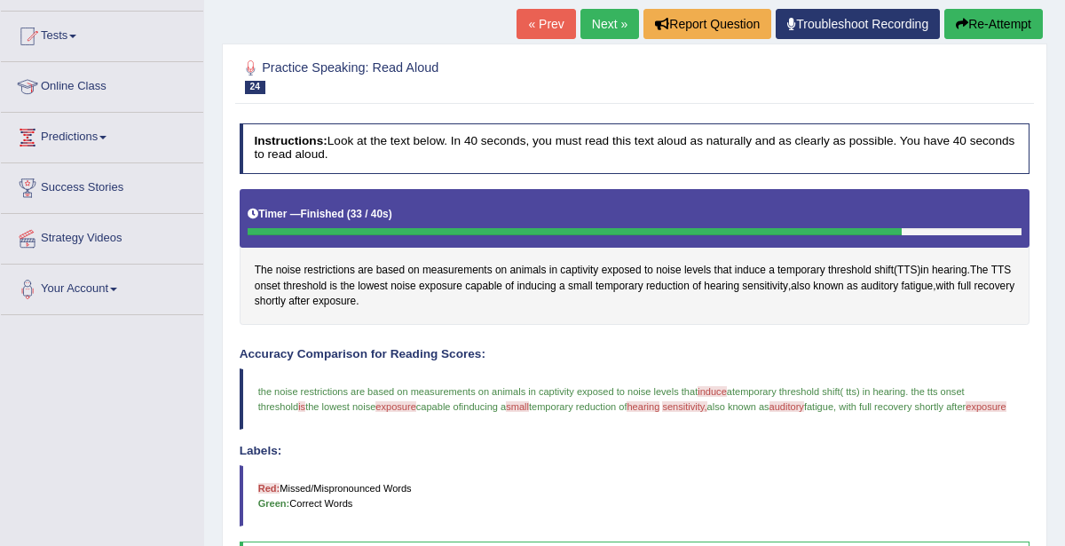
scroll to position [167, 0]
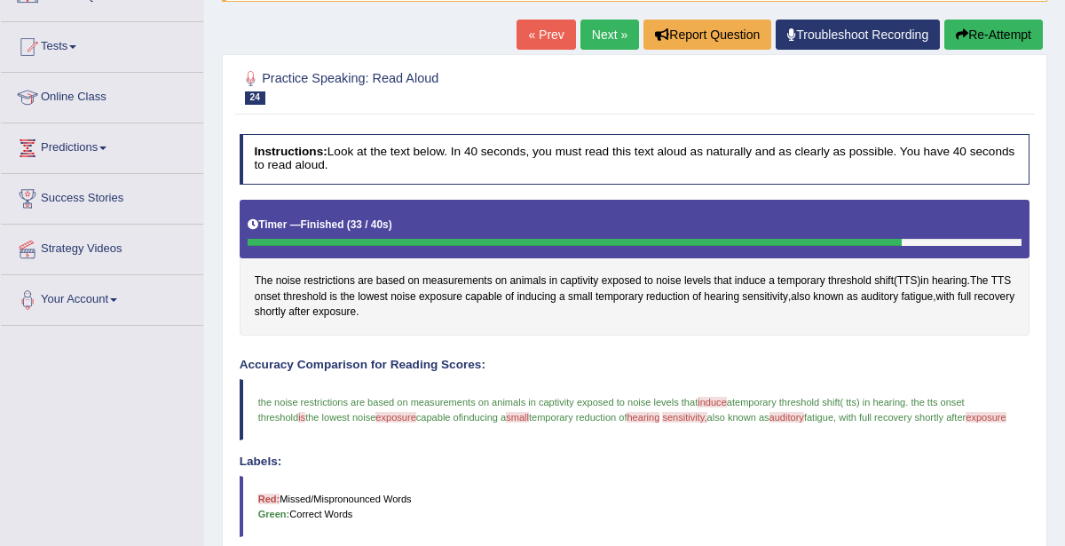
click at [1014, 31] on button "Re-Attempt" at bounding box center [993, 35] width 99 height 30
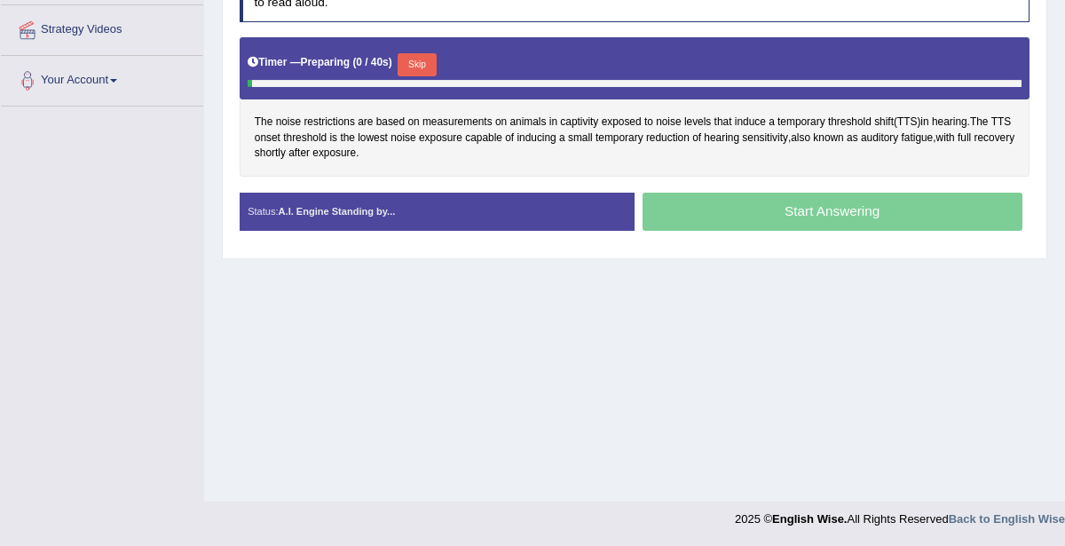
scroll to position [386, 0]
click at [421, 57] on button "Skip" at bounding box center [417, 64] width 38 height 23
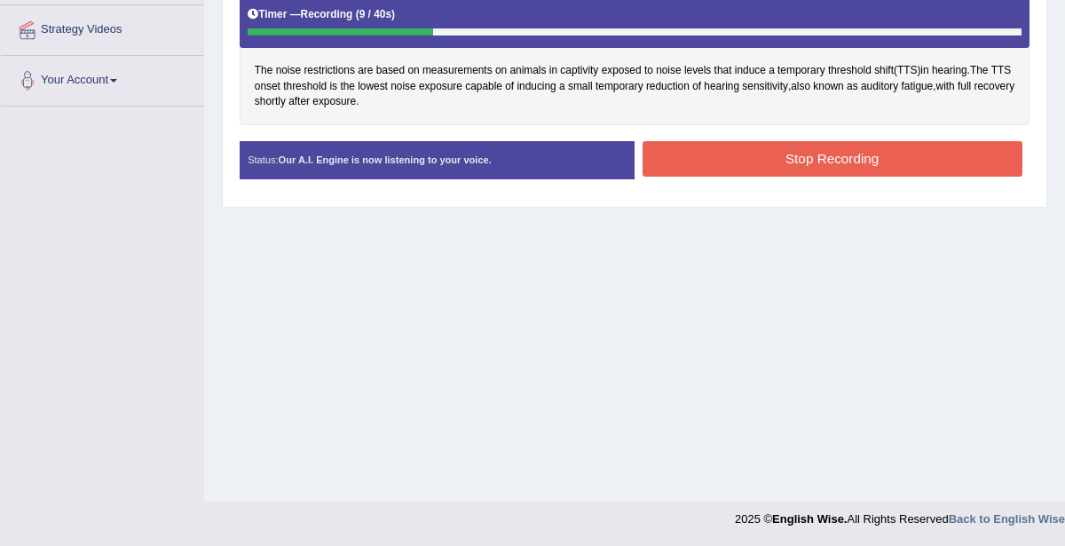
click at [885, 156] on button "Stop Recording" at bounding box center [833, 158] width 380 height 35
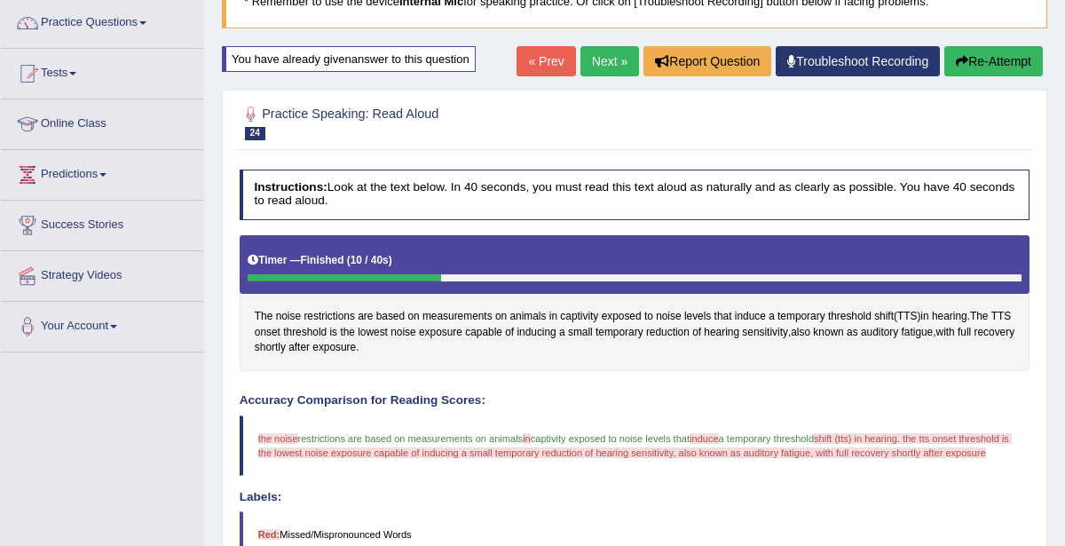
scroll to position [137, 0]
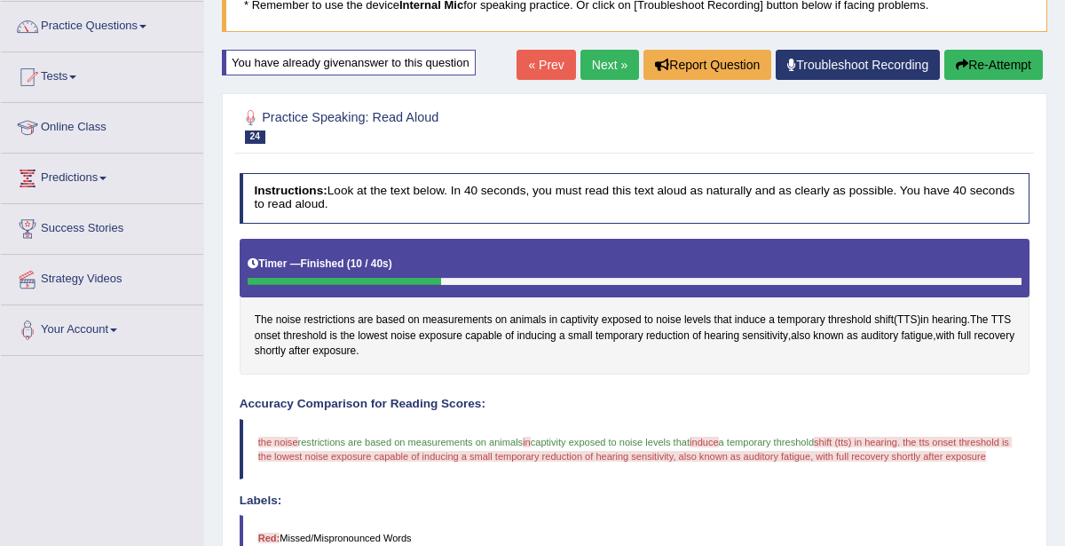
click at [990, 69] on button "Re-Attempt" at bounding box center [993, 65] width 99 height 30
click at [1014, 62] on button "Re-Attempt" at bounding box center [993, 65] width 99 height 30
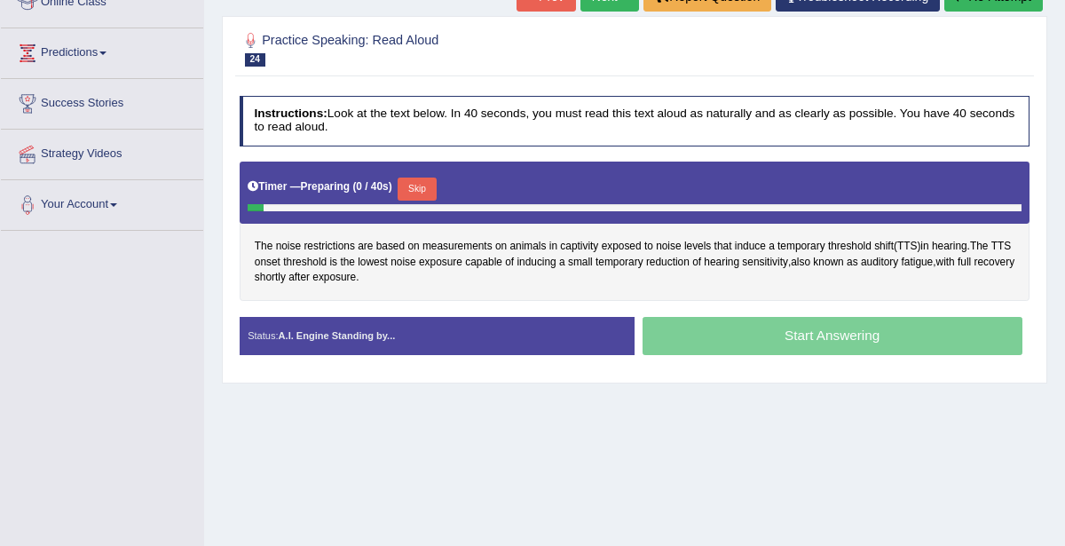
scroll to position [289, 0]
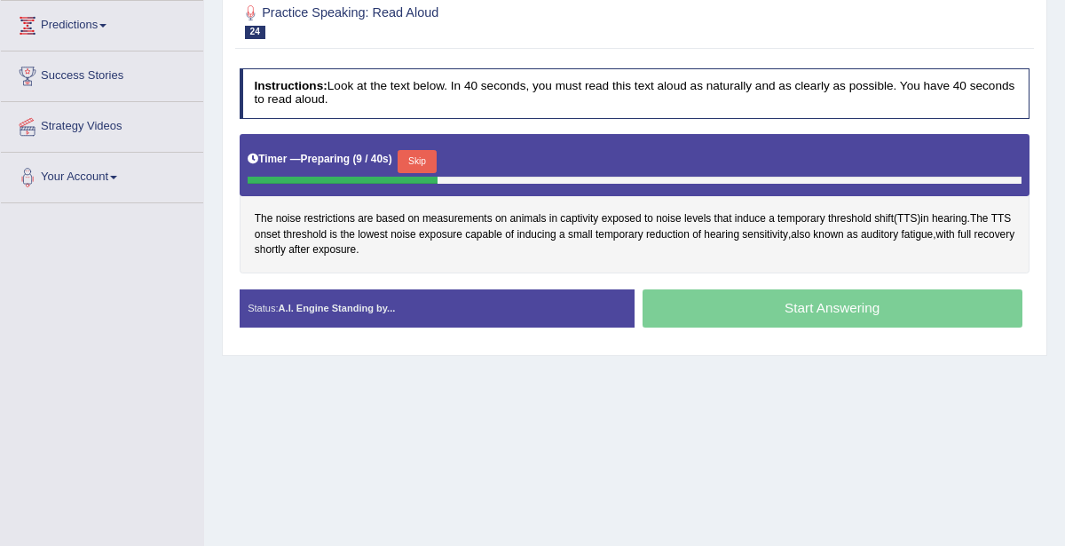
click at [422, 161] on button "Skip" at bounding box center [417, 161] width 38 height 23
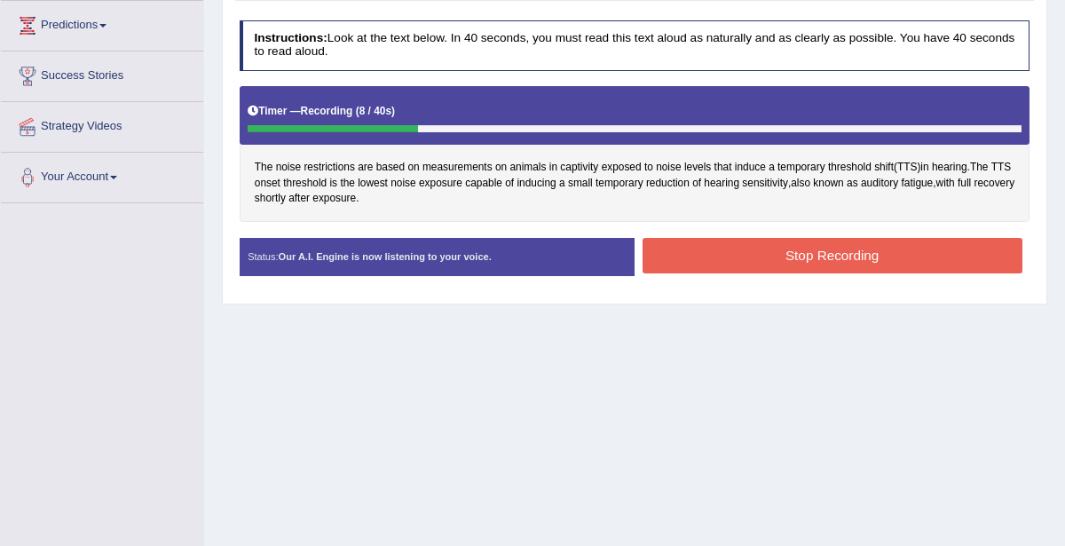
click at [865, 238] on div "Start Answering" at bounding box center [832, 238] width 395 height 1
click at [934, 244] on button "Stop Recording" at bounding box center [833, 255] width 380 height 35
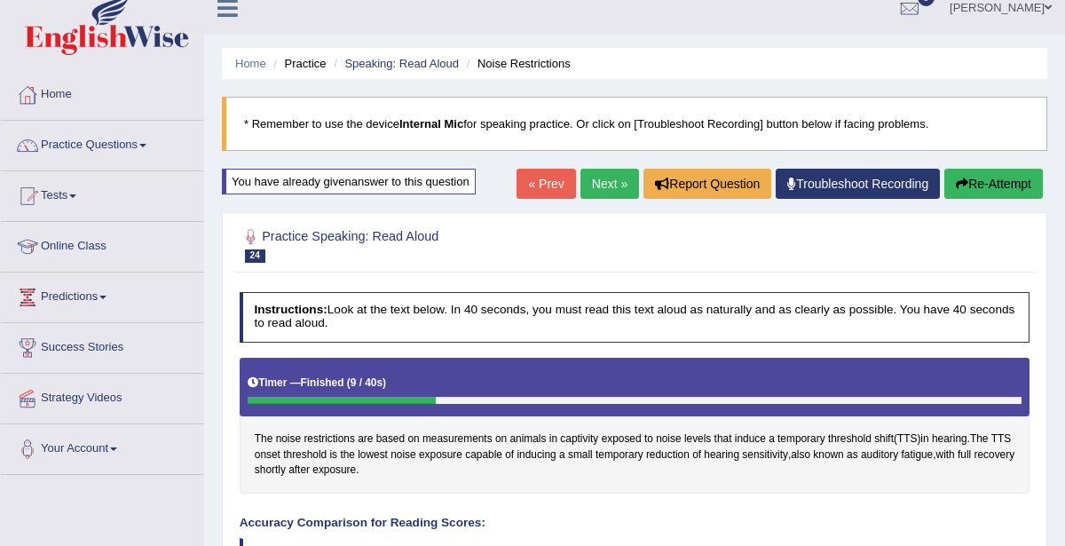
scroll to position [0, 0]
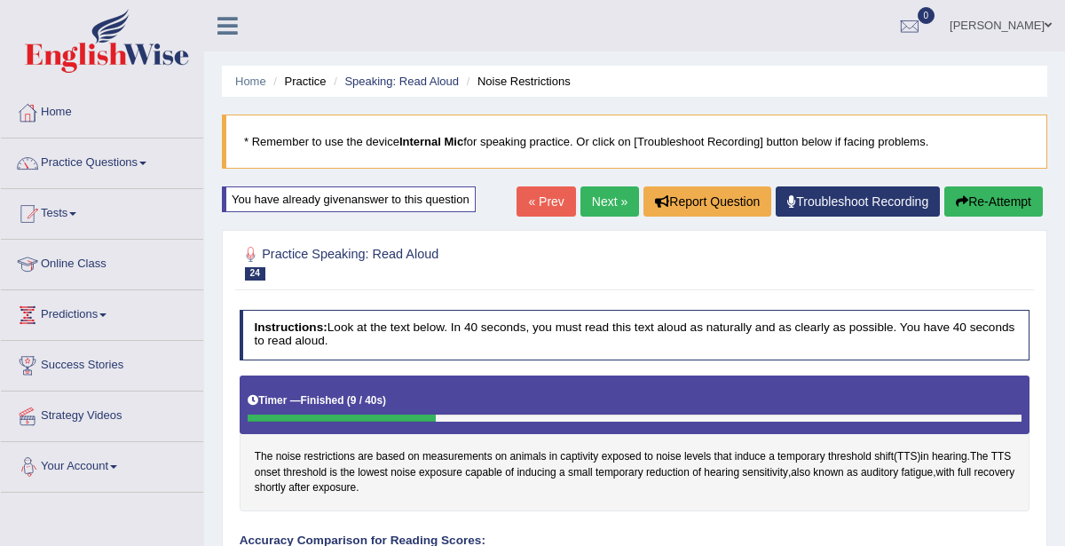
click at [1008, 187] on button "Re-Attempt" at bounding box center [993, 201] width 99 height 30
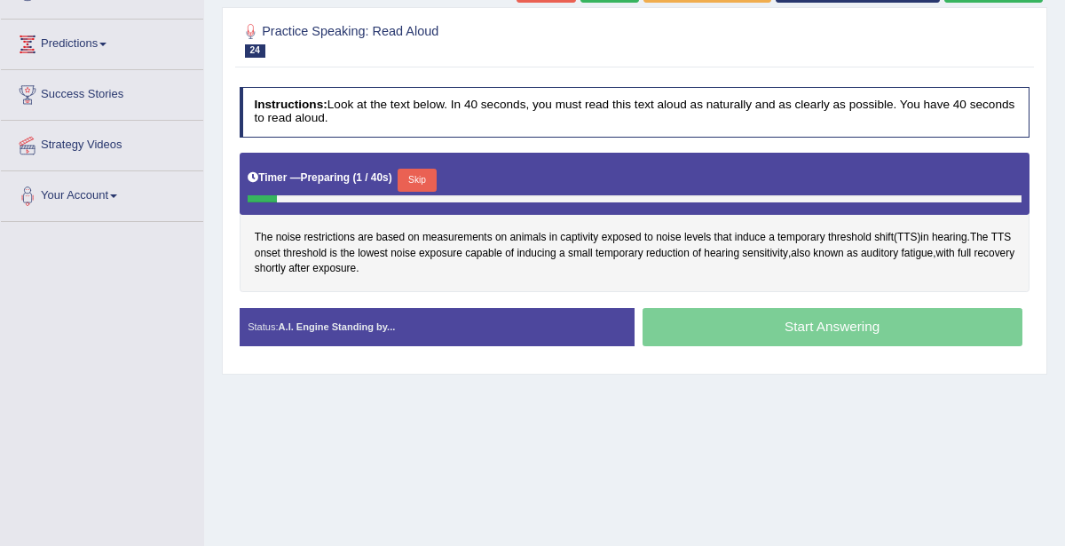
scroll to position [264, 0]
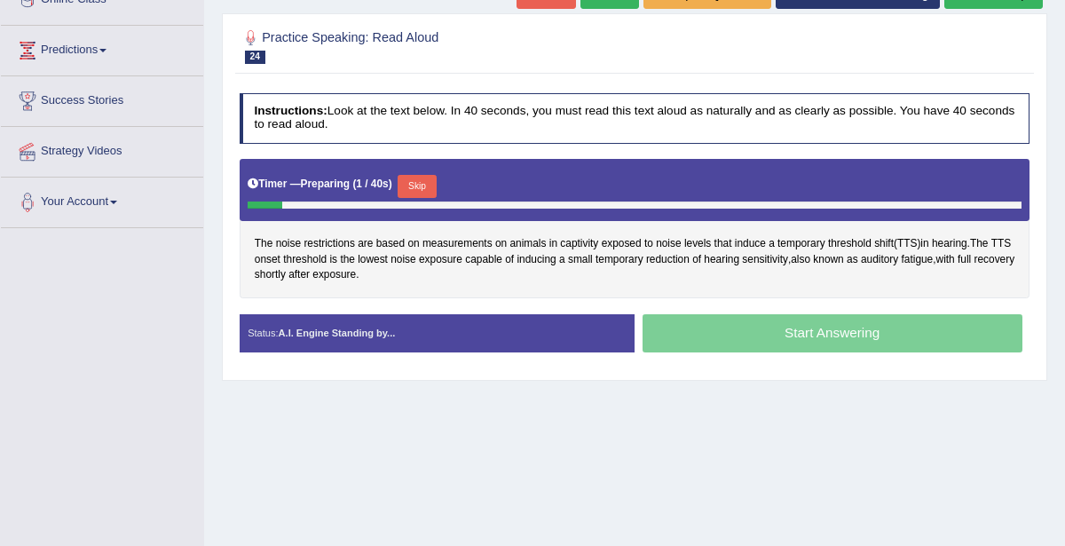
click at [422, 178] on button "Skip" at bounding box center [417, 186] width 38 height 23
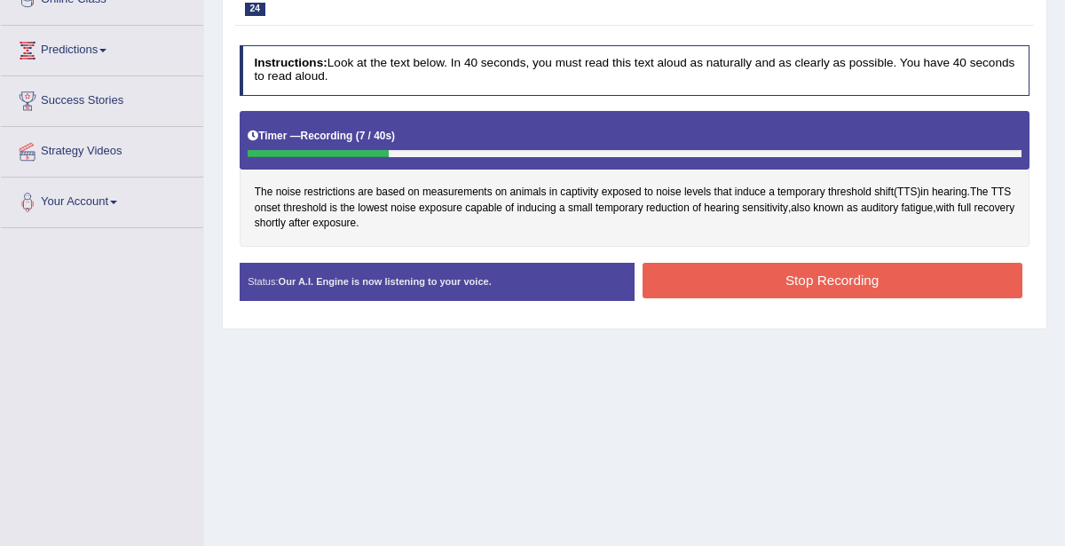
click at [837, 275] on button "Stop Recording" at bounding box center [833, 280] width 380 height 35
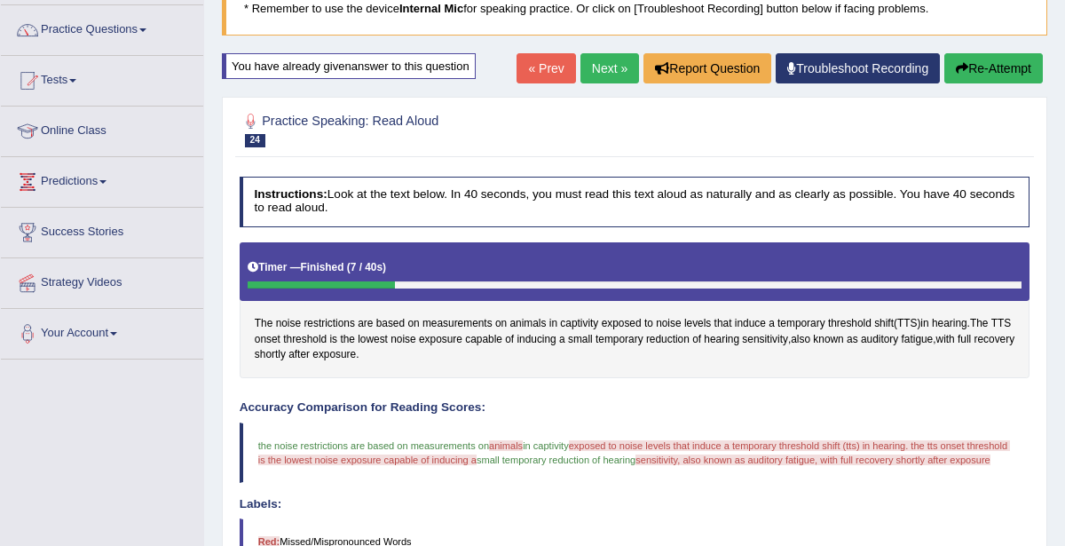
scroll to position [131, 0]
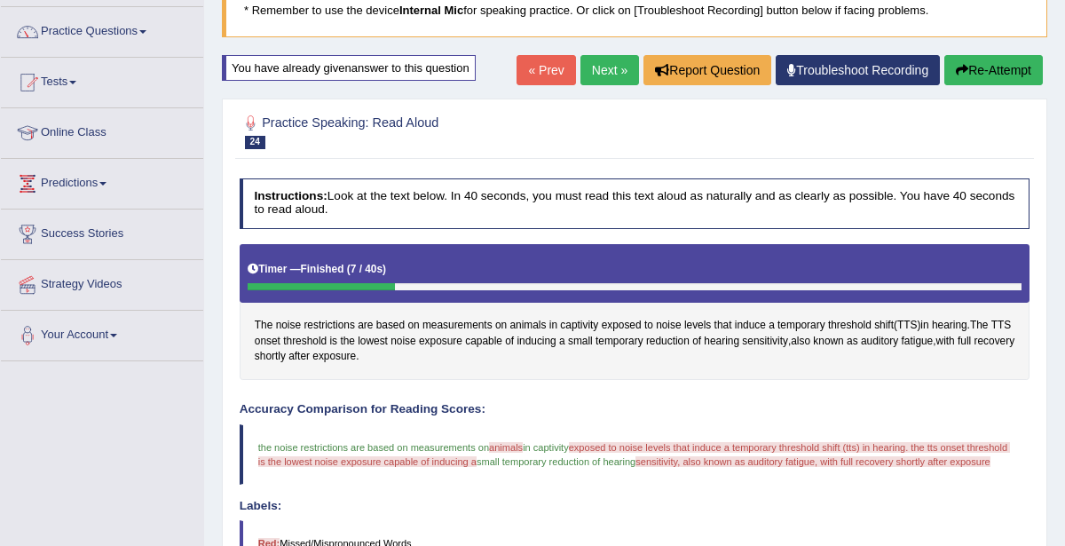
click at [623, 72] on link "Next »" at bounding box center [609, 70] width 59 height 30
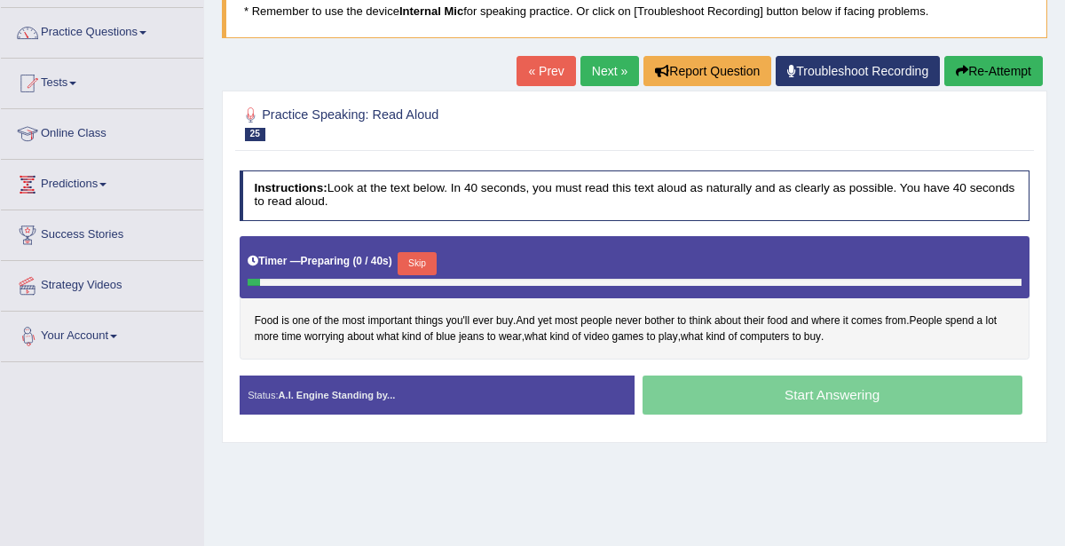
scroll to position [130, 0]
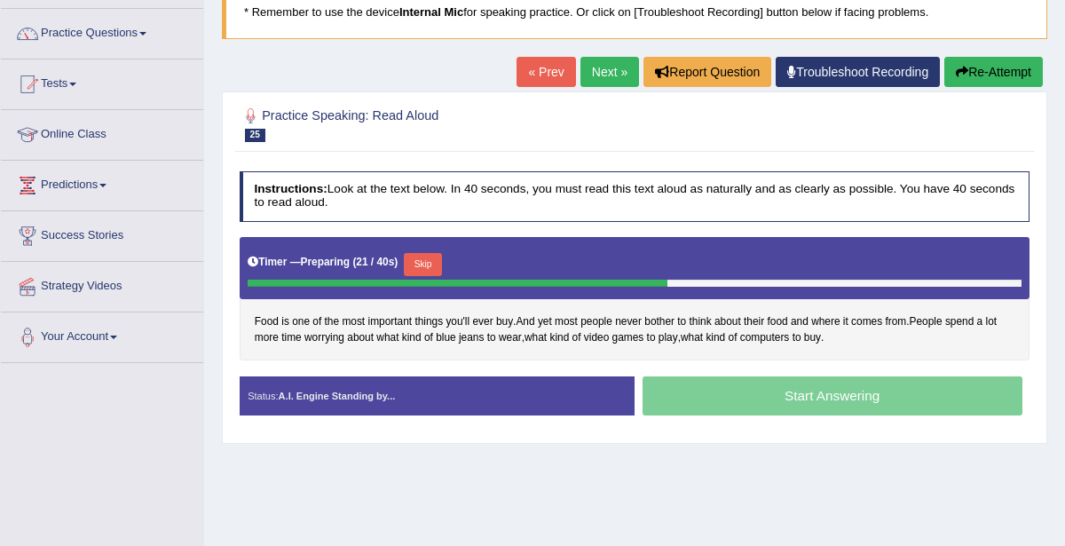
click at [422, 263] on button "Skip" at bounding box center [423, 264] width 38 height 23
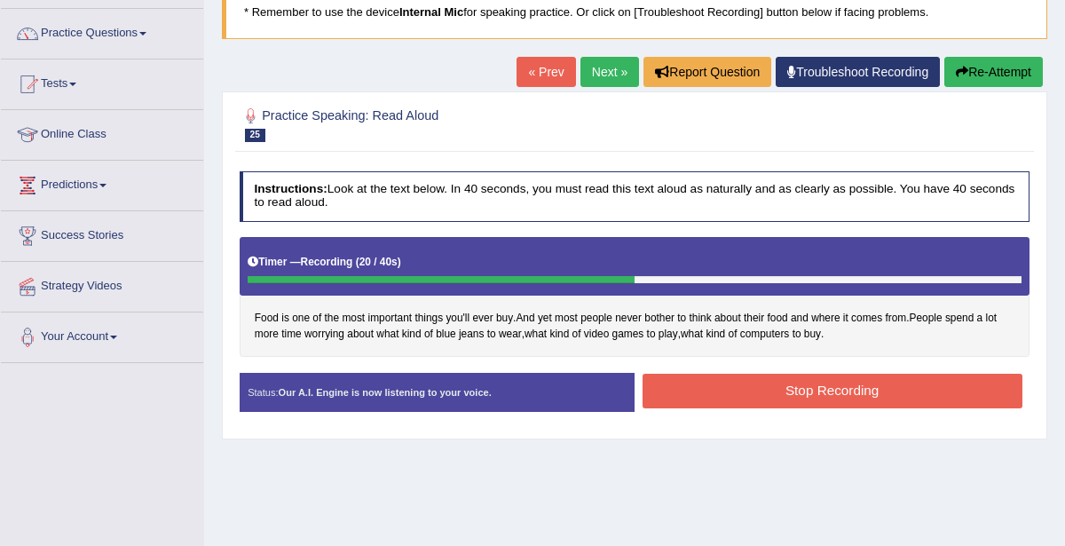
click at [888, 383] on button "Stop Recording" at bounding box center [833, 391] width 380 height 35
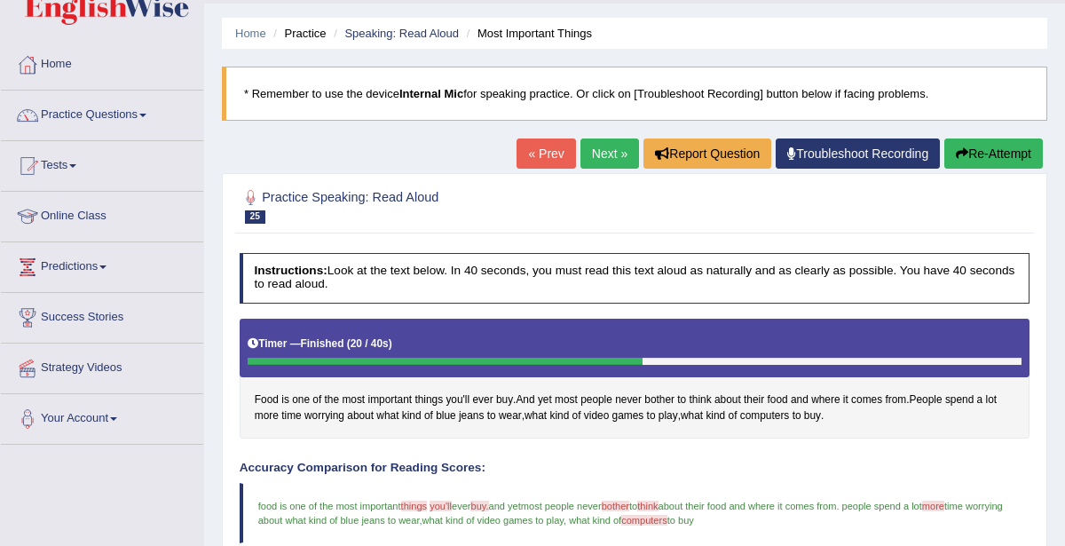
scroll to position [44, 0]
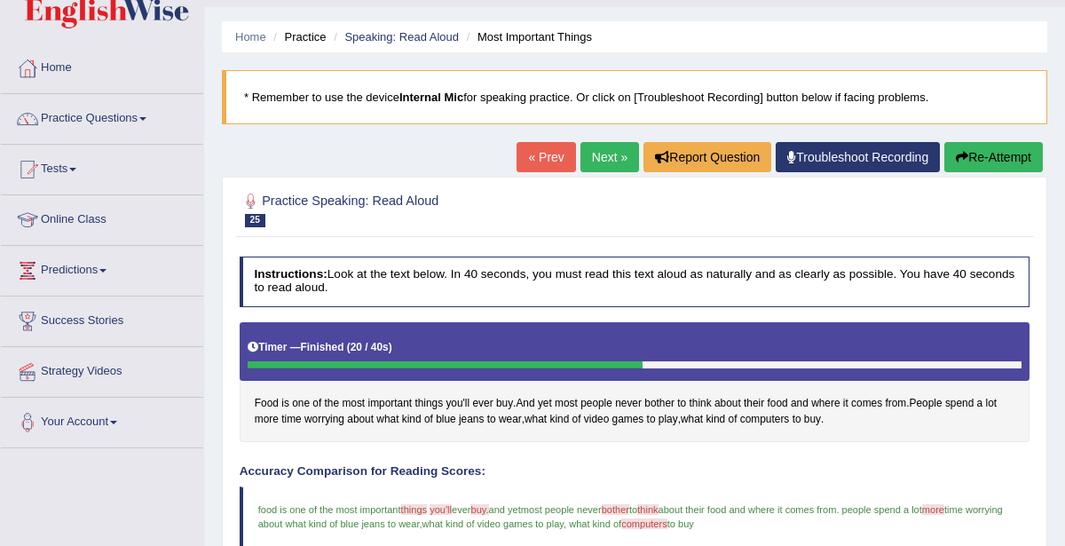
click at [603, 155] on link "Next »" at bounding box center [609, 157] width 59 height 30
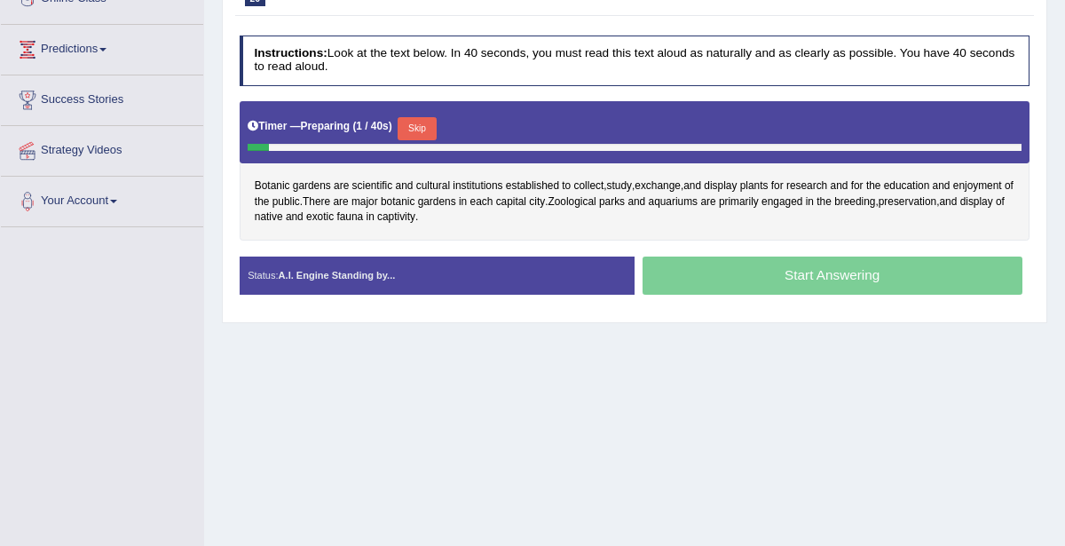
scroll to position [245, 0]
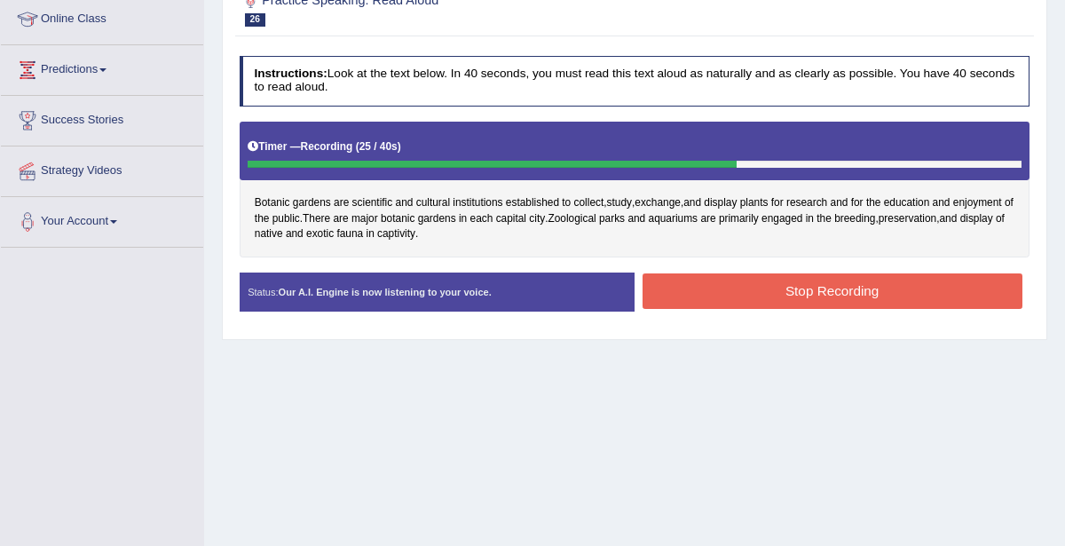
click at [901, 273] on button "Stop Recording" at bounding box center [833, 290] width 380 height 35
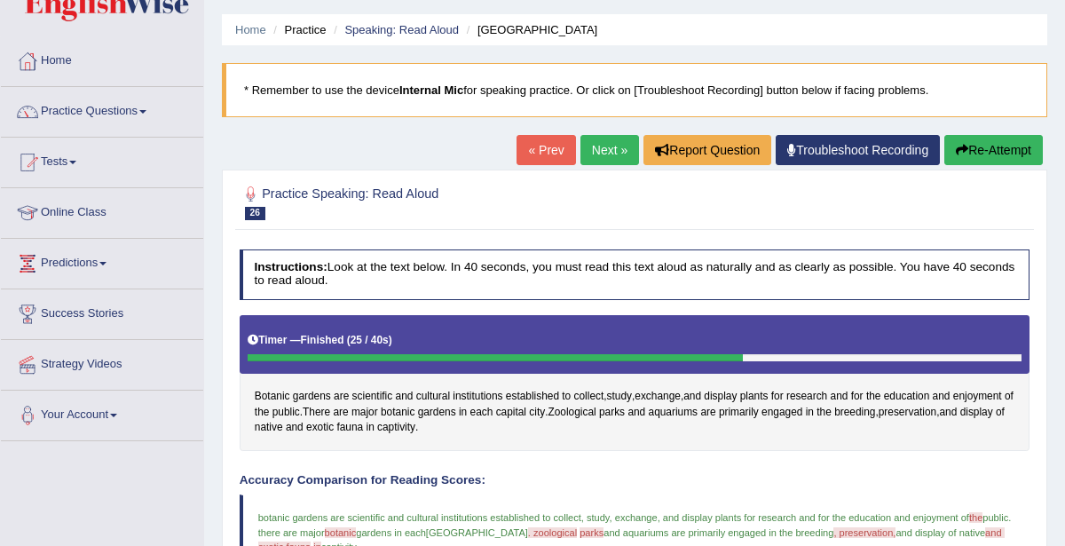
scroll to position [47, 0]
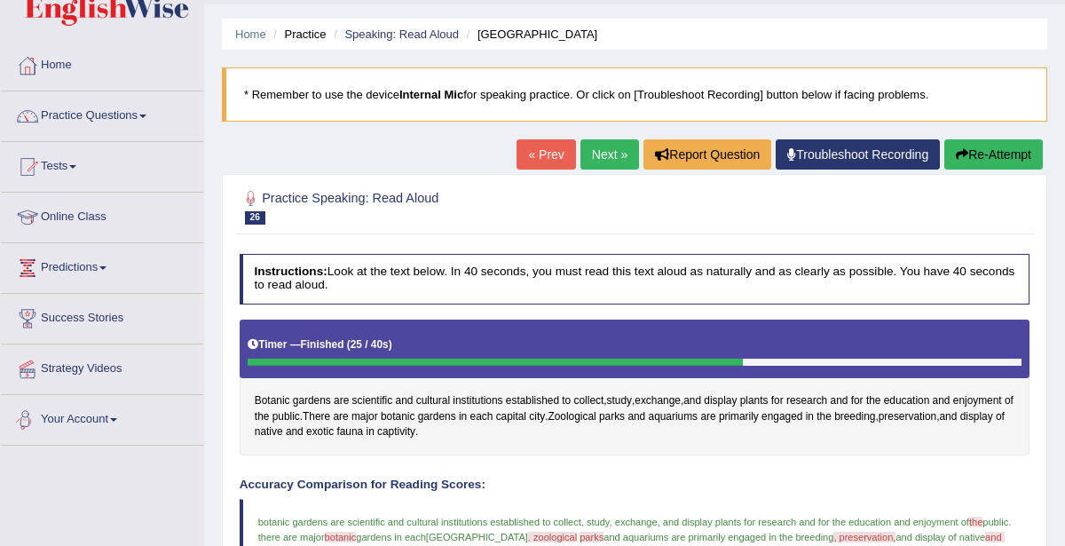
click at [615, 155] on link "Next »" at bounding box center [609, 154] width 59 height 30
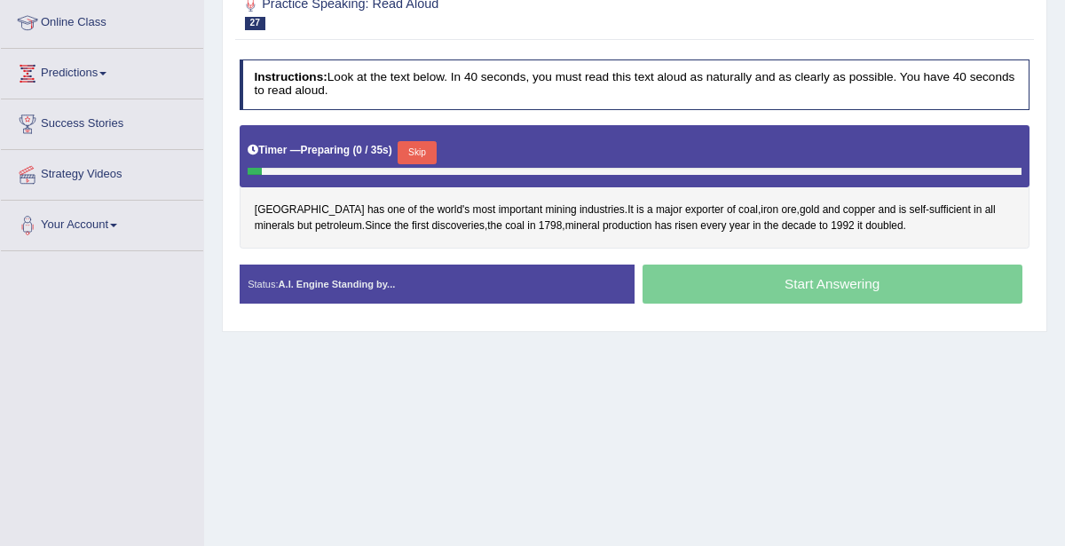
scroll to position [251, 0]
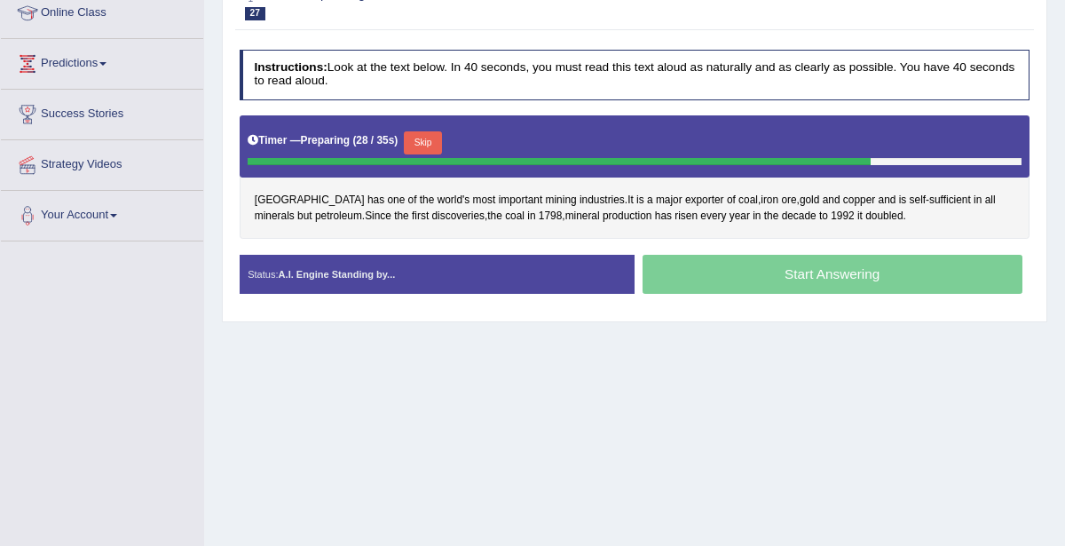
click at [434, 139] on button "Skip" at bounding box center [423, 142] width 38 height 23
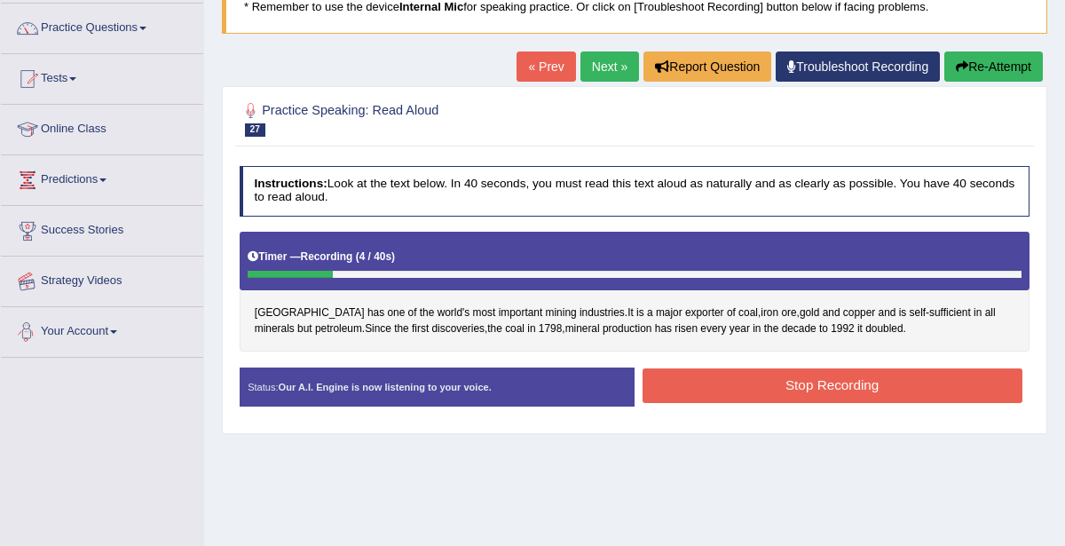
scroll to position [122, 0]
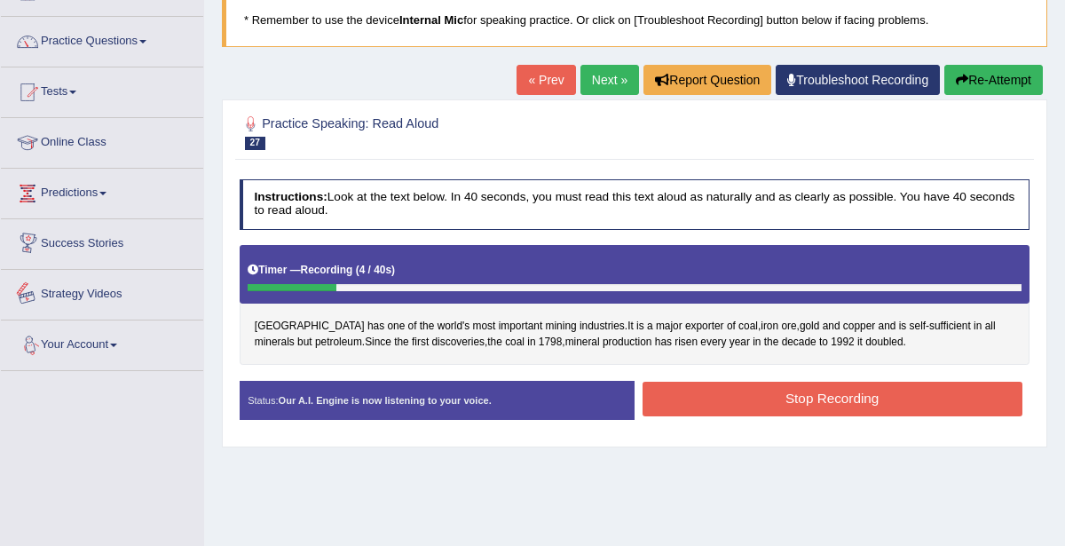
click at [1004, 83] on button "Re-Attempt" at bounding box center [993, 80] width 99 height 30
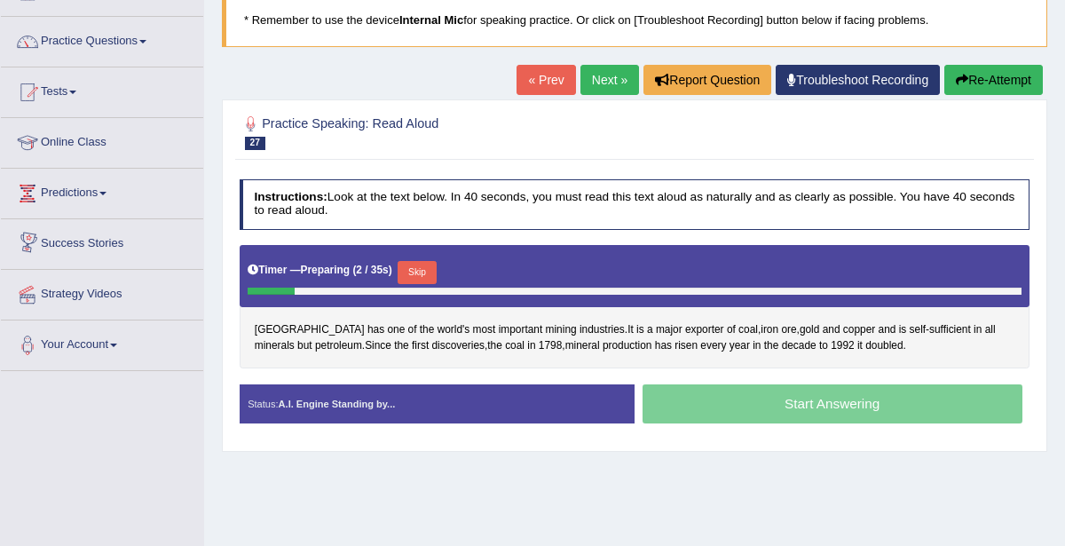
click at [415, 269] on button "Skip" at bounding box center [417, 272] width 38 height 23
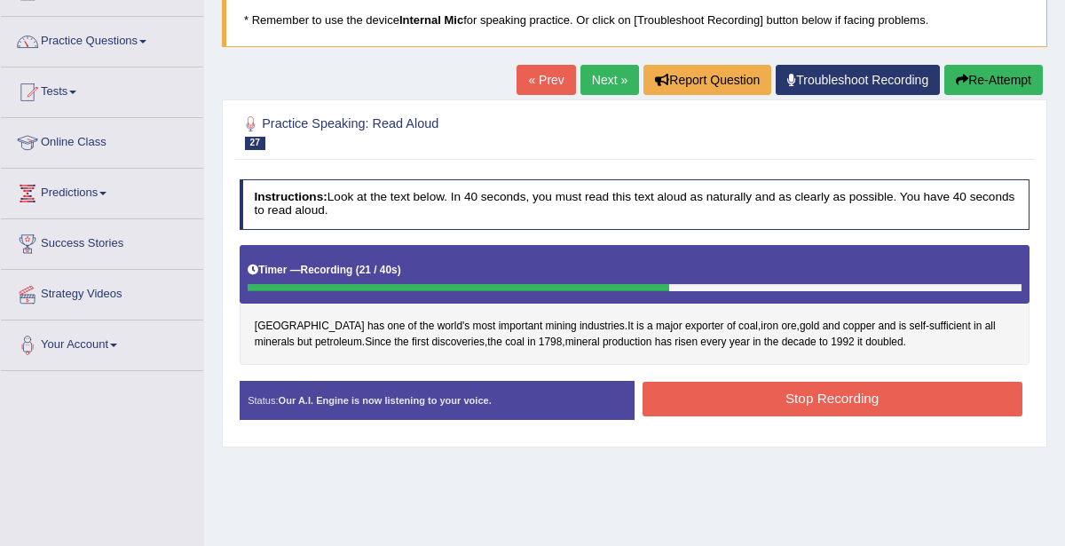
click at [870, 390] on button "Stop Recording" at bounding box center [833, 399] width 380 height 35
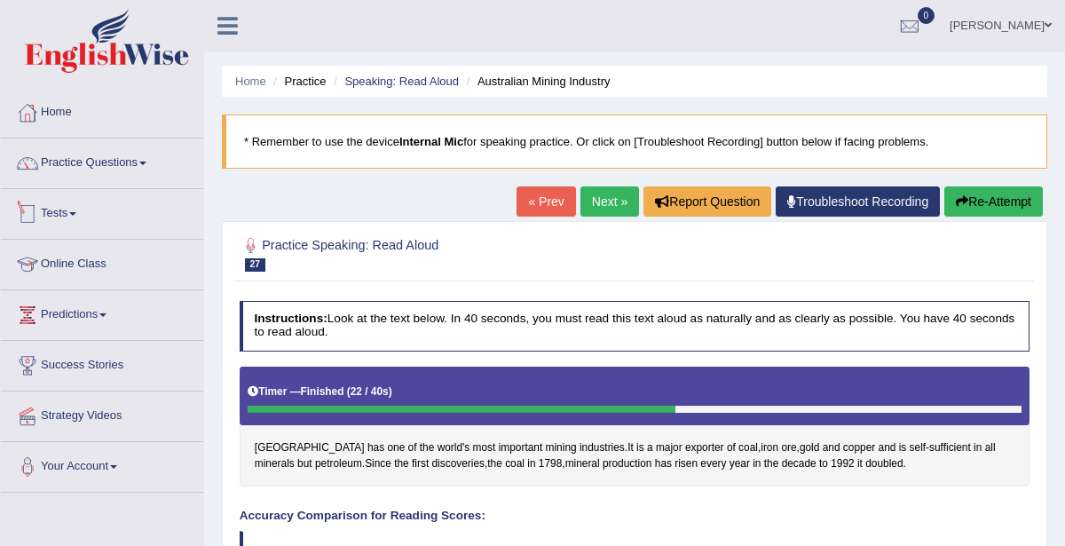
click at [609, 196] on link "Next »" at bounding box center [609, 201] width 59 height 30
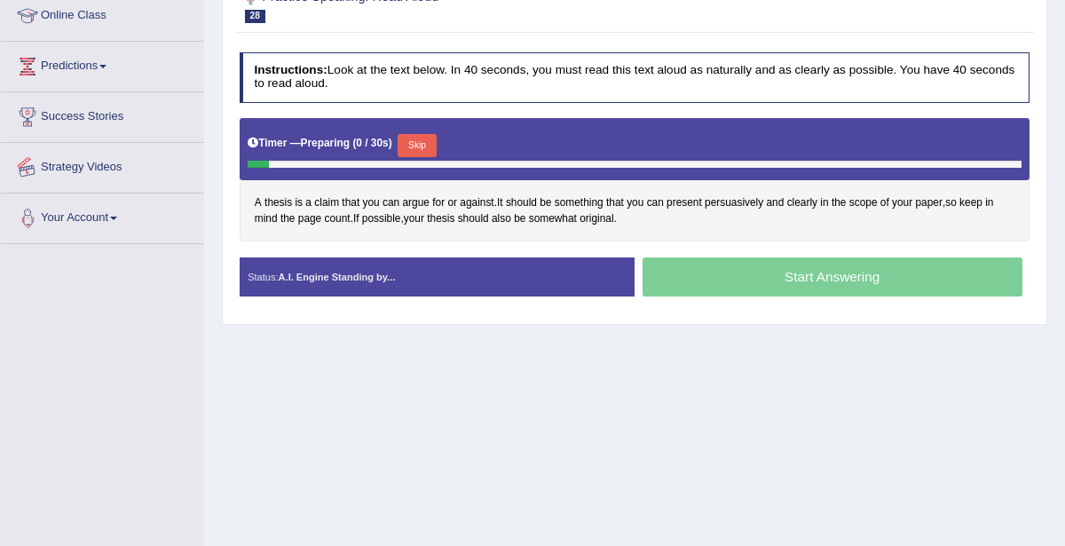
scroll to position [250, 0]
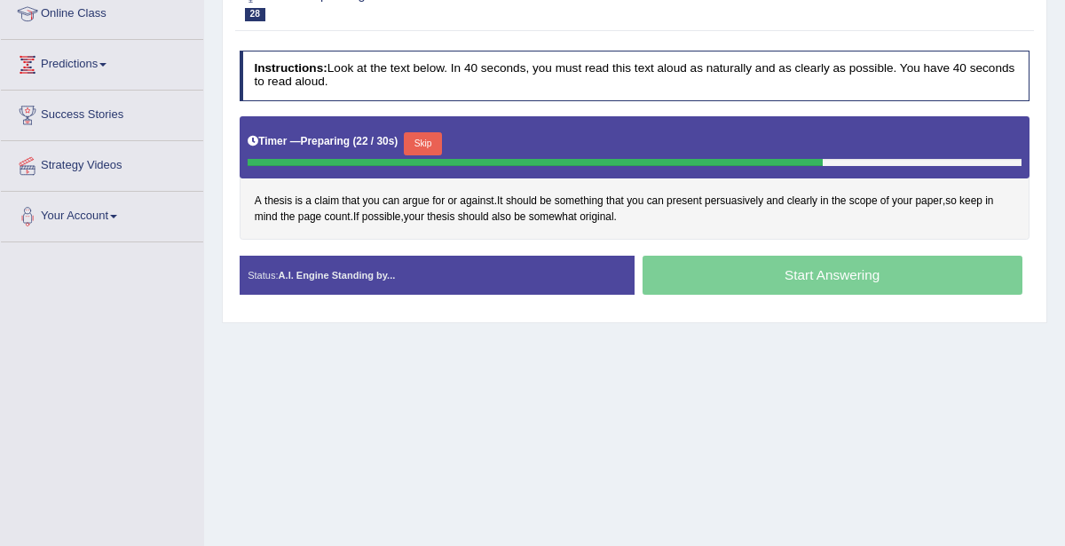
click at [424, 137] on button "Skip" at bounding box center [423, 143] width 38 height 23
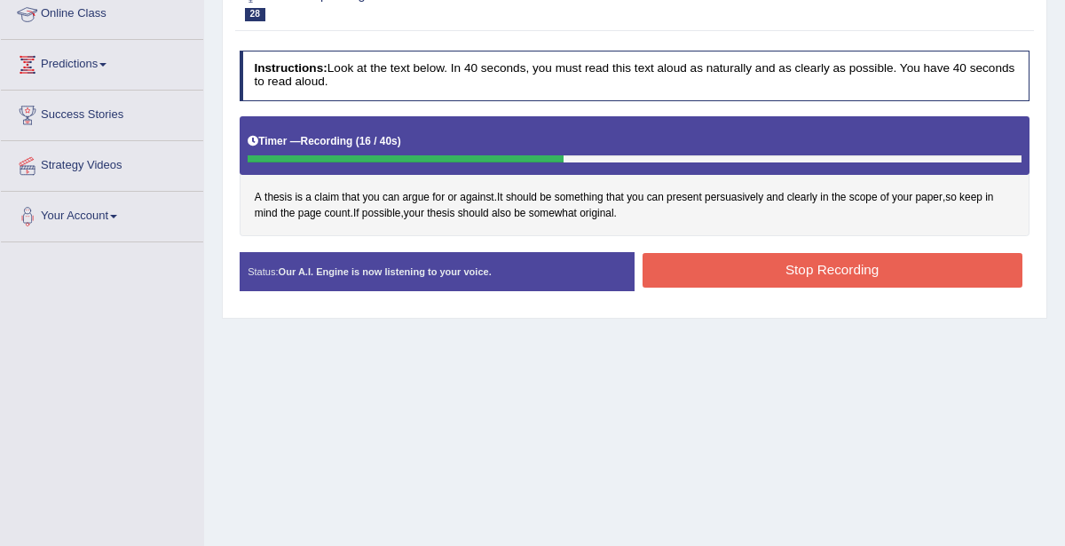
click at [839, 268] on button "Stop Recording" at bounding box center [833, 270] width 380 height 35
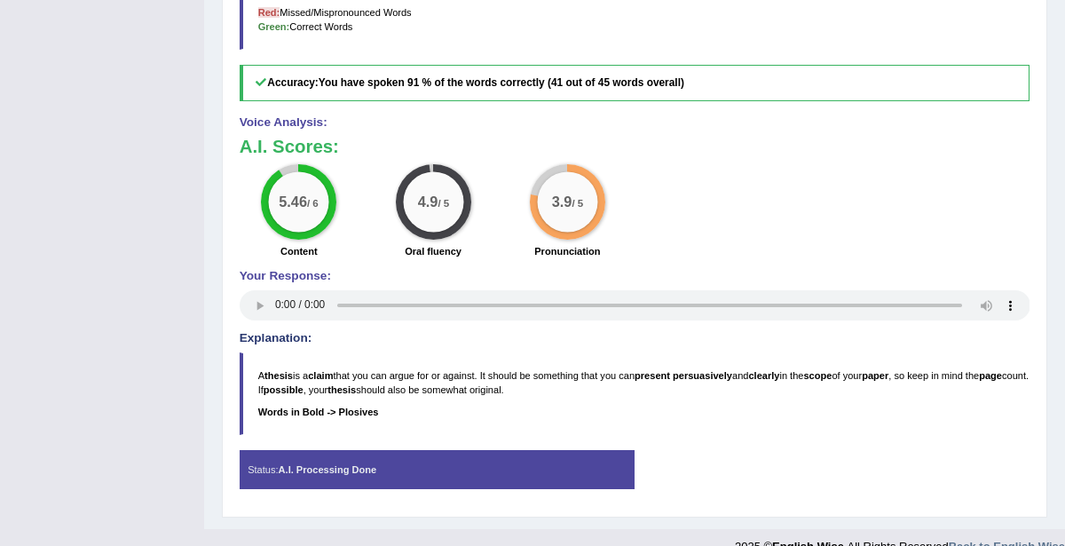
scroll to position [661, 0]
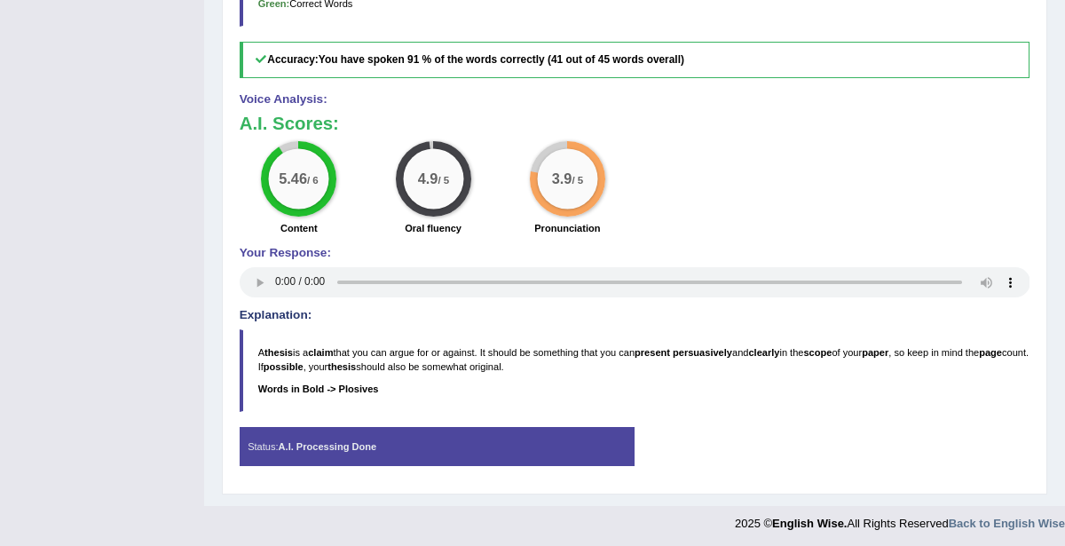
click at [348, 384] on b "Words in Bold -> Plosives" at bounding box center [318, 388] width 121 height 11
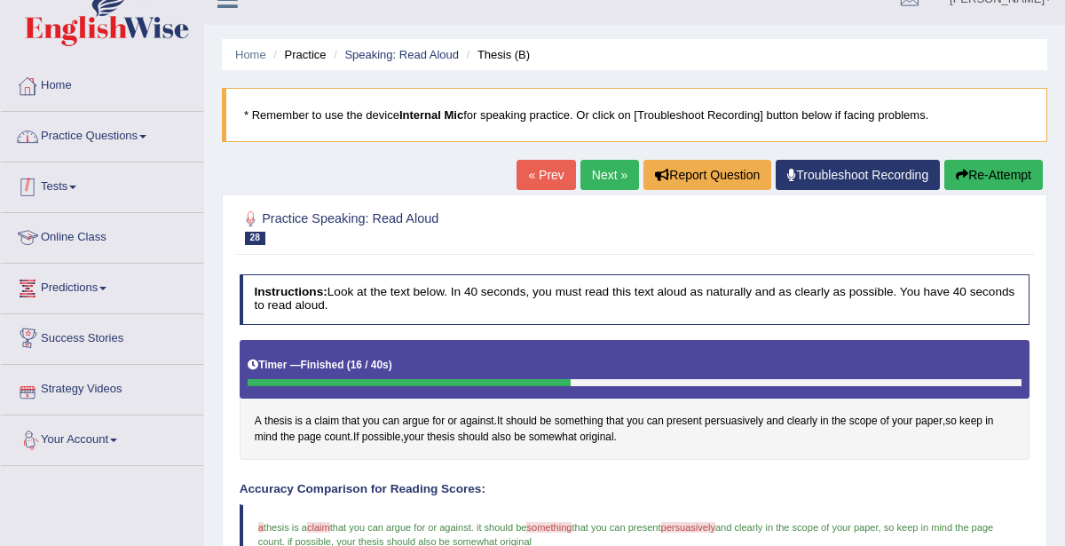
scroll to position [22, 0]
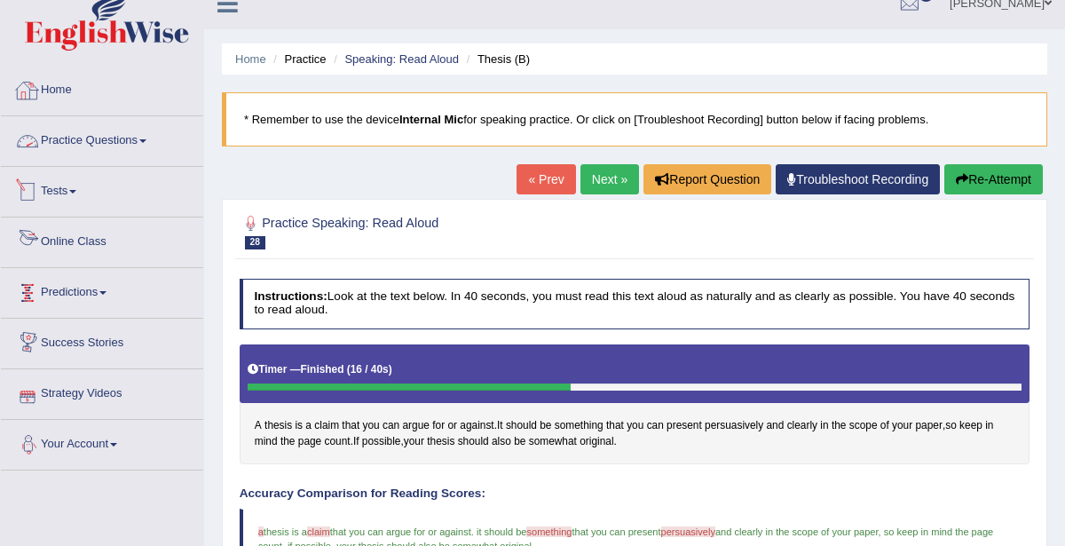
click at [608, 182] on link "Next »" at bounding box center [609, 179] width 59 height 30
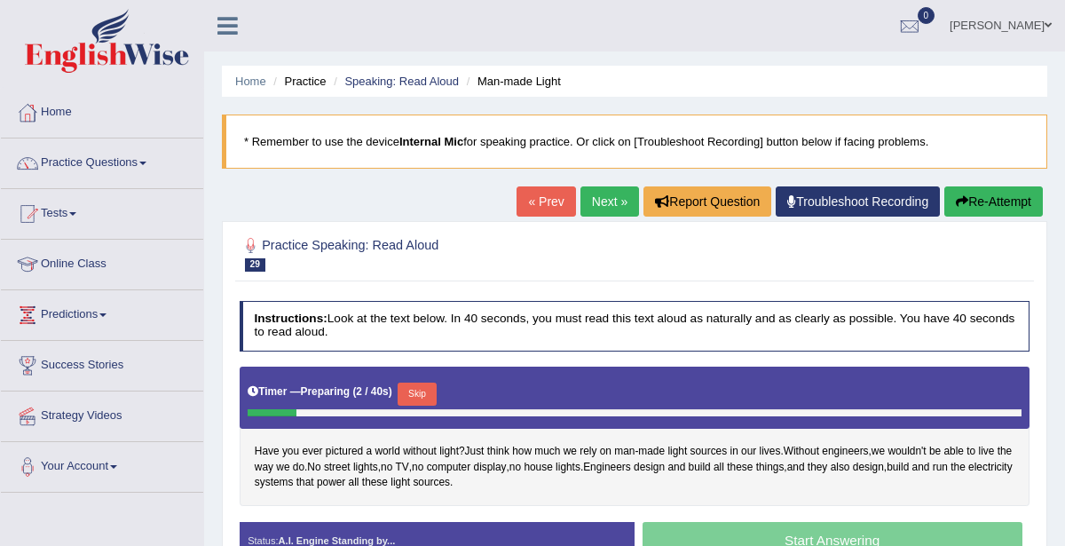
click at [82, 162] on link "Practice Questions" at bounding box center [102, 160] width 202 height 44
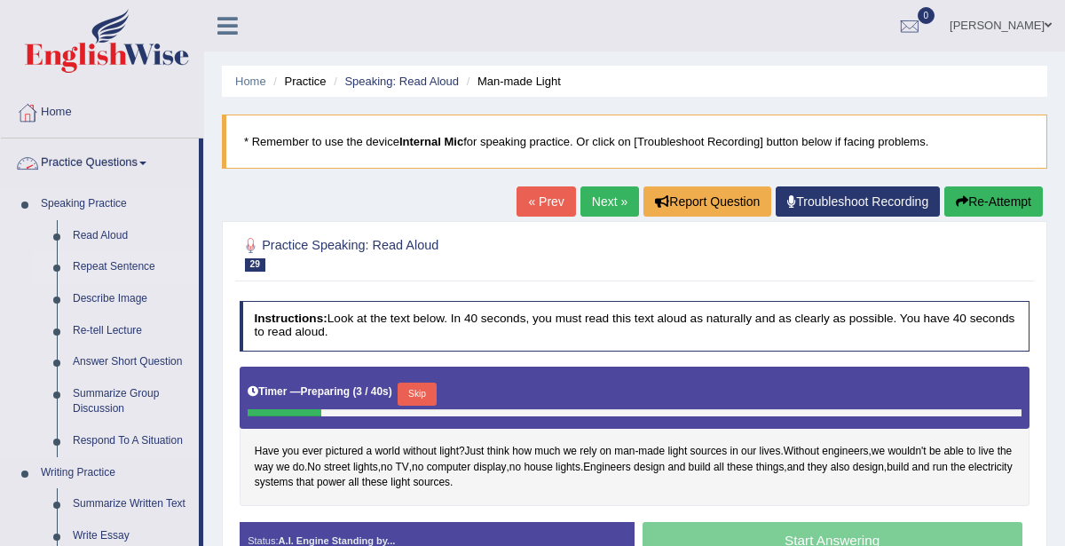
click at [90, 264] on link "Repeat Sentence" at bounding box center [132, 267] width 134 height 32
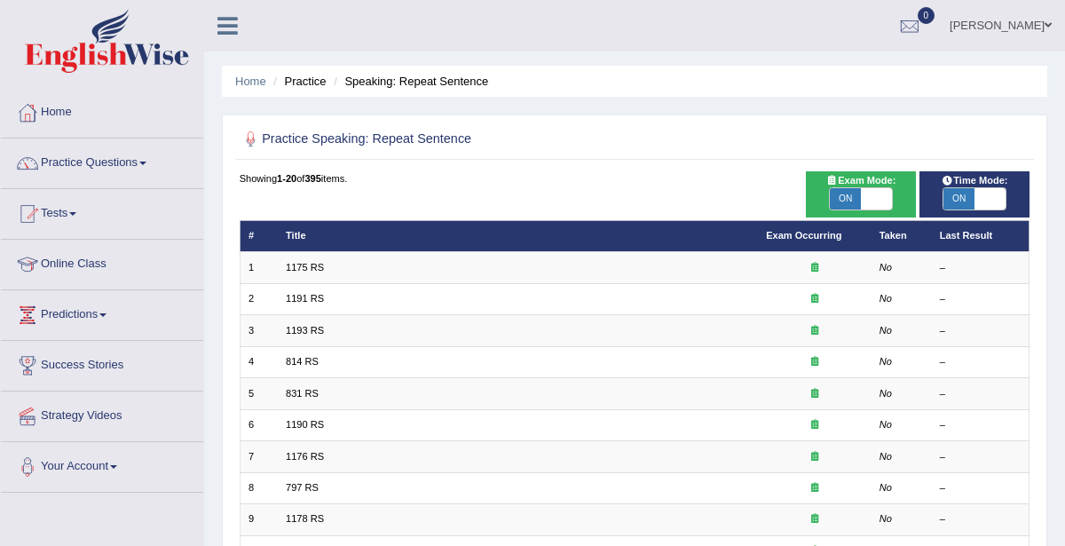
click at [306, 262] on link "1175 RS" at bounding box center [305, 267] width 38 height 11
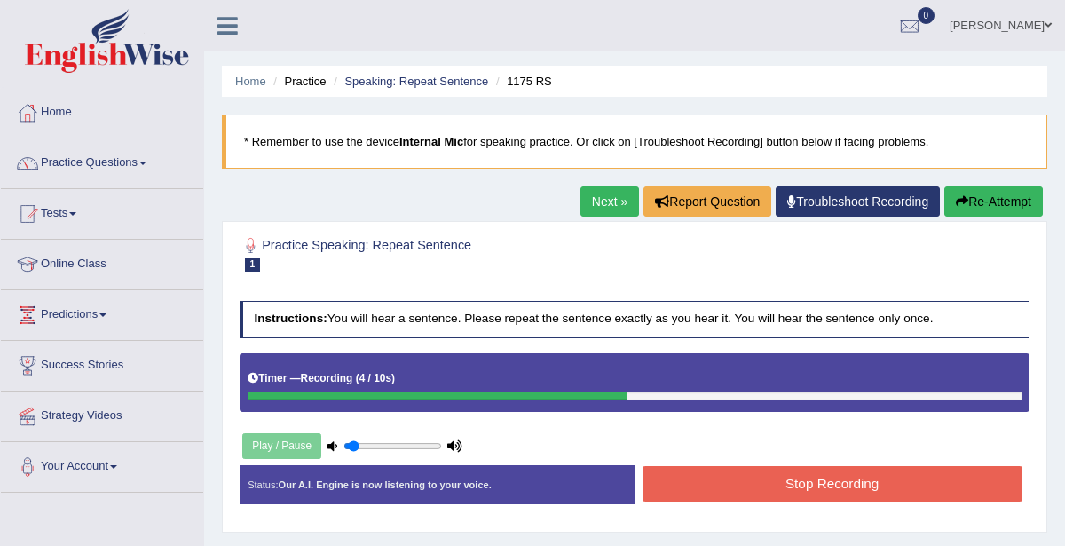
click at [595, 201] on link "Next »" at bounding box center [609, 201] width 59 height 30
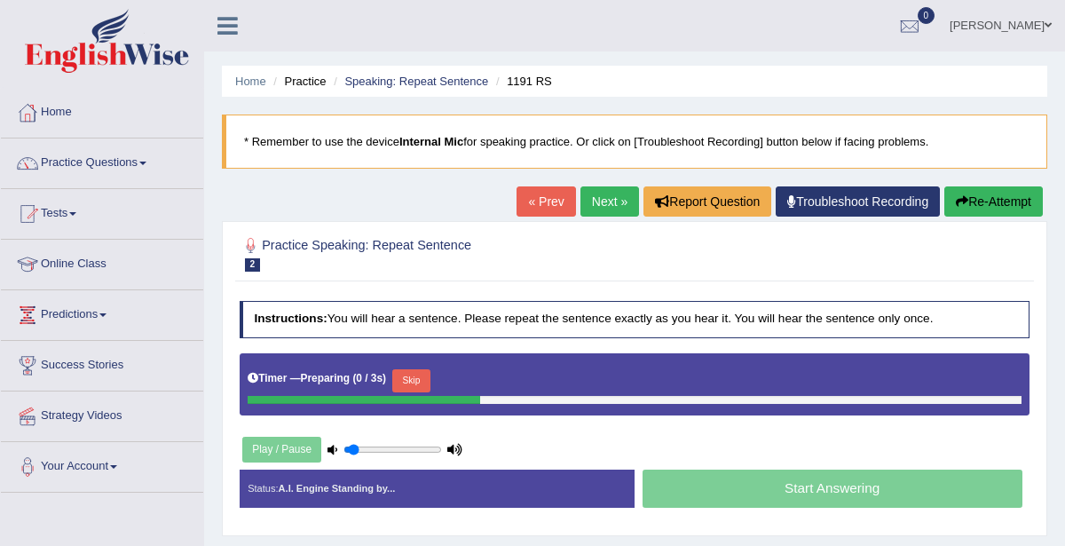
click at [535, 208] on link "« Prev" at bounding box center [546, 201] width 59 height 30
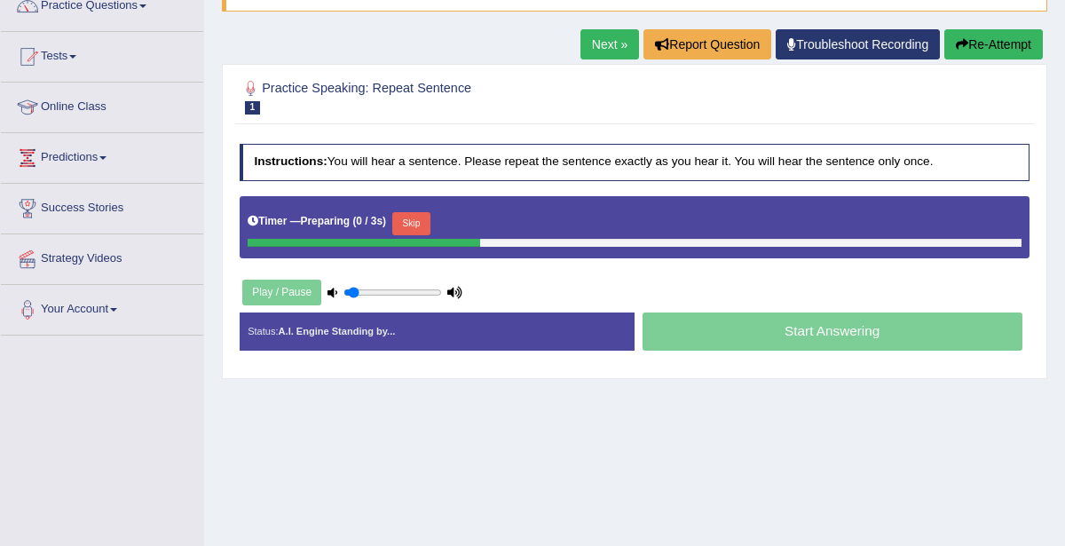
scroll to position [160, 0]
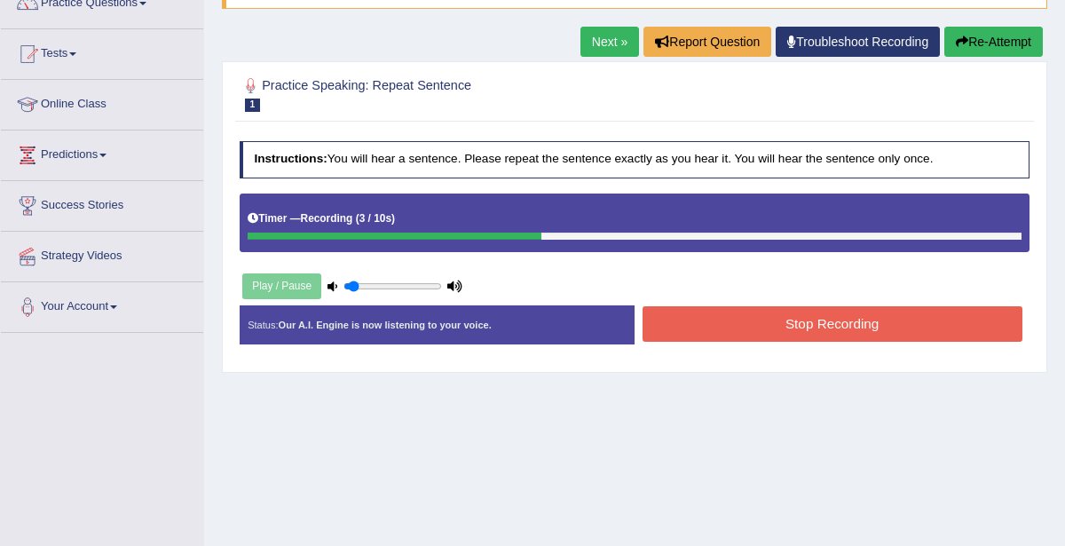
click at [890, 317] on button "Stop Recording" at bounding box center [833, 323] width 380 height 35
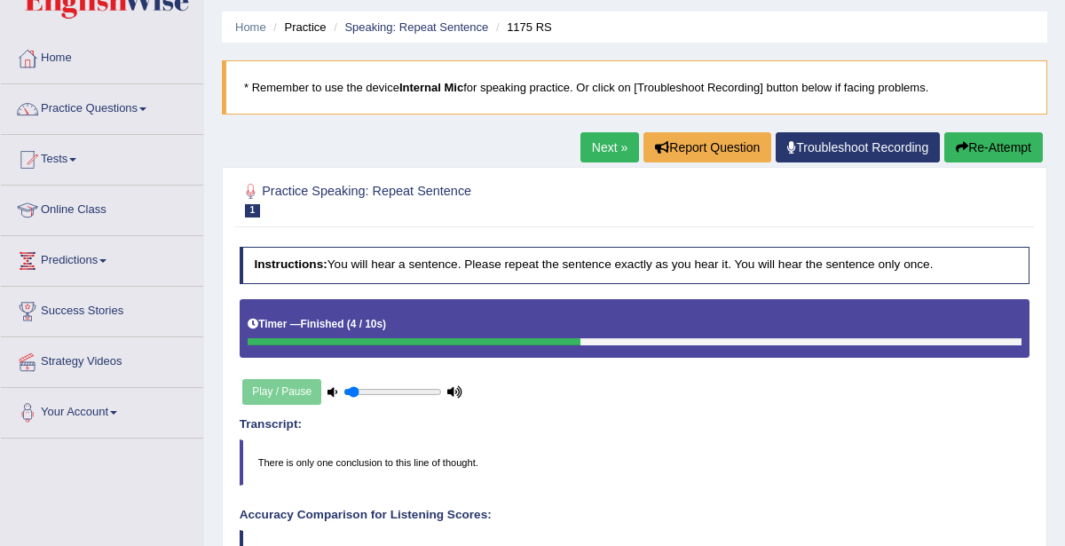
scroll to position [51, 0]
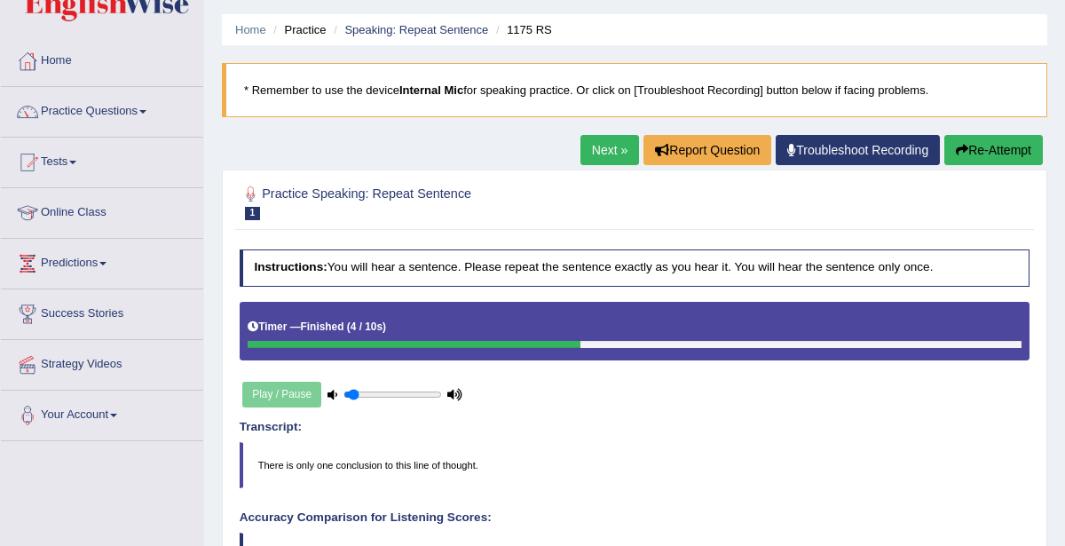
click at [613, 149] on link "Next »" at bounding box center [609, 150] width 59 height 30
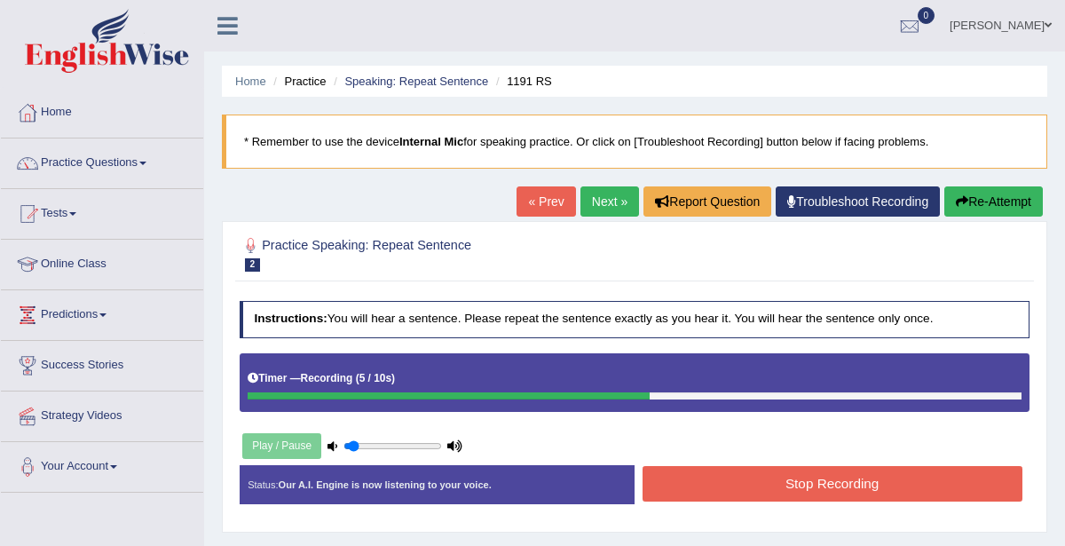
click at [755, 466] on button "Stop Recording" at bounding box center [833, 483] width 380 height 35
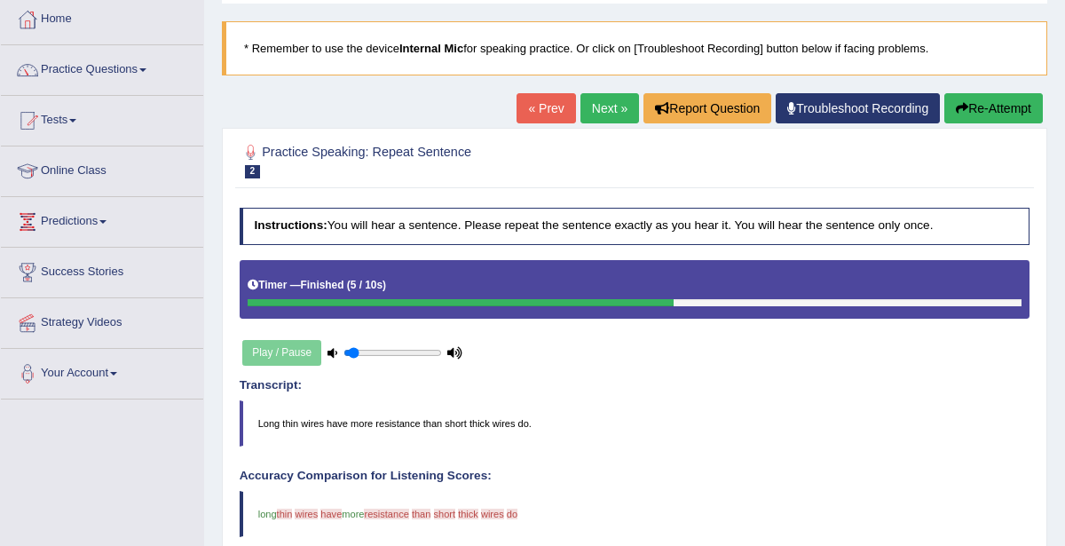
scroll to position [99, 0]
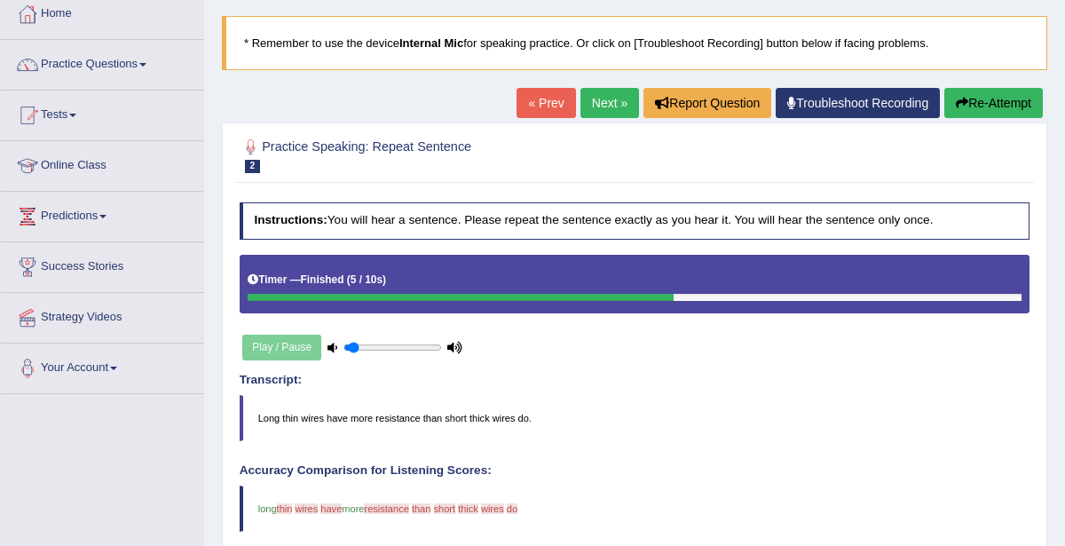
click at [987, 106] on button "Re-Attempt" at bounding box center [993, 103] width 99 height 30
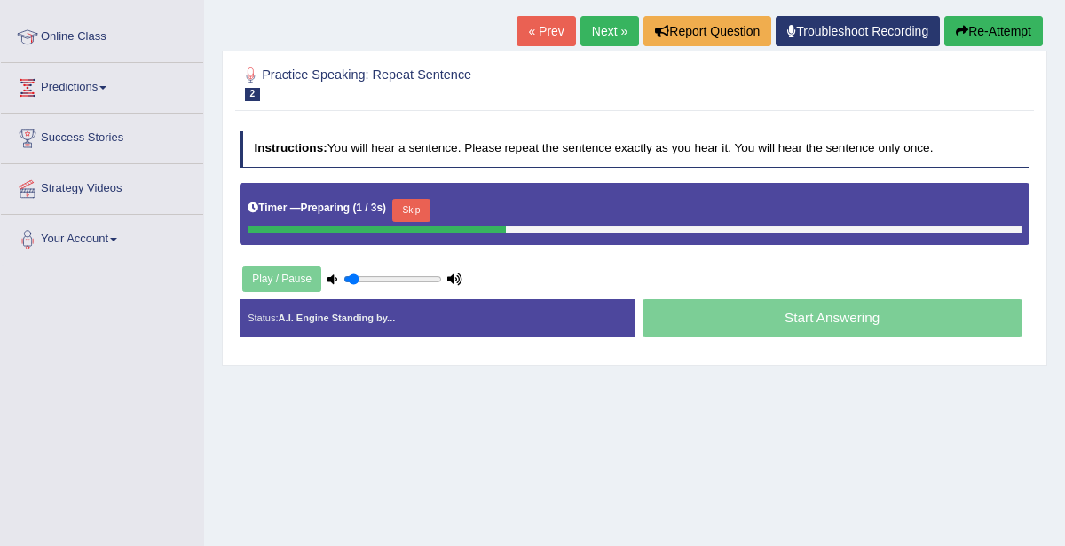
scroll to position [228, 0]
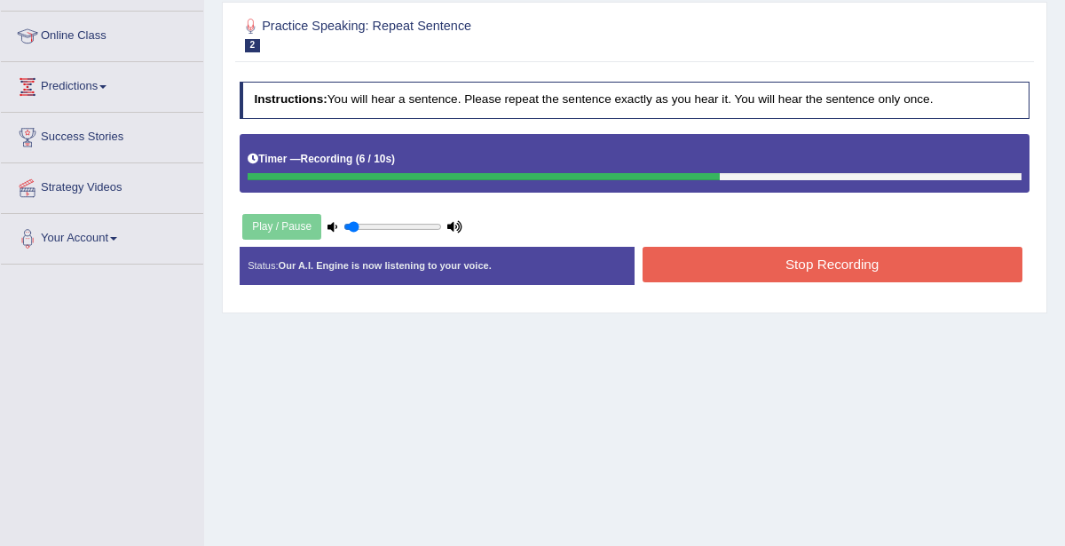
click at [825, 254] on button "Stop Recording" at bounding box center [833, 264] width 380 height 35
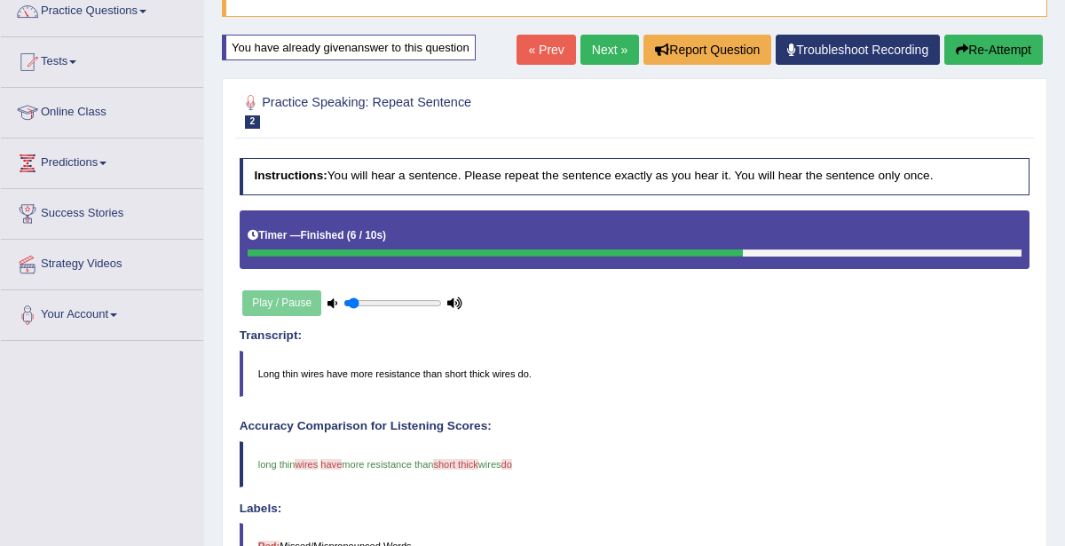
scroll to position [122, 0]
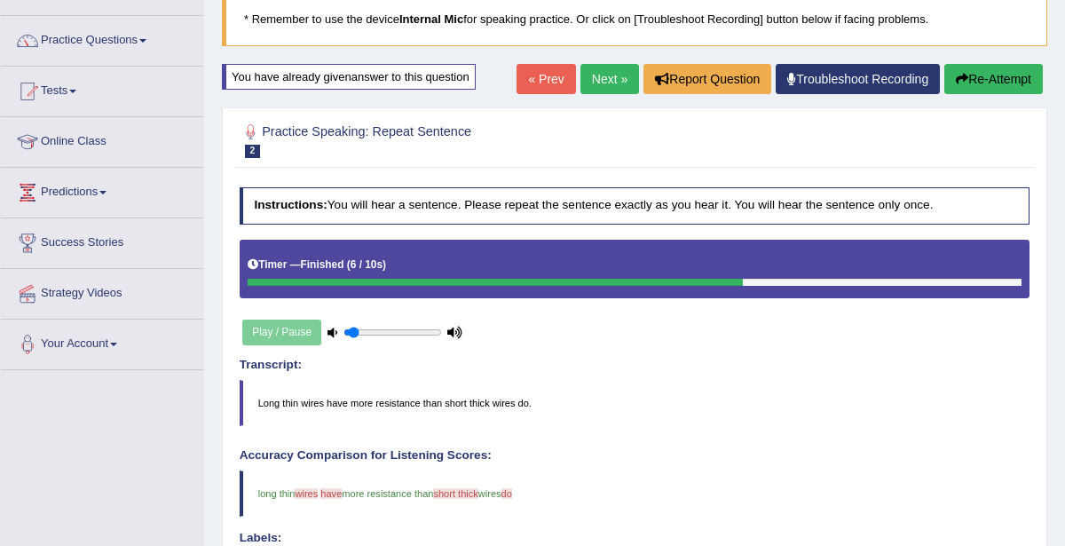
click at [602, 86] on link "Next »" at bounding box center [609, 79] width 59 height 30
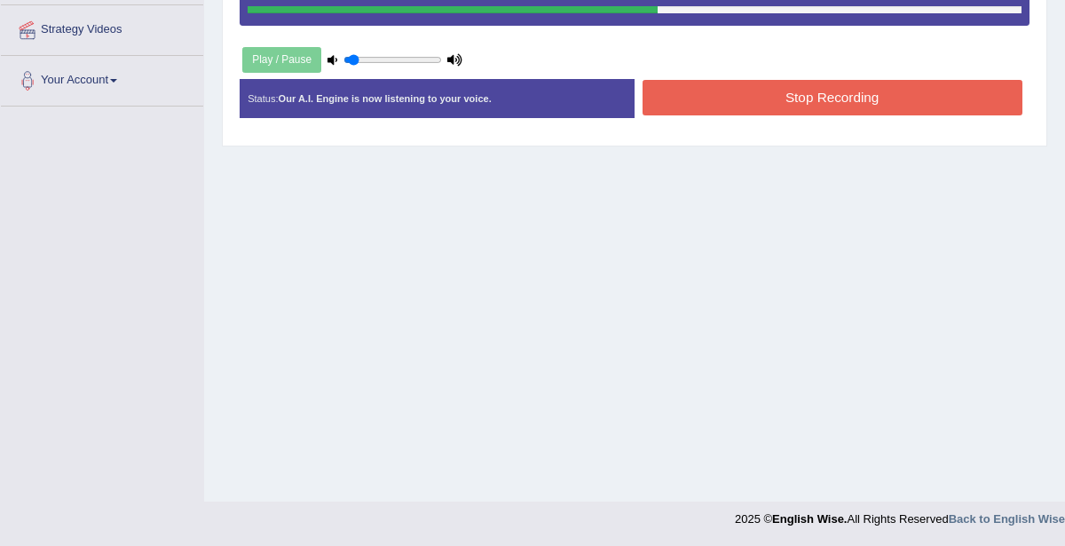
click at [823, 99] on button "Stop Recording" at bounding box center [833, 97] width 380 height 35
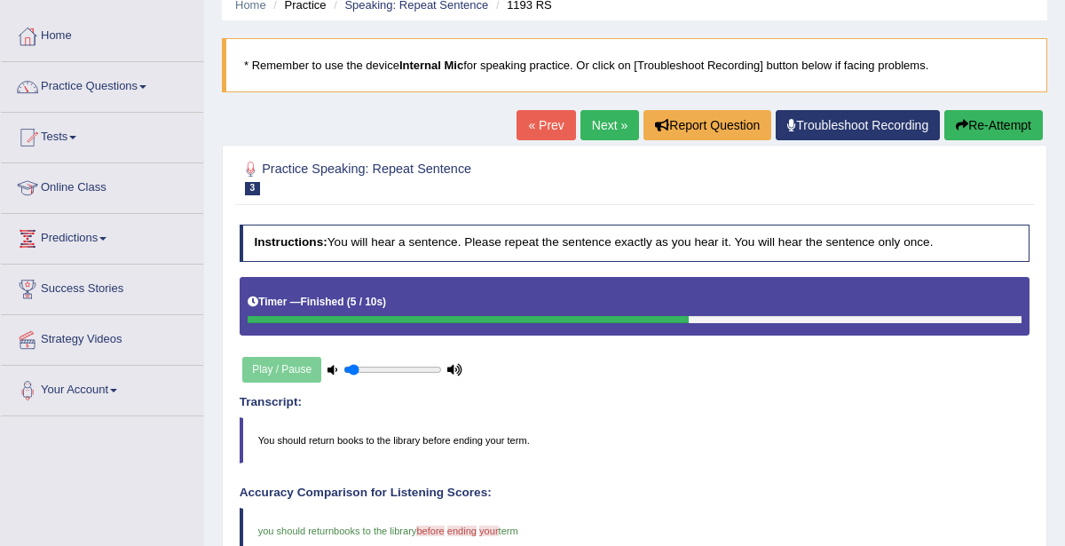
scroll to position [74, 0]
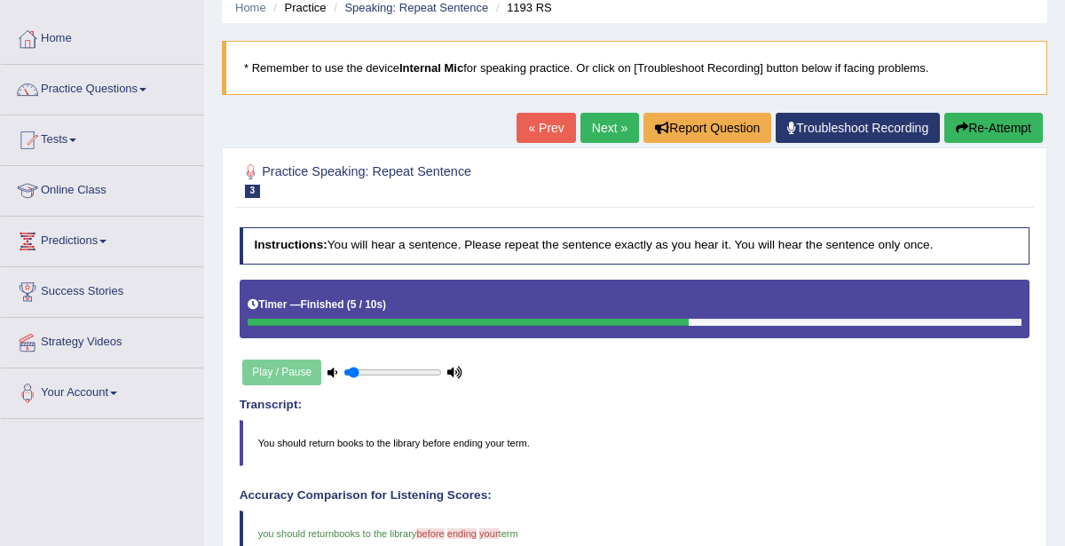
click at [616, 122] on link "Next »" at bounding box center [609, 128] width 59 height 30
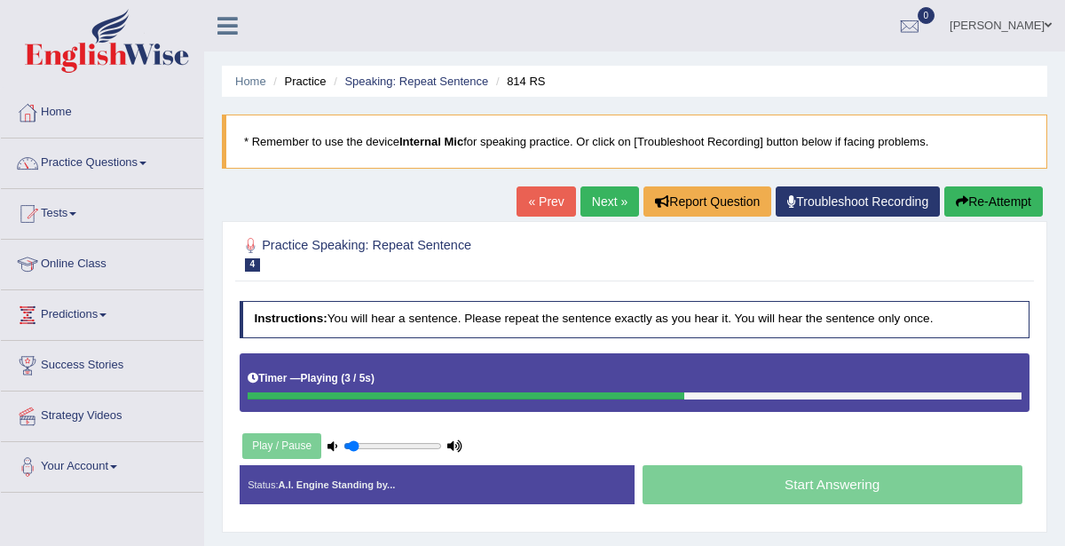
click at [546, 198] on link "« Prev" at bounding box center [546, 201] width 59 height 30
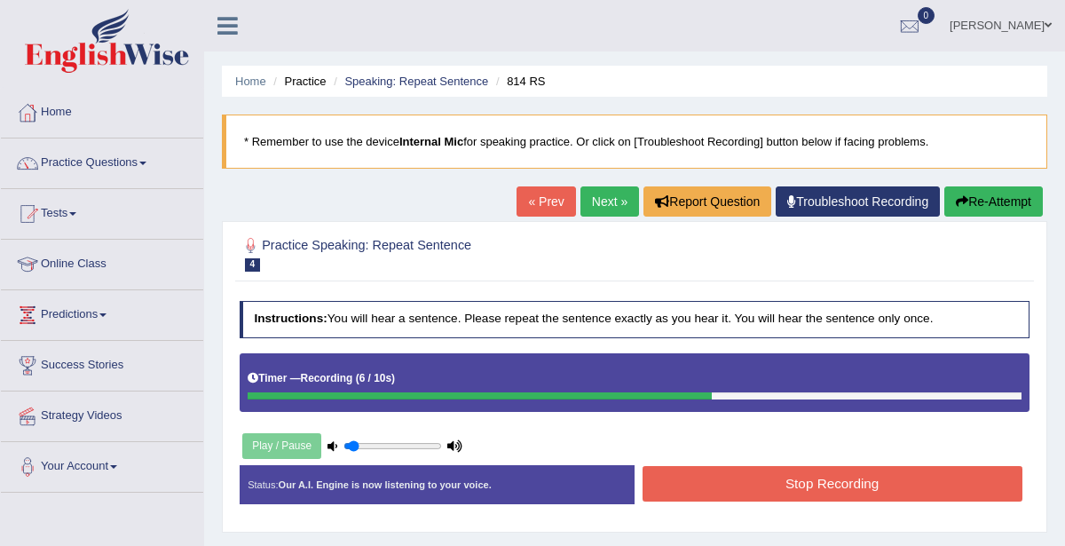
click at [861, 476] on button "Stop Recording" at bounding box center [833, 483] width 380 height 35
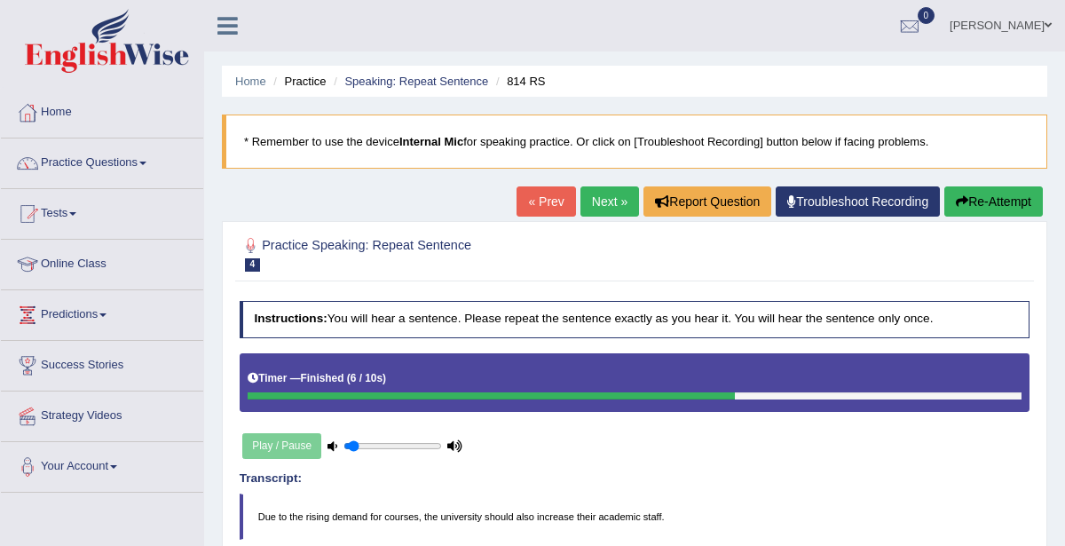
click at [610, 205] on link "Next »" at bounding box center [609, 201] width 59 height 30
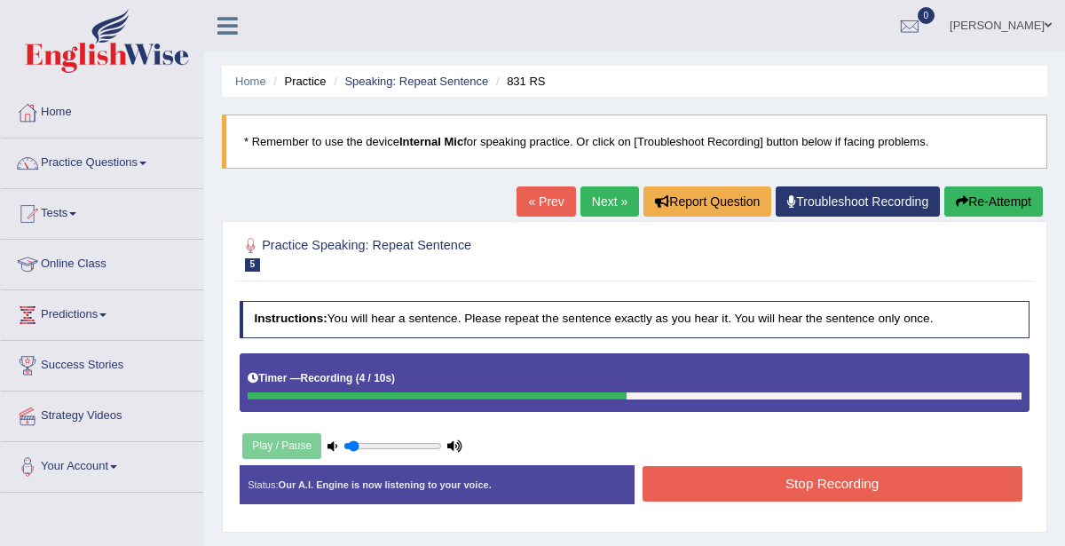
click at [769, 478] on button "Stop Recording" at bounding box center [833, 483] width 380 height 35
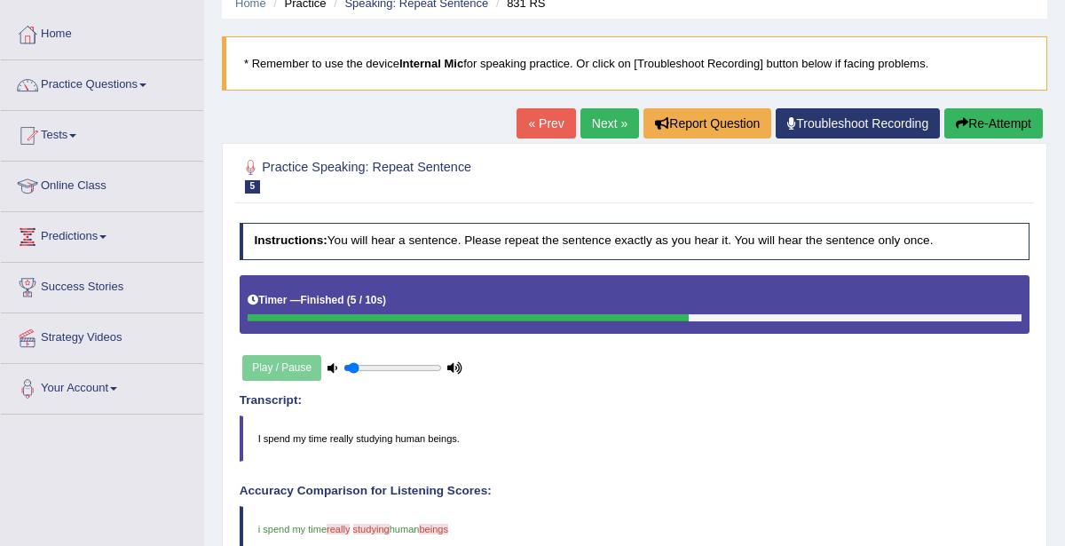
scroll to position [76, 0]
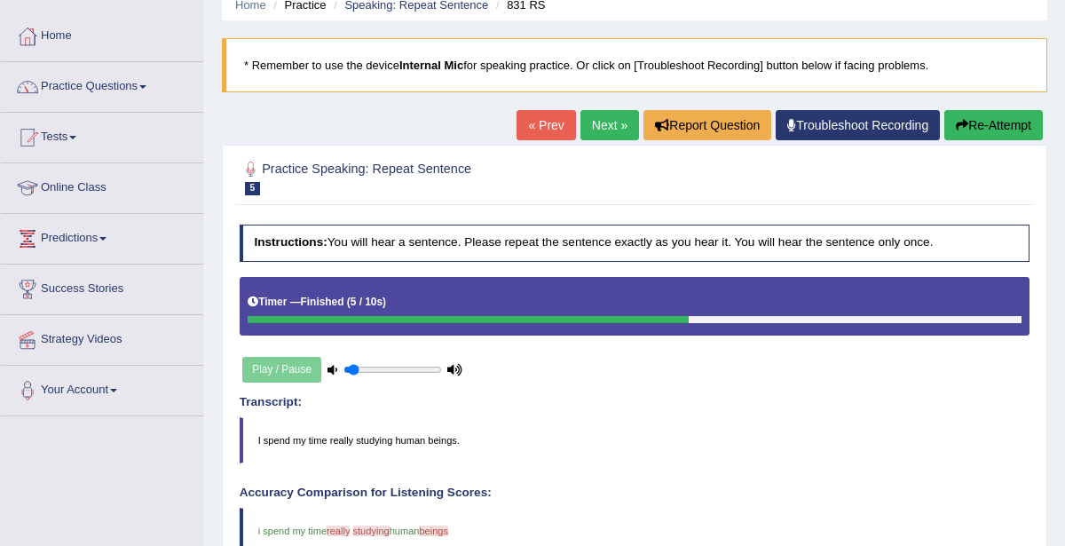
click at [612, 124] on link "Next »" at bounding box center [609, 125] width 59 height 30
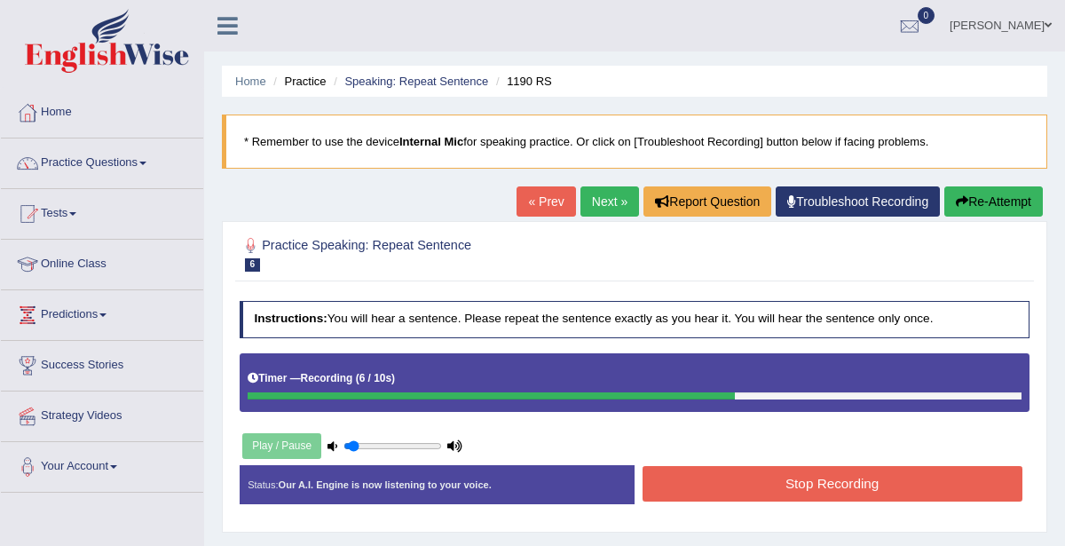
click at [822, 476] on button "Stop Recording" at bounding box center [833, 483] width 380 height 35
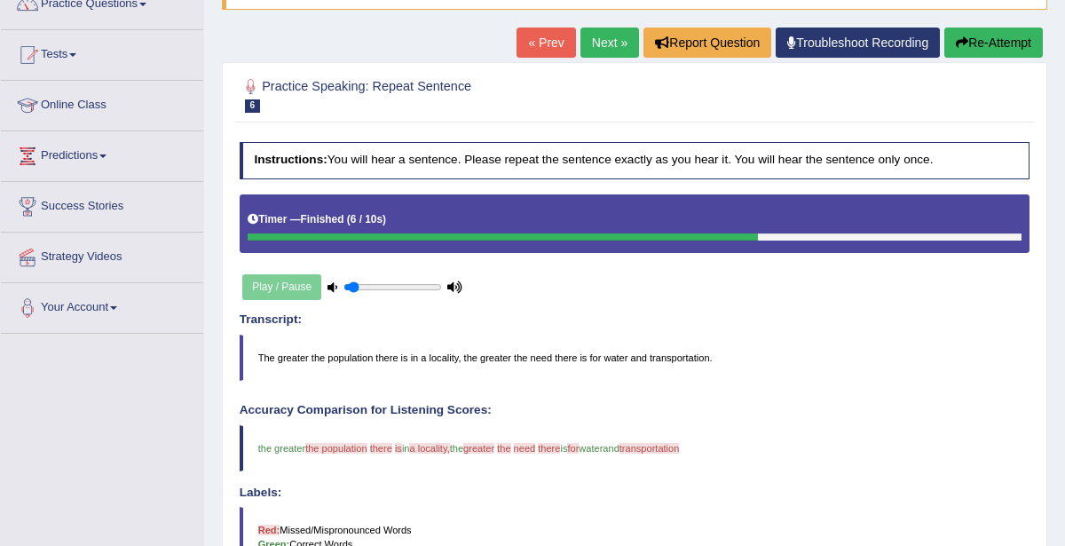
scroll to position [125, 0]
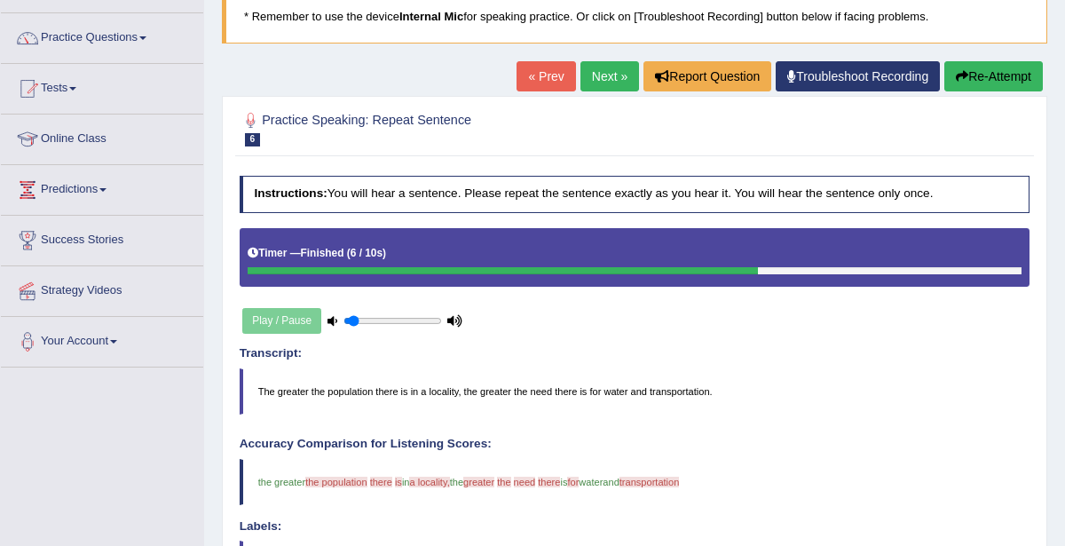
click at [617, 87] on link "Next »" at bounding box center [609, 76] width 59 height 30
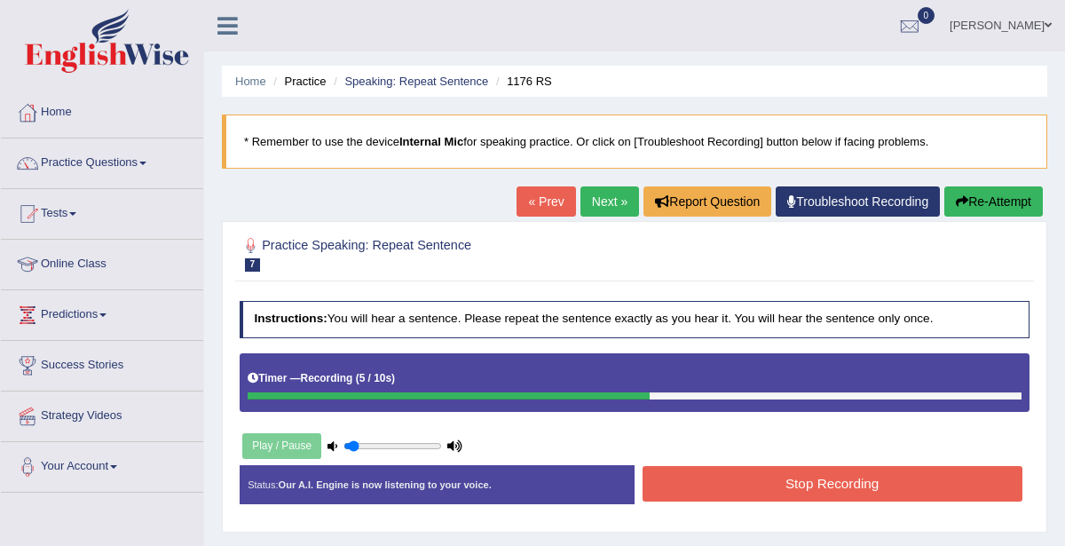
click at [799, 480] on button "Stop Recording" at bounding box center [833, 483] width 380 height 35
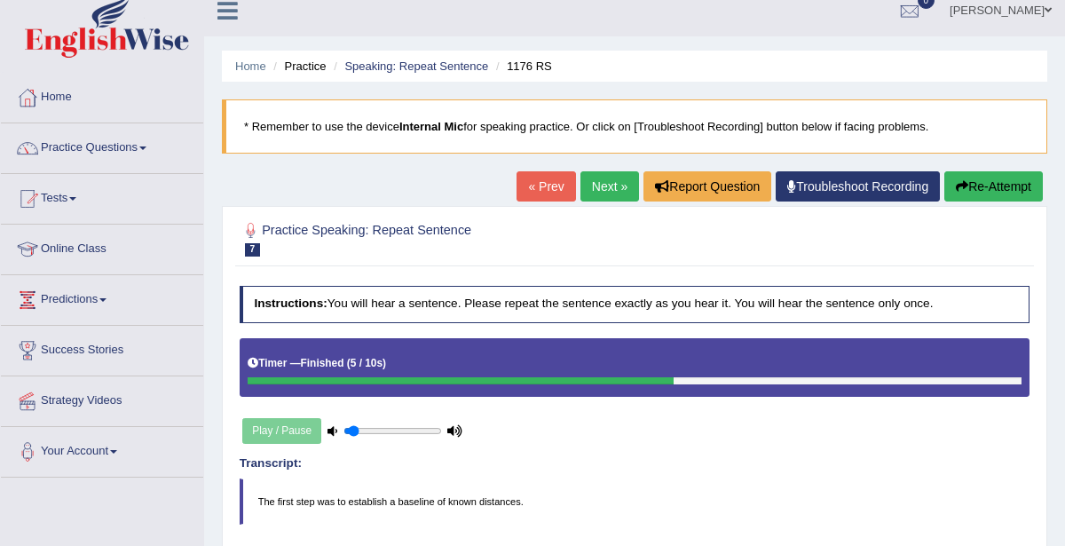
scroll to position [16, 0]
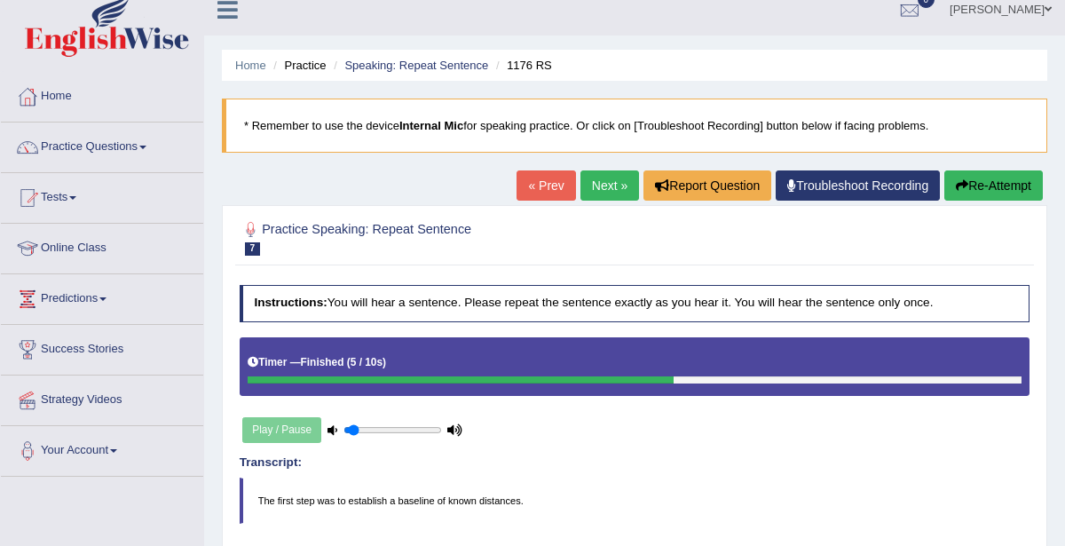
click at [619, 181] on link "Next »" at bounding box center [609, 185] width 59 height 30
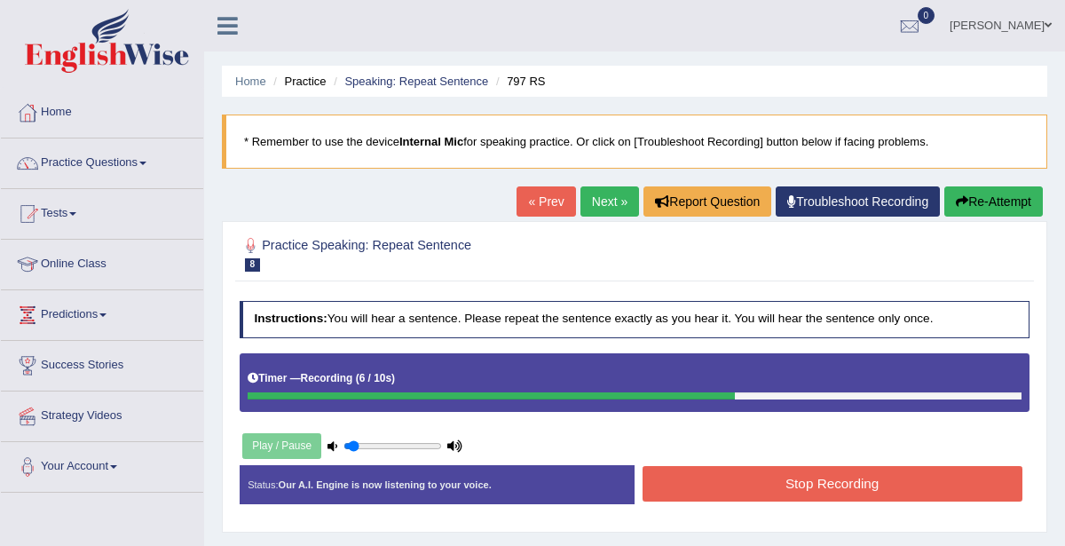
click at [813, 475] on button "Stop Recording" at bounding box center [833, 483] width 380 height 35
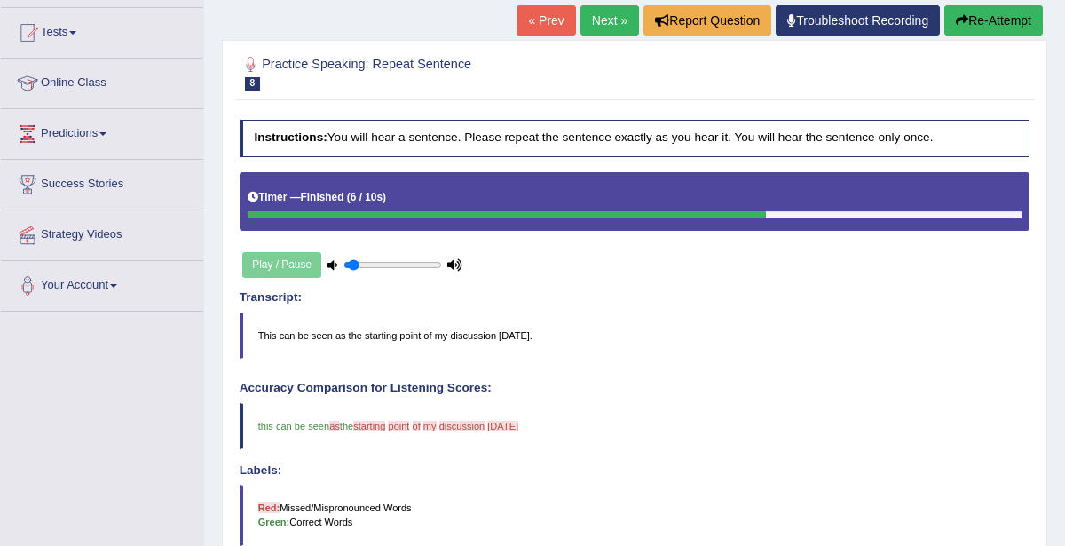
scroll to position [173, 0]
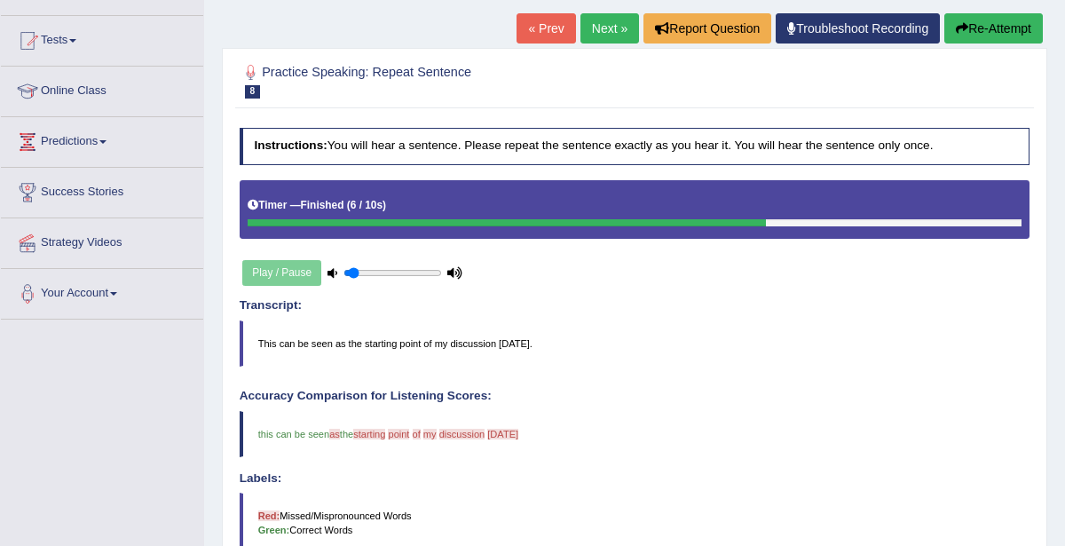
click at [619, 28] on link "Next »" at bounding box center [609, 28] width 59 height 30
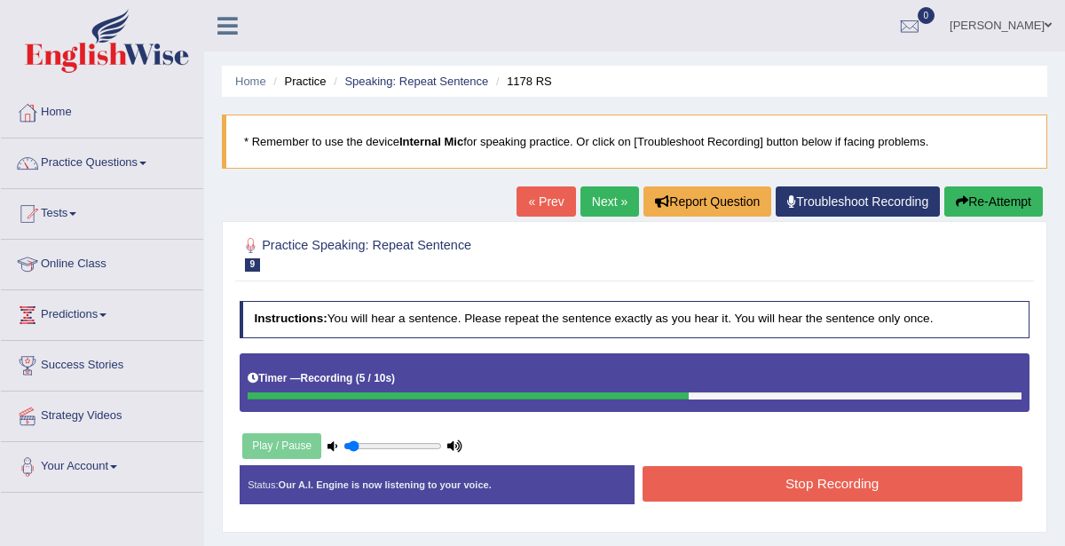
click at [813, 475] on button "Stop Recording" at bounding box center [833, 483] width 380 height 35
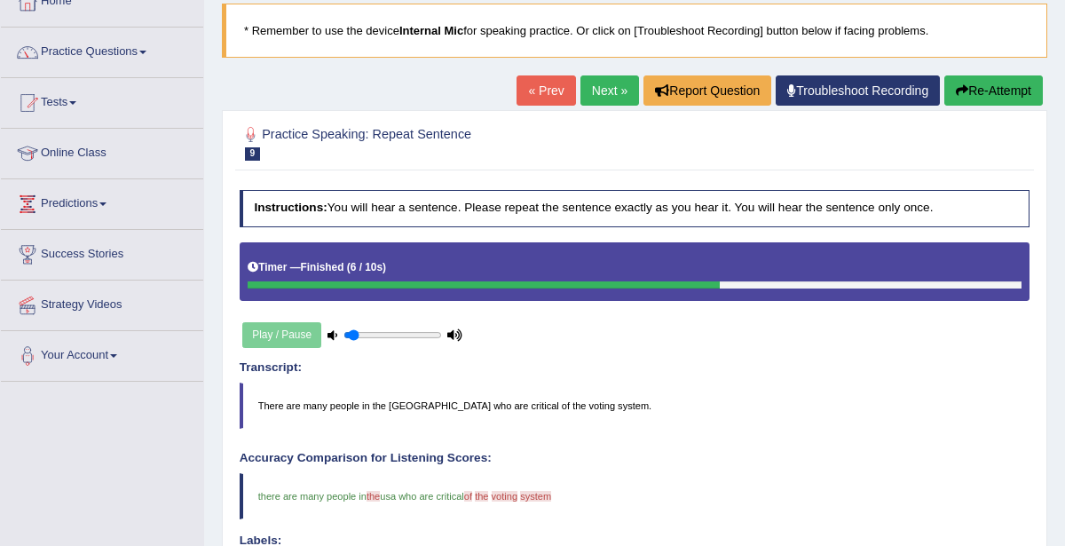
scroll to position [105, 0]
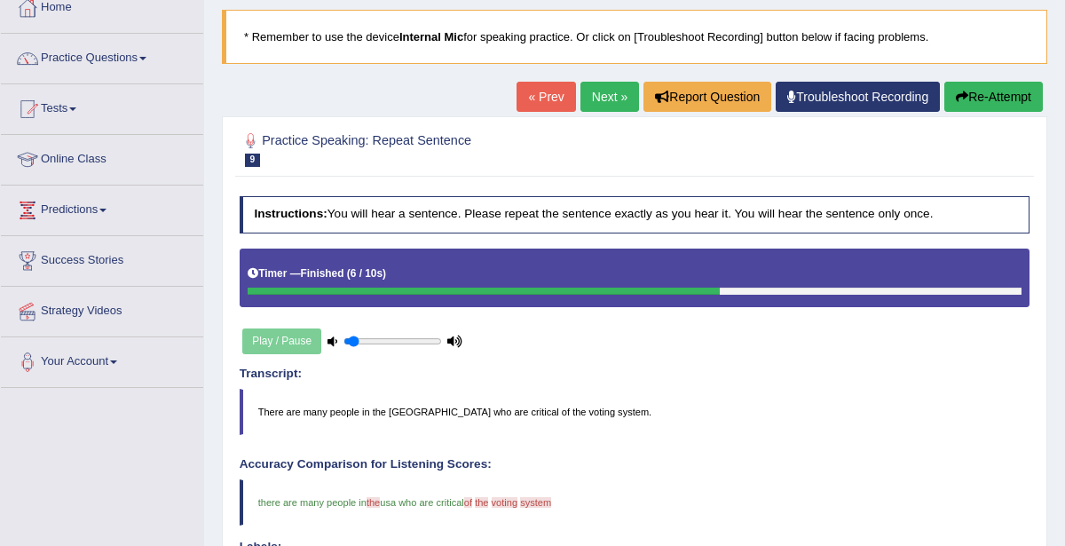
click at [621, 98] on link "Next »" at bounding box center [609, 97] width 59 height 30
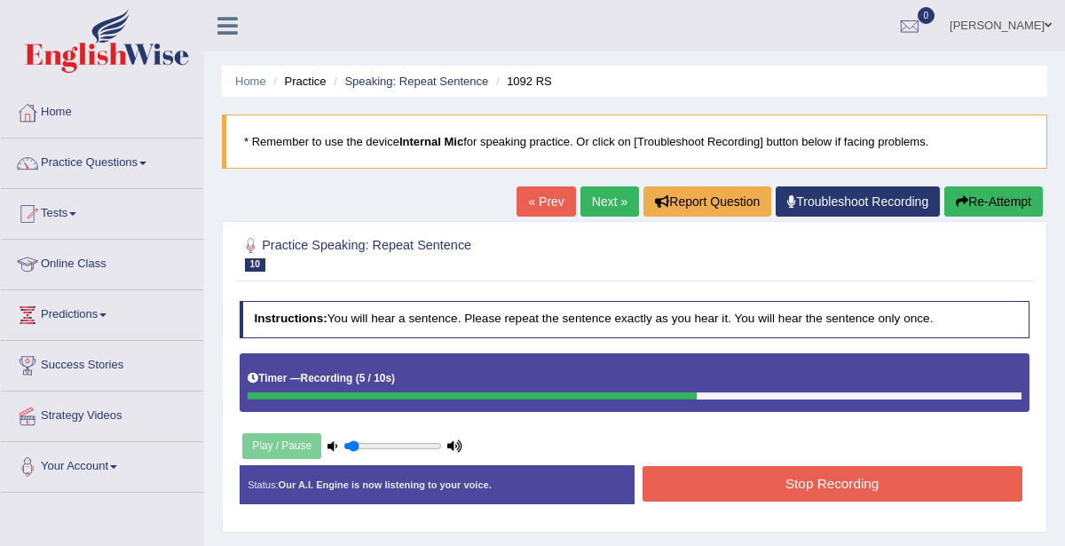
click at [866, 478] on button "Stop Recording" at bounding box center [833, 483] width 380 height 35
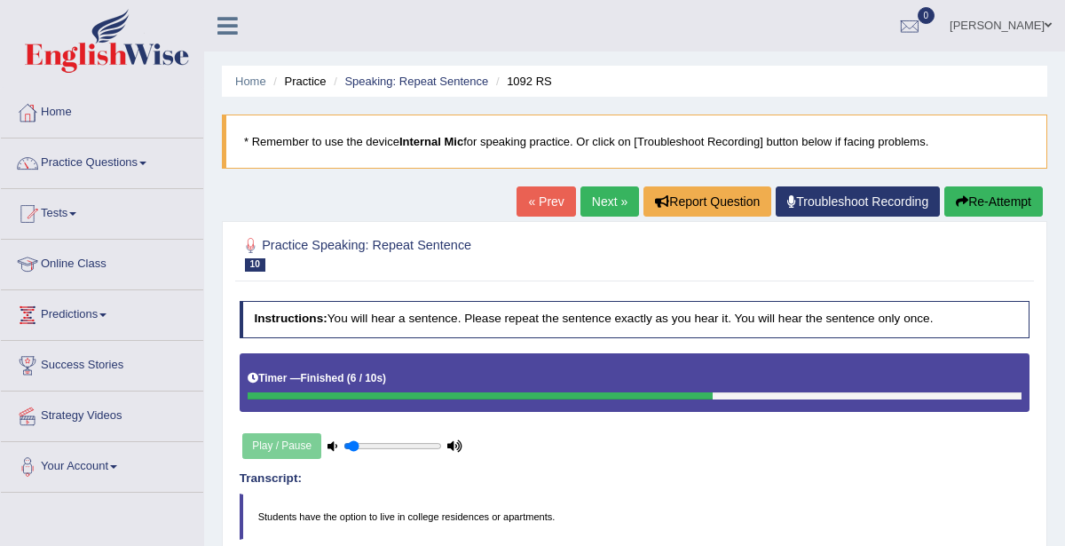
click at [835, 303] on h4 "Instructions: You will hear a sentence. Please repeat the sentence exactly as y…" at bounding box center [635, 319] width 791 height 37
click at [600, 201] on link "Next »" at bounding box center [609, 201] width 59 height 30
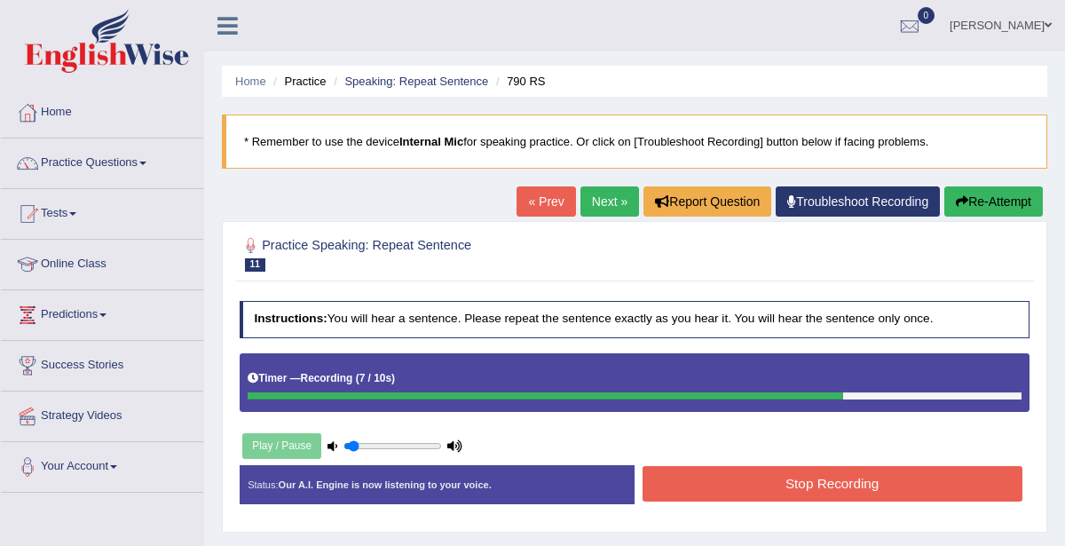
click at [603, 201] on link "Next »" at bounding box center [609, 201] width 59 height 30
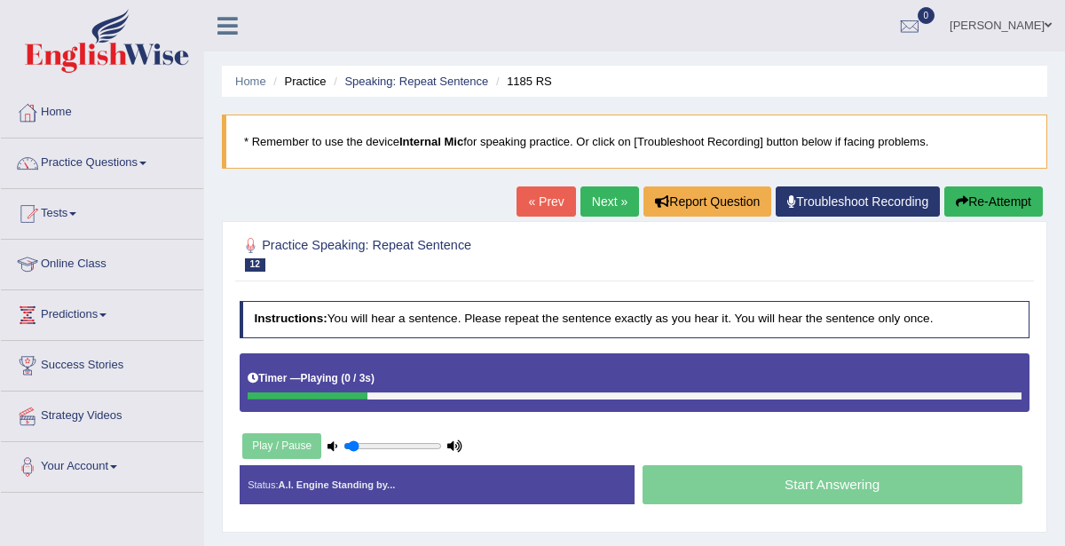
click at [549, 193] on link "« Prev" at bounding box center [546, 201] width 59 height 30
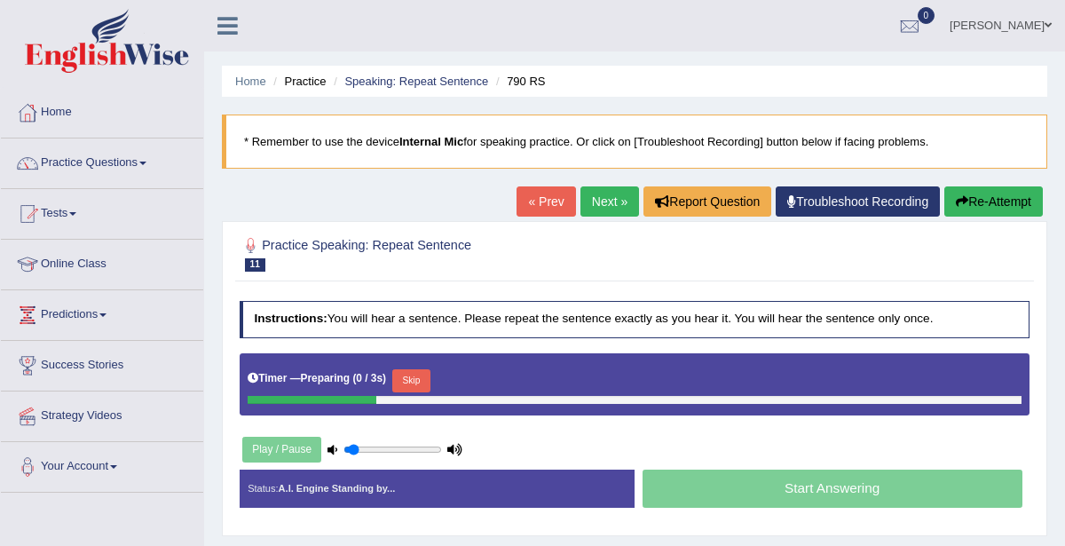
click at [146, 162] on span at bounding box center [142, 164] width 7 height 4
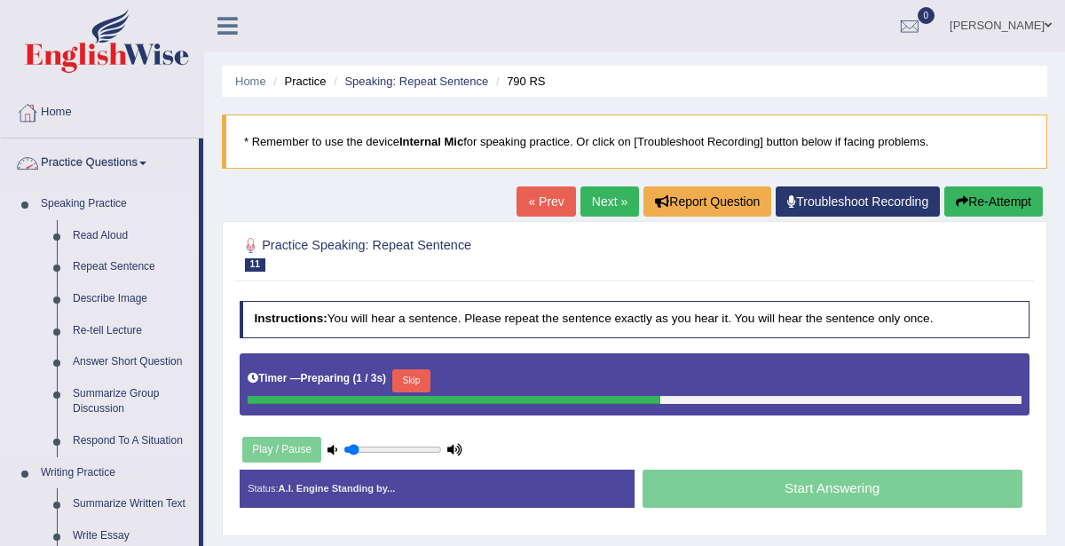
click at [118, 240] on link "Read Aloud" at bounding box center [132, 236] width 134 height 32
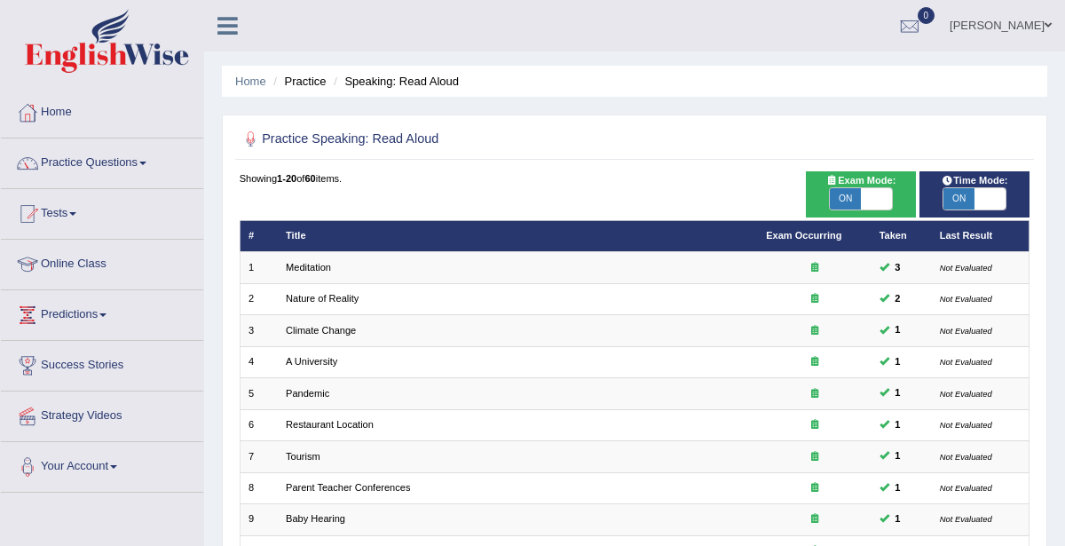
click at [676, 38] on ul "[PERSON_NAME] Toggle navigation Username: KaurRavinder Access Type: Online Subs…" at bounding box center [763, 25] width 603 height 51
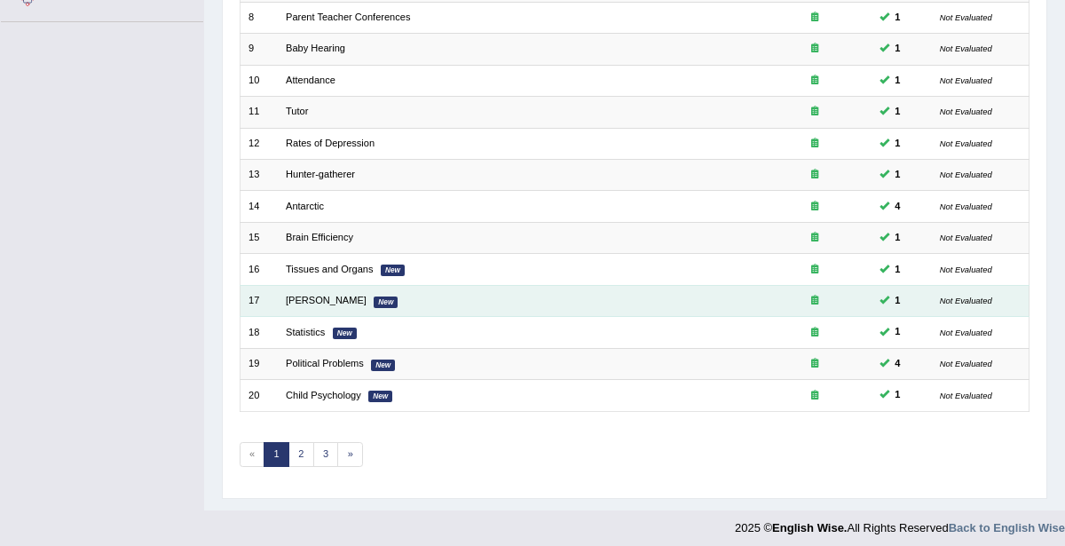
scroll to position [472, 0]
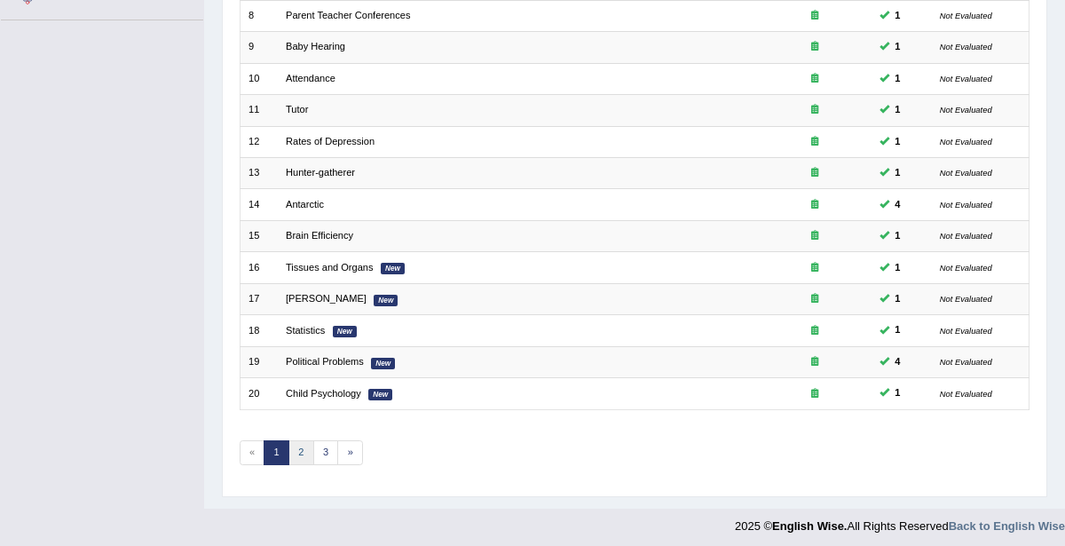
click at [306, 440] on link "2" at bounding box center [301, 452] width 26 height 25
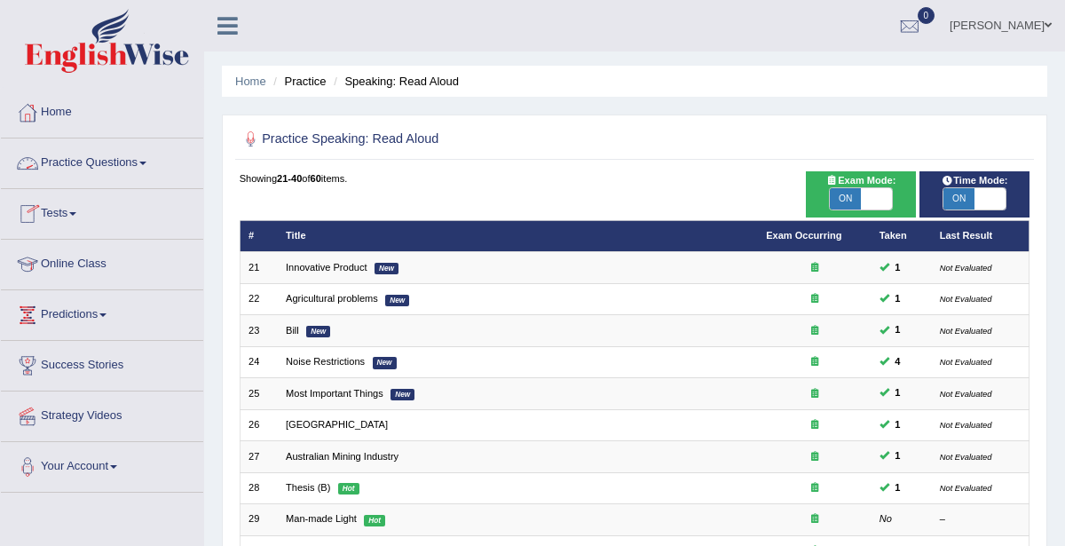
click at [128, 164] on link "Practice Questions" at bounding box center [102, 160] width 202 height 44
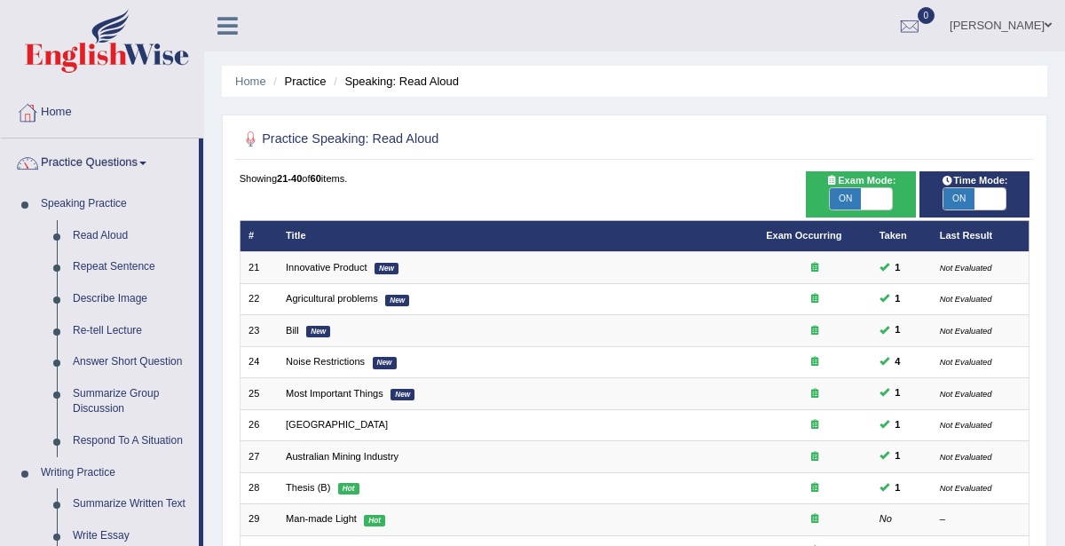
click at [122, 154] on link "Practice Questions" at bounding box center [100, 160] width 198 height 44
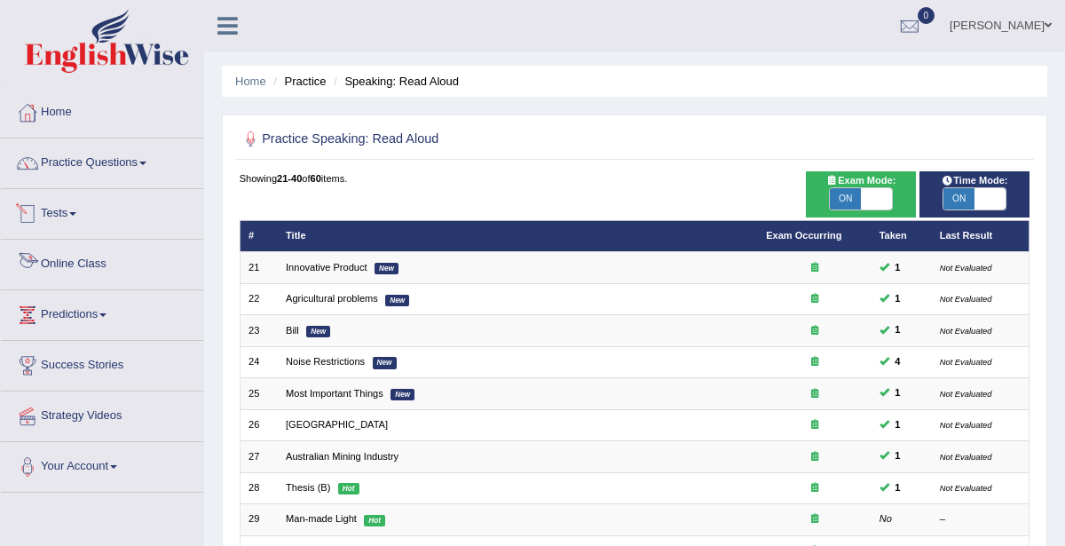
click at [116, 264] on link "Online Class" at bounding box center [102, 262] width 202 height 44
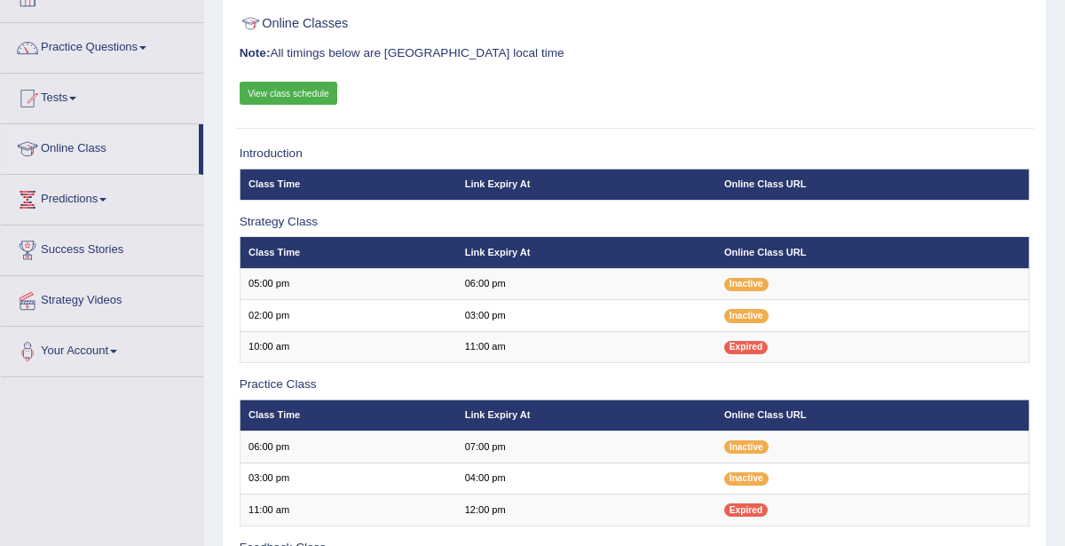
scroll to position [50, 0]
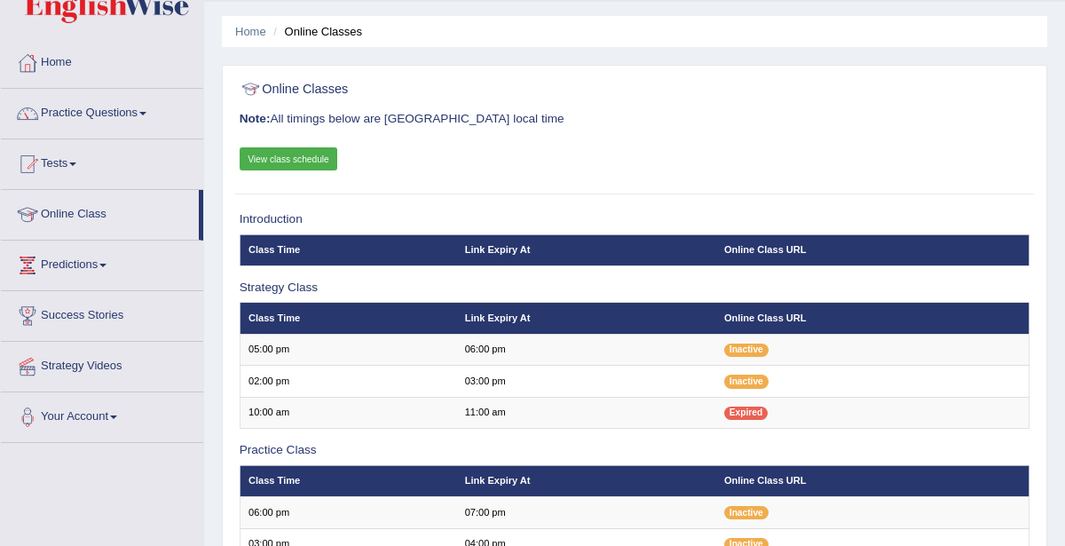
click at [296, 153] on link "View class schedule" at bounding box center [289, 158] width 99 height 23
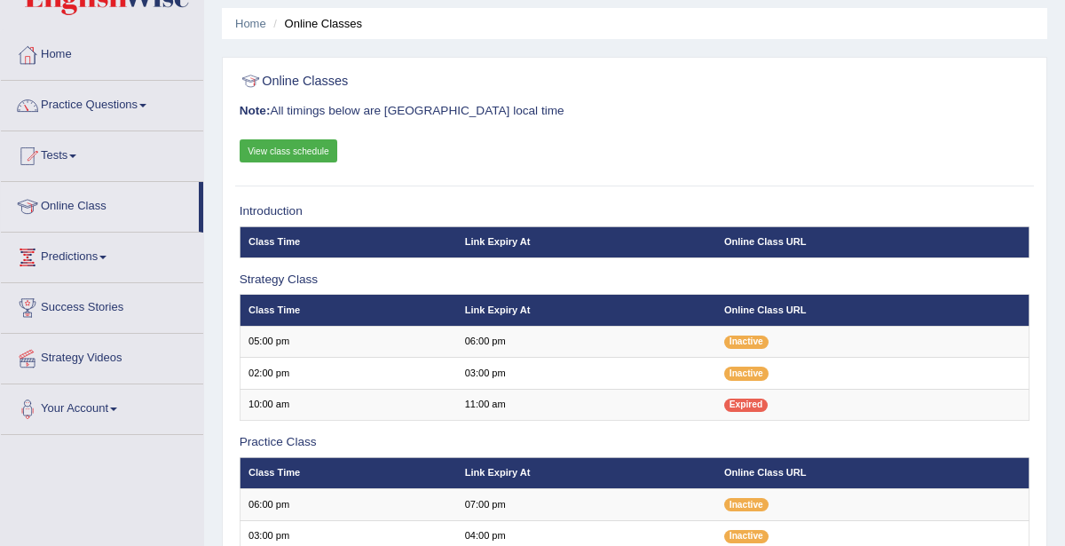
scroll to position [94, 0]
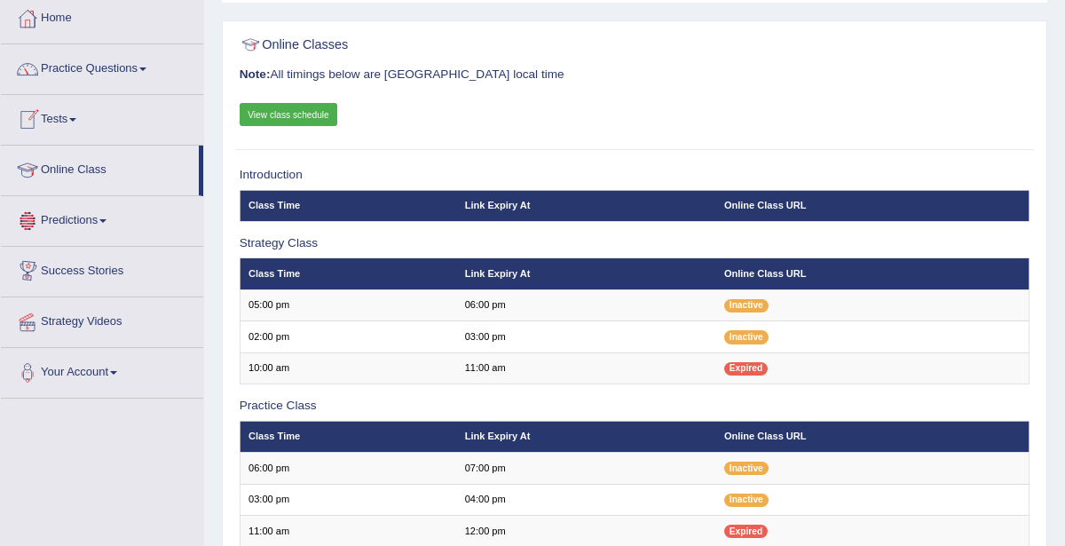
click at [55, 121] on link "Tests" at bounding box center [102, 117] width 202 height 44
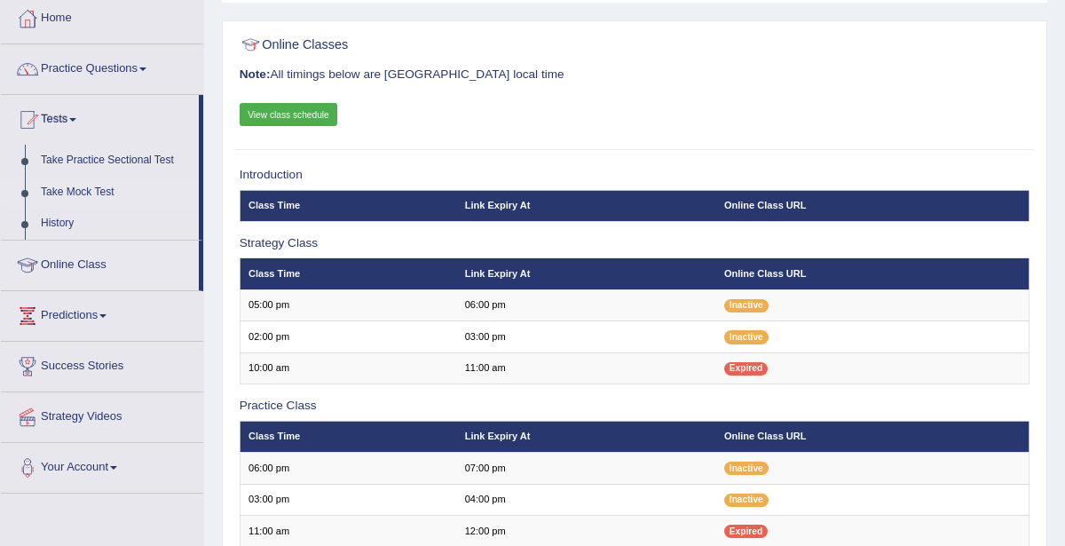
click at [66, 192] on link "Take Mock Test" at bounding box center [116, 193] width 166 height 32
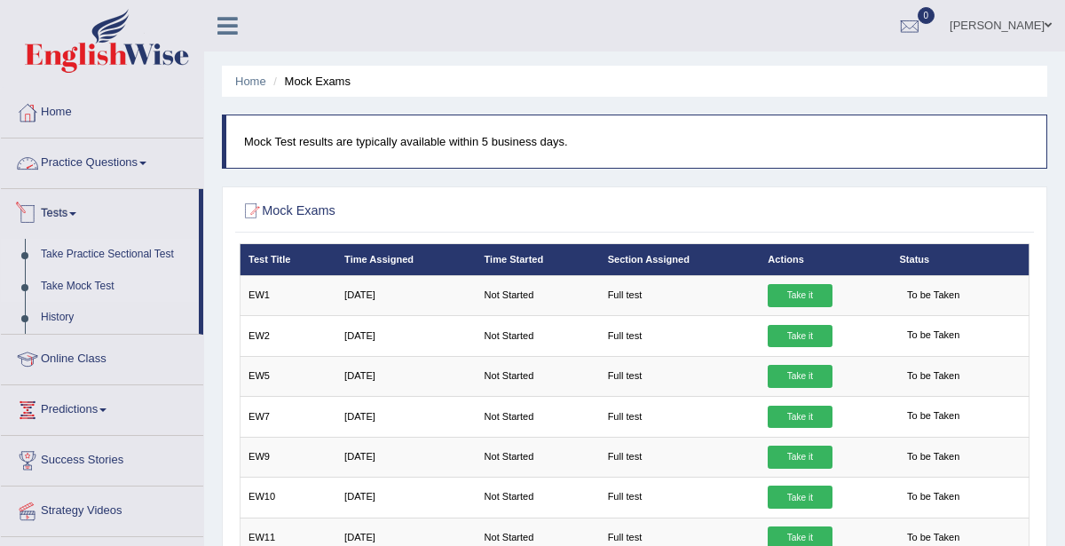
click at [67, 250] on link "Take Practice Sectional Test" at bounding box center [116, 255] width 166 height 32
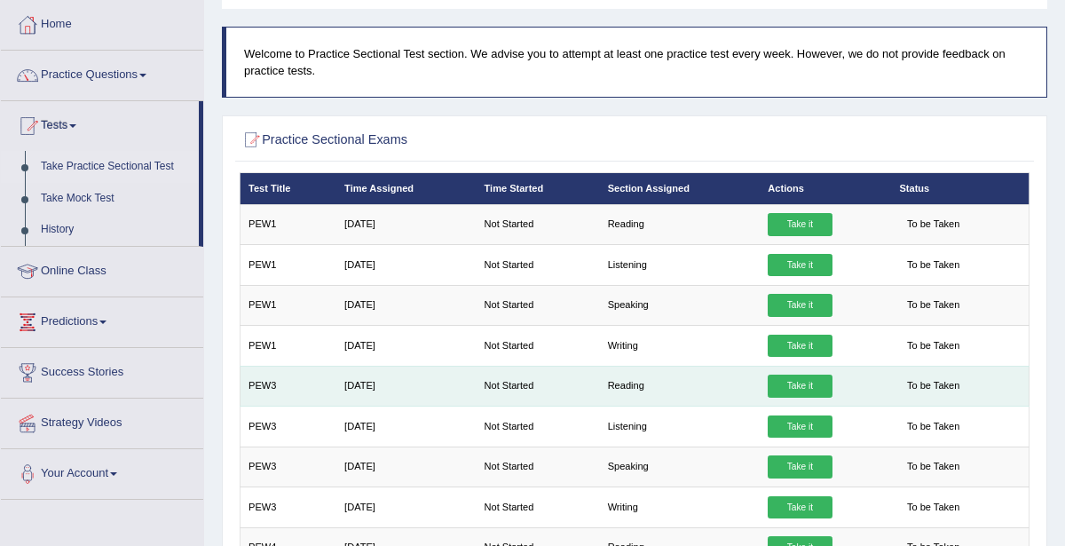
scroll to position [121, 0]
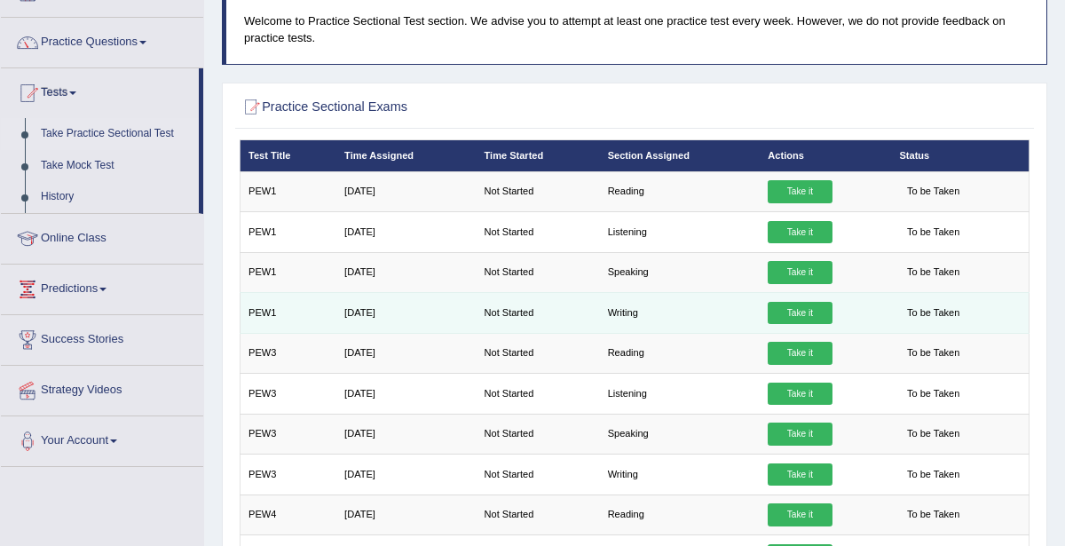
click at [777, 306] on link "Take it" at bounding box center [800, 313] width 64 height 23
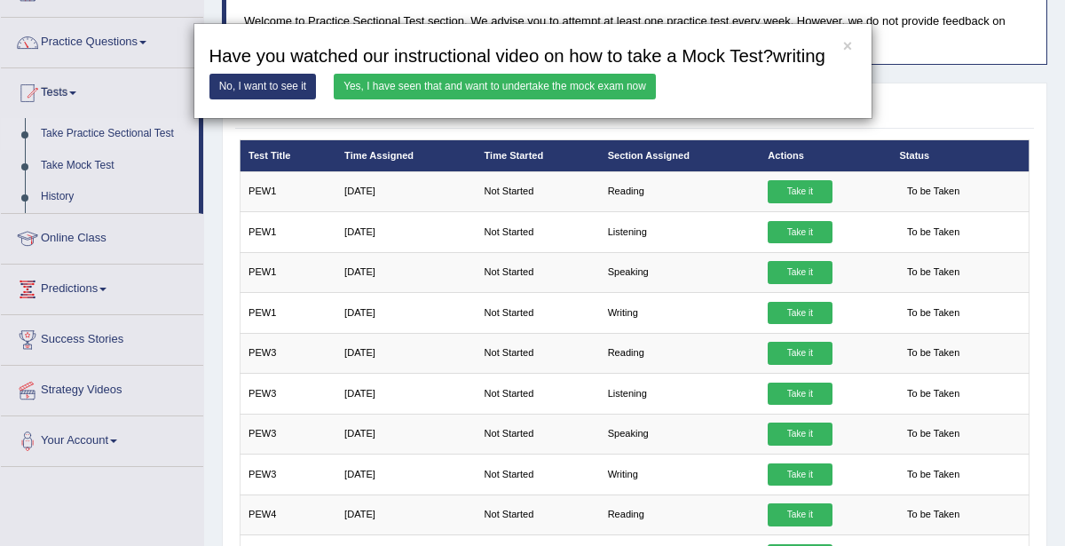
click at [462, 88] on link "Yes, I have seen that and want to undertake the mock exam now" at bounding box center [495, 87] width 322 height 26
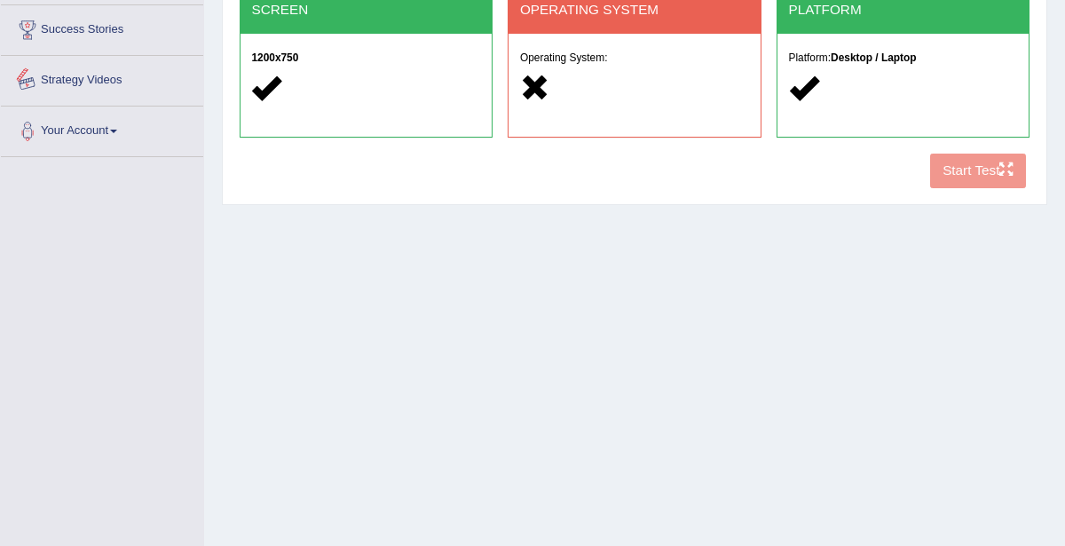
scroll to position [304, 0]
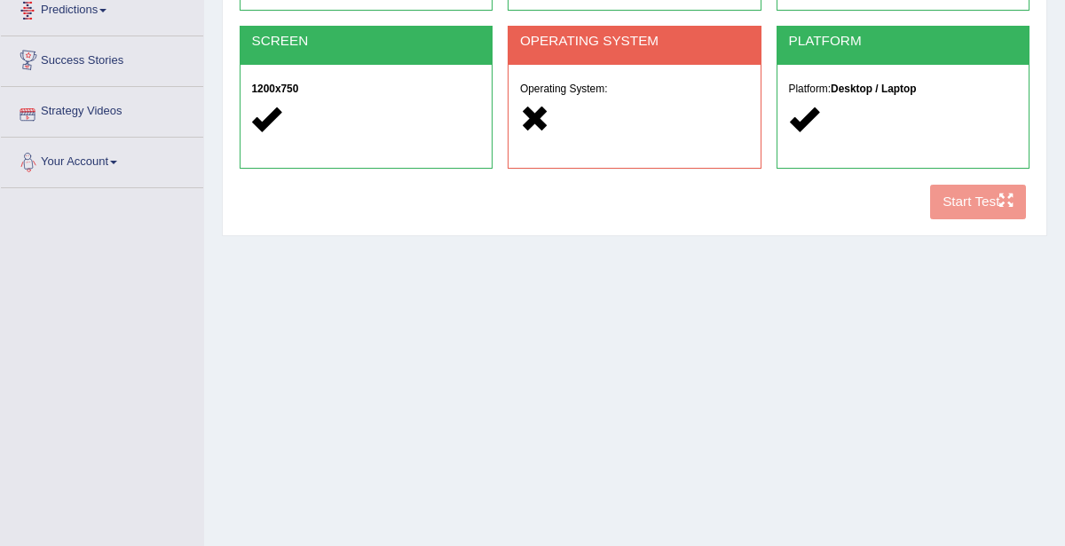
click at [637, 495] on div "Home Exams Exam Requirements System Requirements Test [GEOGRAPHIC_DATA] Cookies…" at bounding box center [634, 139] width 861 height 887
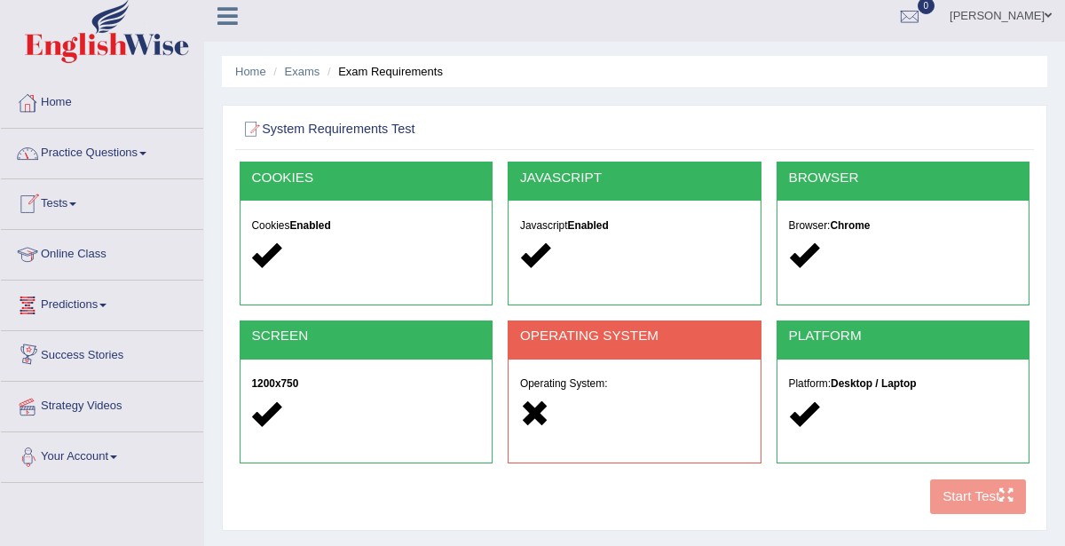
scroll to position [0, 0]
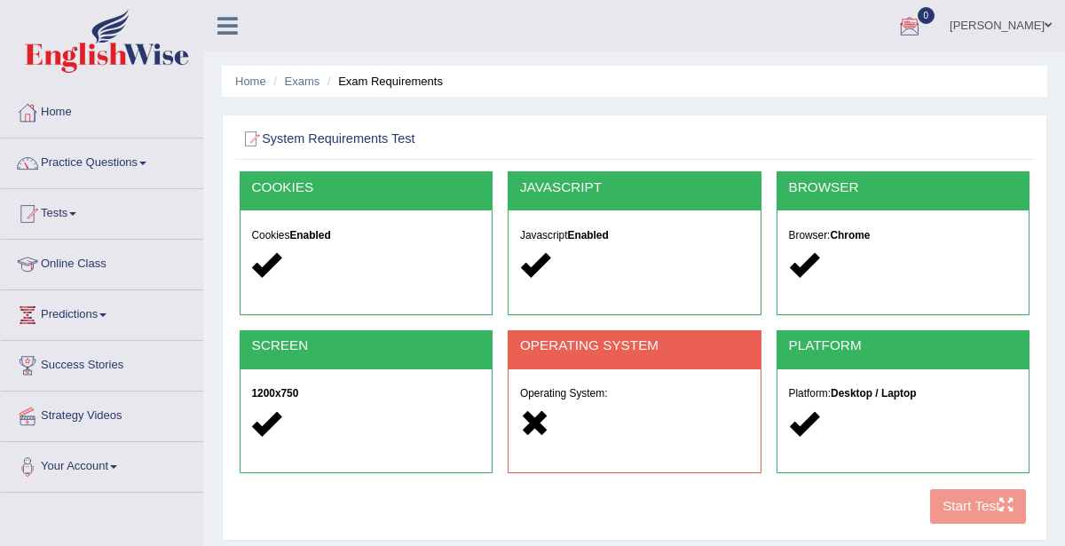
click at [76, 214] on span at bounding box center [72, 214] width 7 height 4
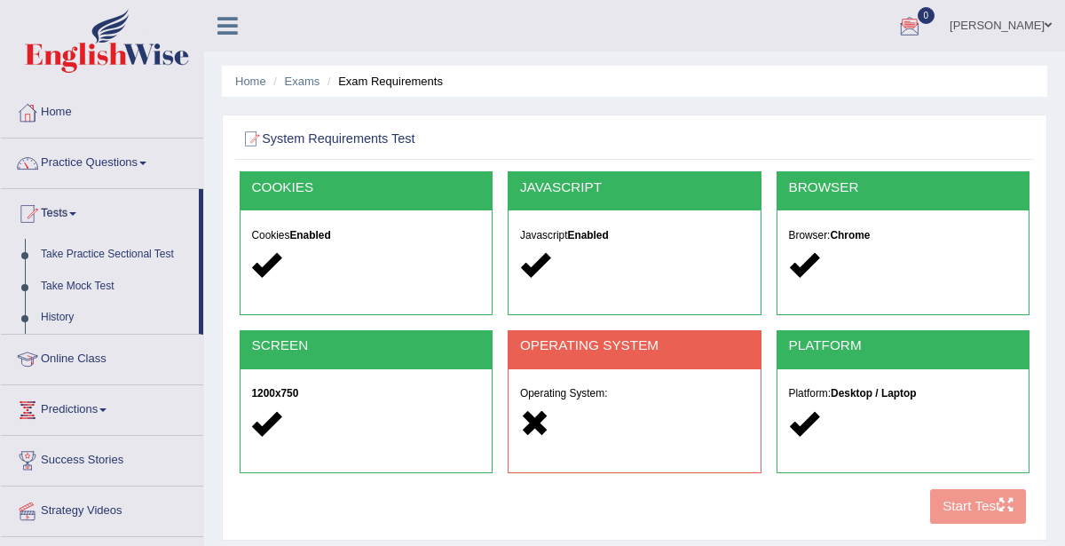
click at [86, 252] on link "Take Practice Sectional Test" at bounding box center [116, 255] width 166 height 32
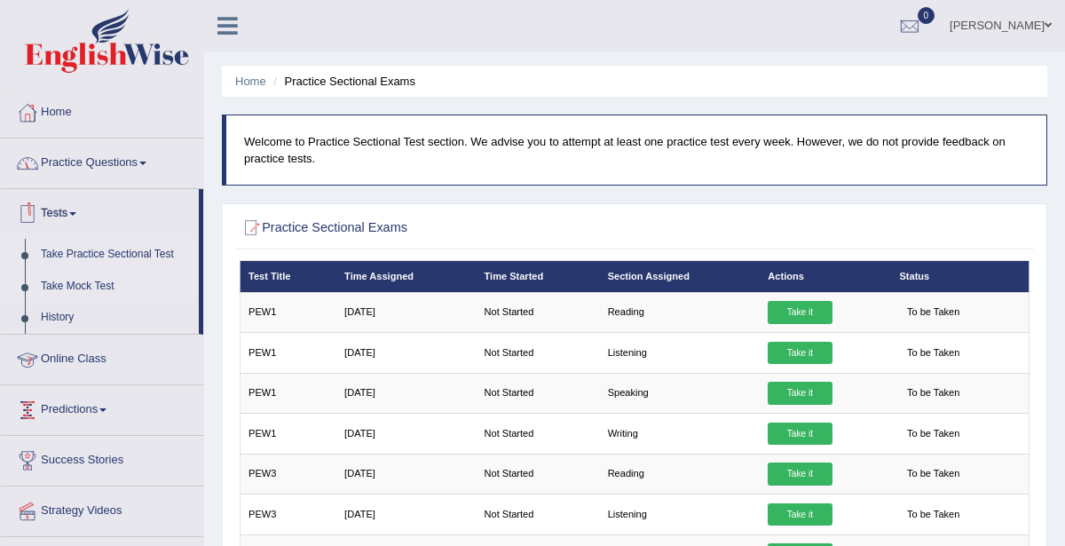
click at [64, 281] on link "Take Mock Test" at bounding box center [116, 287] width 166 height 32
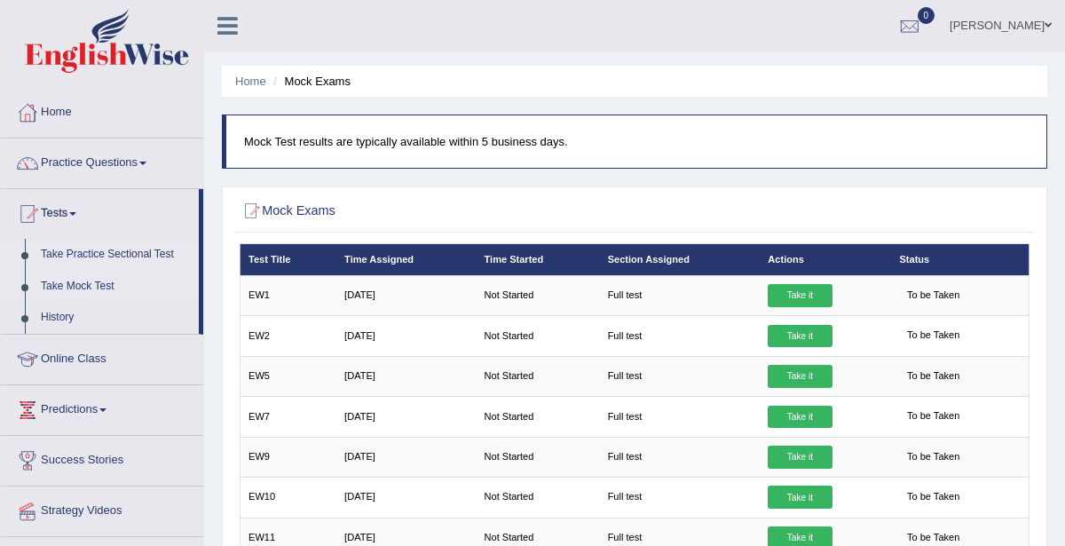
click at [101, 246] on link "Take Practice Sectional Test" at bounding box center [116, 255] width 166 height 32
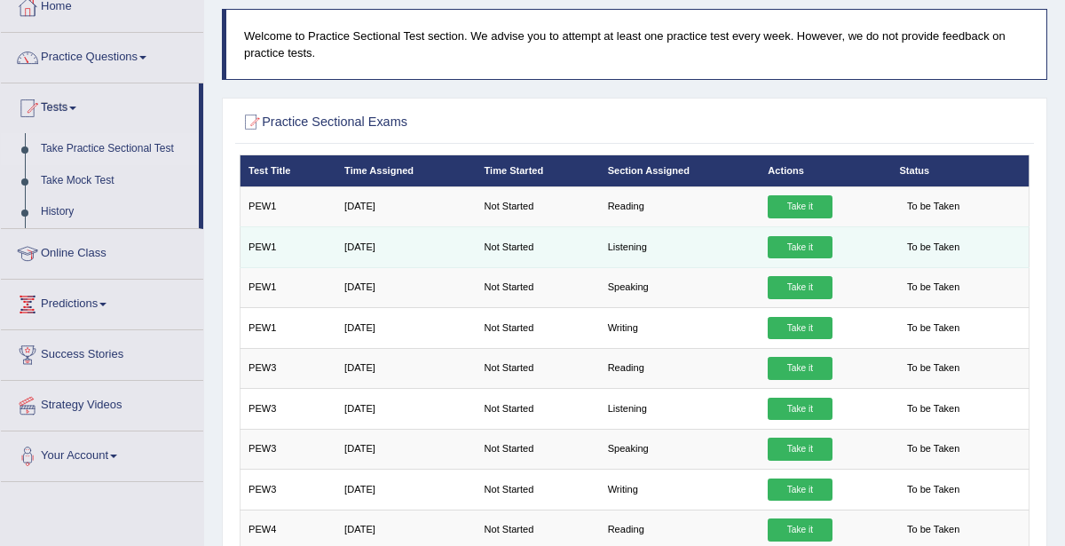
scroll to position [121, 0]
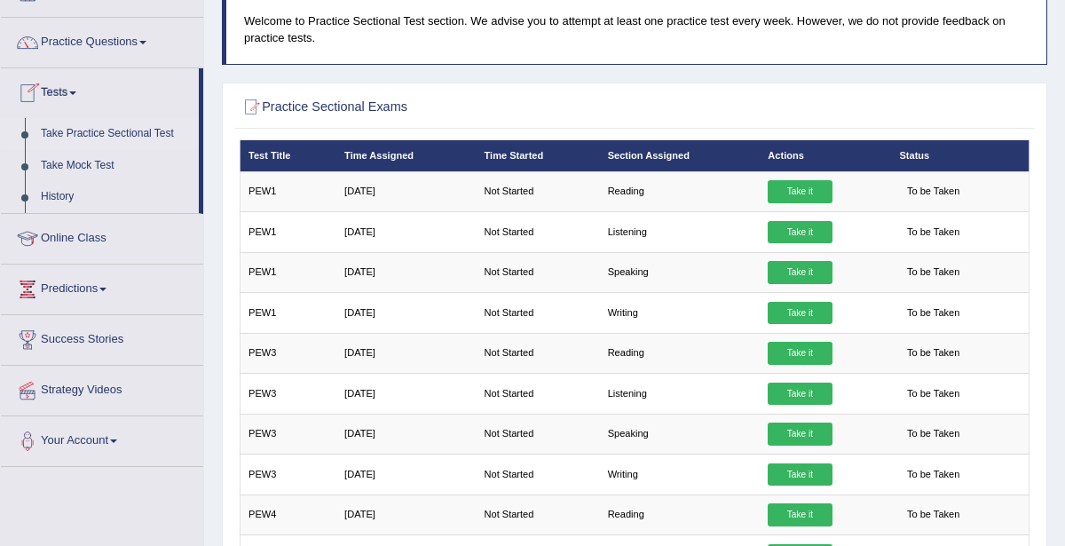
click at [135, 133] on link "Take Practice Sectional Test" at bounding box center [116, 134] width 166 height 32
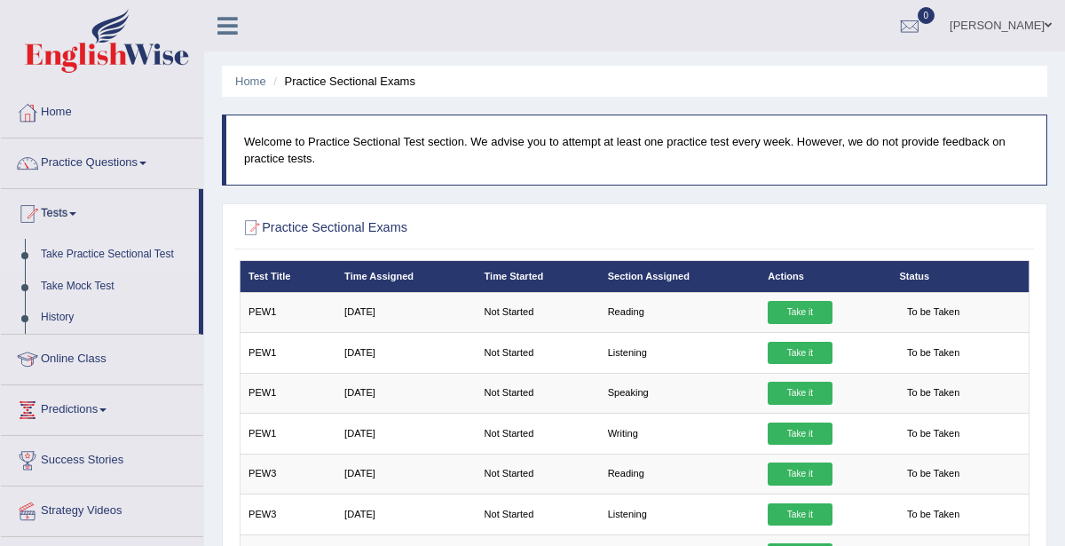
drag, startPoint x: 1064, startPoint y: 470, endPoint x: 0, endPoint y: 93, distance: 1129.0
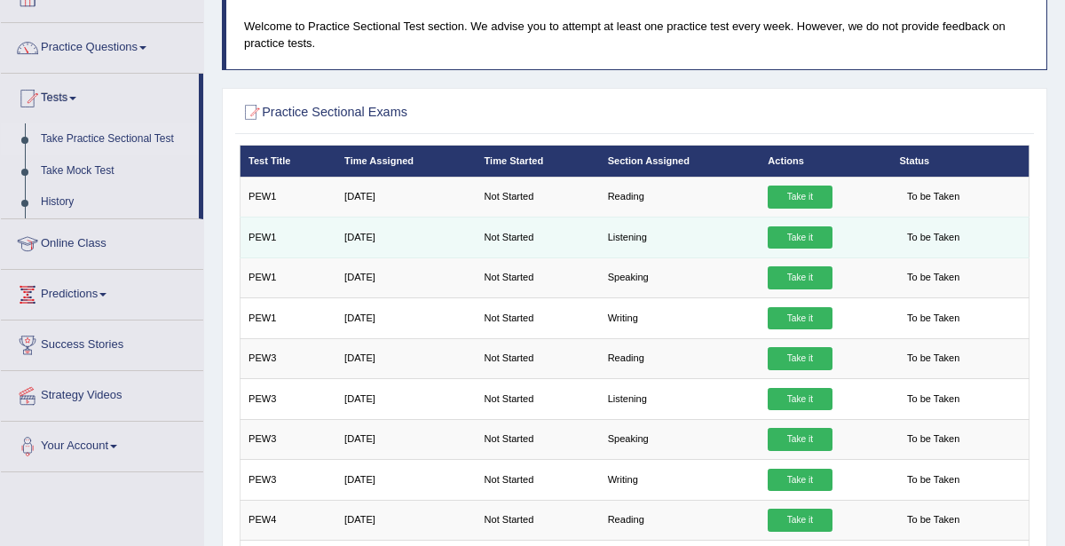
scroll to position [114, 0]
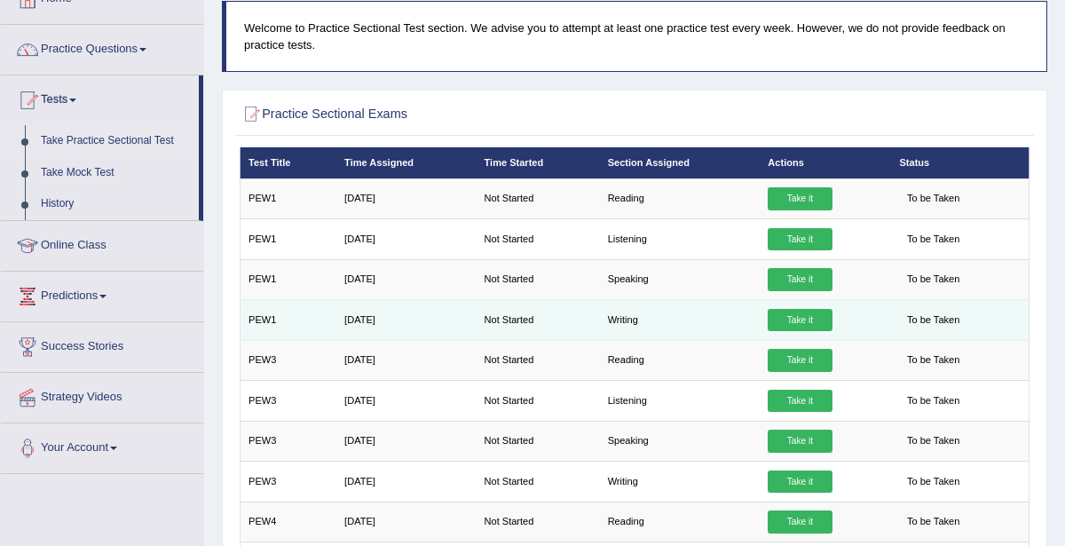
click at [800, 314] on link "Take it" at bounding box center [800, 320] width 64 height 23
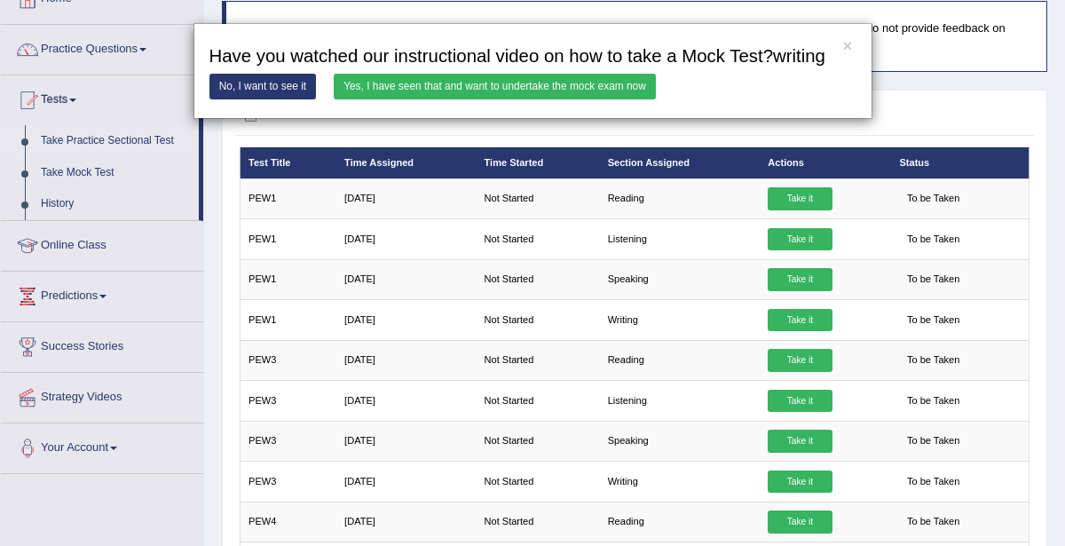
click at [476, 88] on link "Yes, I have seen that and want to undertake the mock exam now" at bounding box center [495, 87] width 322 height 26
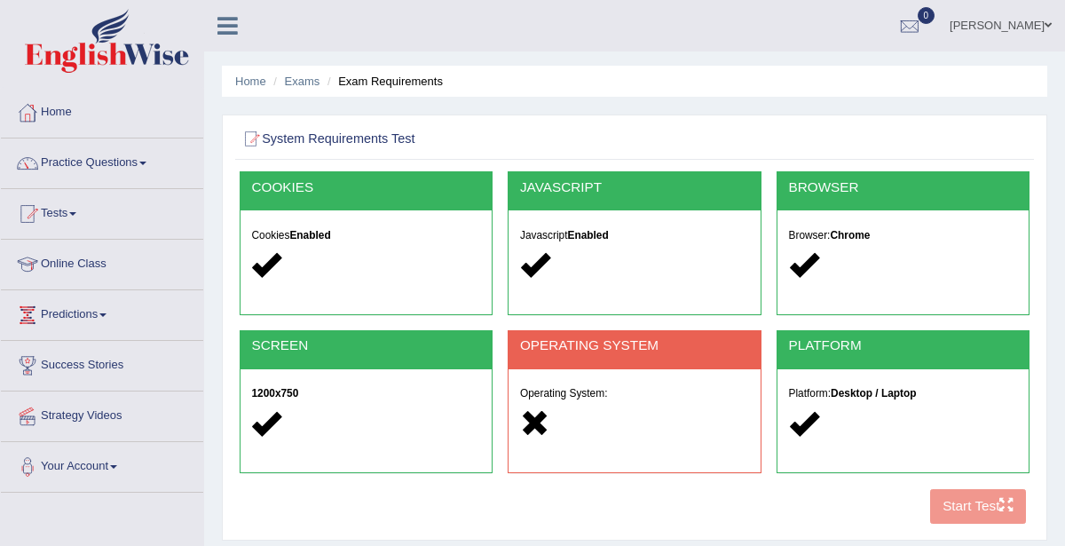
click at [636, 410] on div at bounding box center [634, 423] width 229 height 33
click at [960, 498] on div "COOKIES Cookies Enabled JAVASCRIPT Javascript Enabled BROWSER Browser: Chrome S…" at bounding box center [634, 351] width 798 height 361
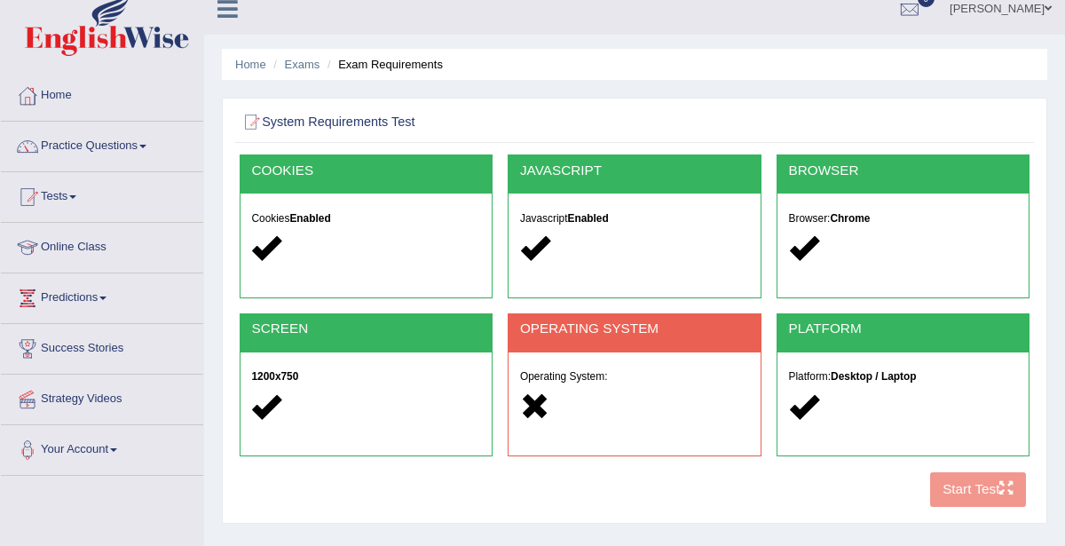
scroll to position [18, 0]
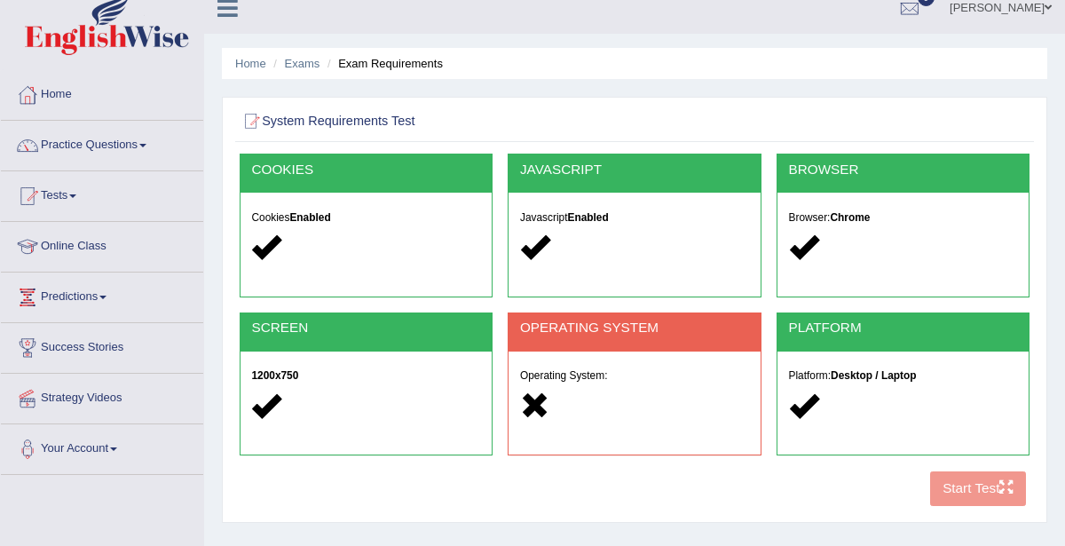
click at [621, 433] on div "OPERATING SYSTEM Operating System:" at bounding box center [635, 384] width 254 height 144
